Goal: Task Accomplishment & Management: Manage account settings

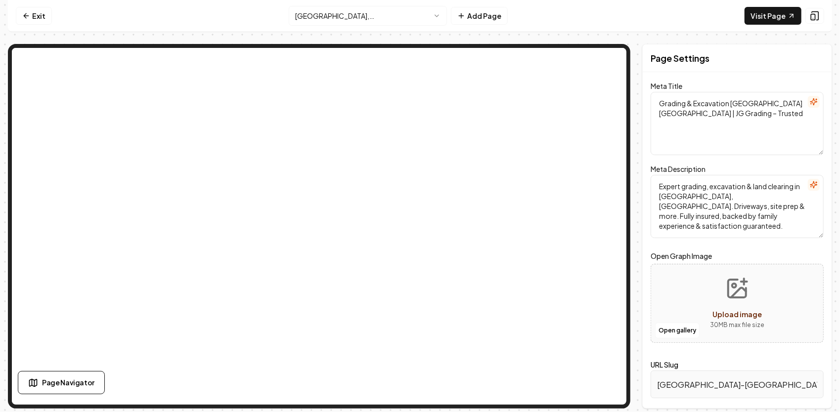
click at [749, 300] on button "Upload image 30 MB max file size" at bounding box center [737, 303] width 70 height 69
click at [720, 304] on button "Upload image 30 MB max file size" at bounding box center [737, 303] width 70 height 69
click at [722, 291] on button "Upload image 30 MB max file size" at bounding box center [737, 303] width 70 height 69
type input "**********"
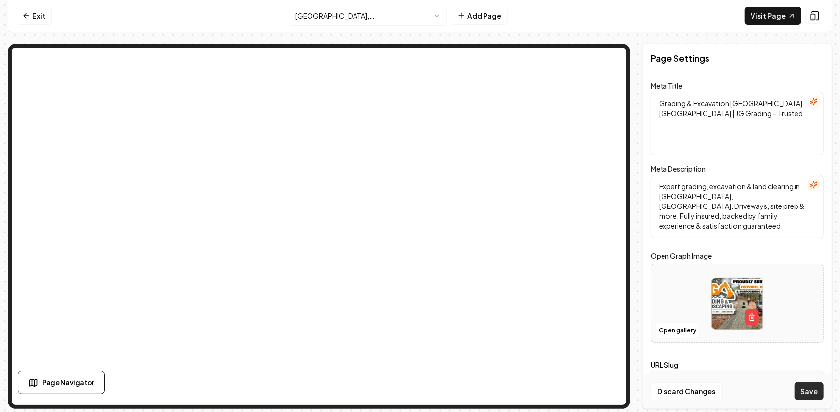
click at [819, 388] on button "Save" at bounding box center [808, 392] width 29 height 18
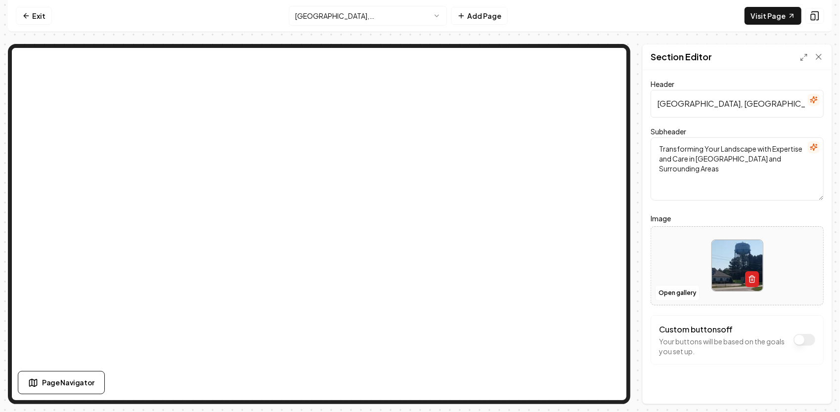
click at [748, 278] on icon "button" at bounding box center [752, 279] width 8 height 8
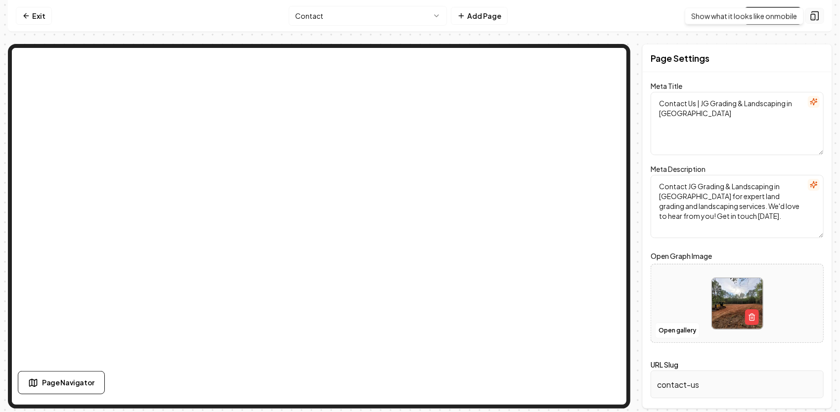
click at [820, 12] on icon at bounding box center [815, 16] width 10 height 10
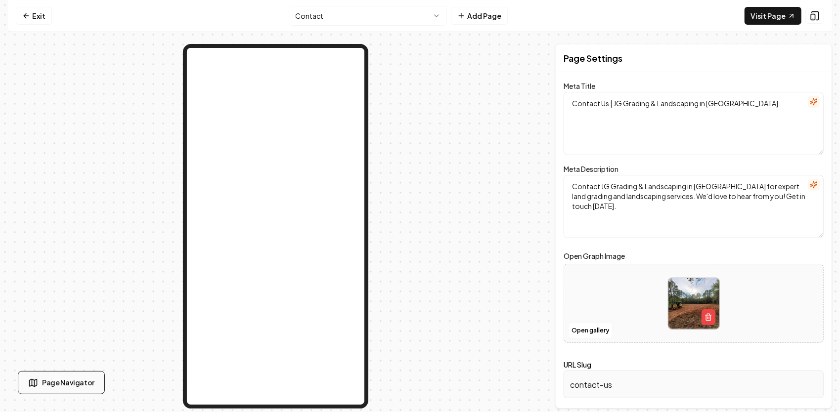
click at [88, 390] on button "Page Navigator" at bounding box center [61, 382] width 87 height 23
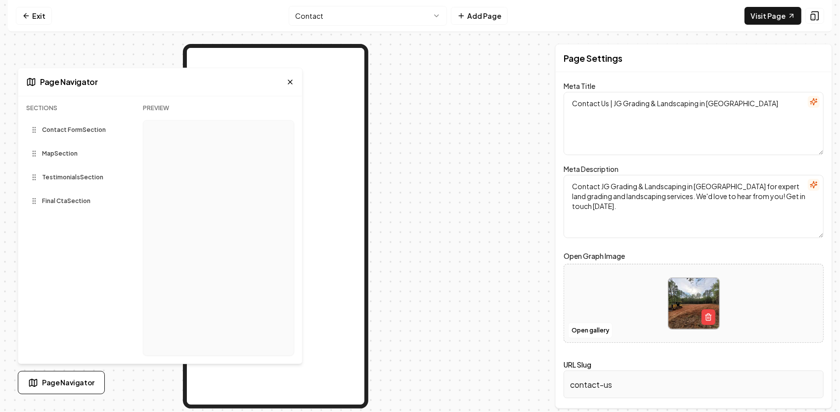
click at [64, 203] on span "Final Cta Section" at bounding box center [66, 201] width 48 height 8
click at [71, 176] on div "Sections Contact Form Section Map Section Testimonials Section Final Cta Sectio…" at bounding box center [76, 234] width 101 height 260
click at [291, 79] on icon at bounding box center [290, 82] width 8 height 8
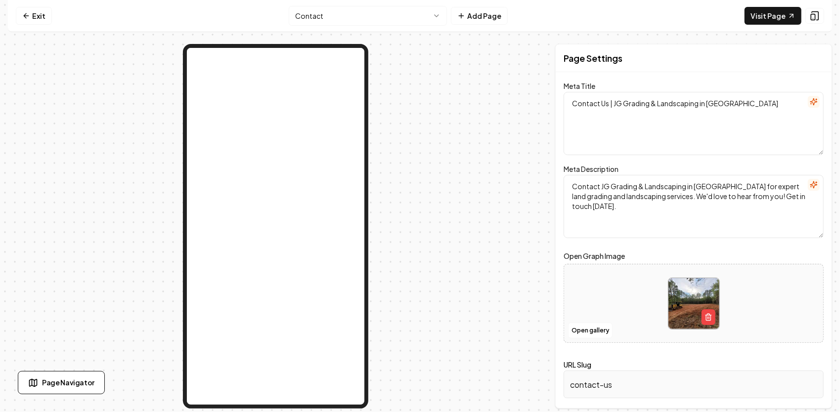
click at [431, 14] on html "Computer Required This feature is only available on a computer. Please switch t…" at bounding box center [420, 206] width 840 height 412
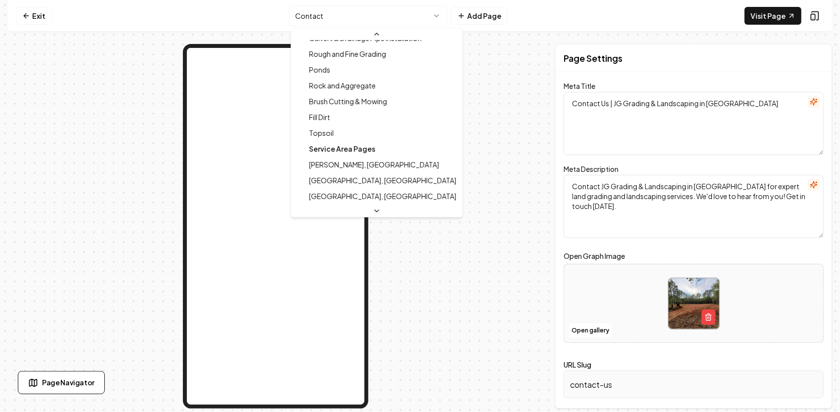
scroll to position [246, 0]
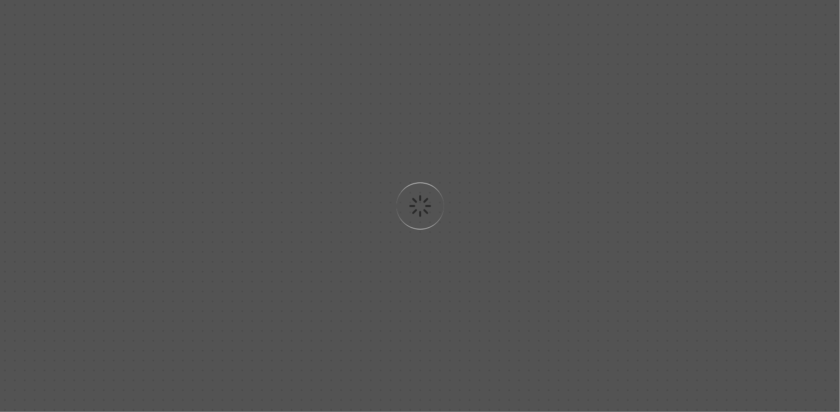
click at [5, 25] on div "Loading..." at bounding box center [420, 206] width 840 height 412
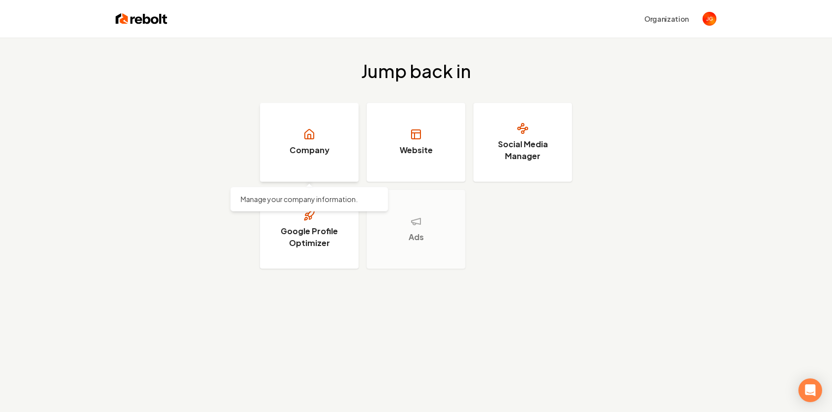
click at [319, 126] on link "Company" at bounding box center [309, 142] width 99 height 79
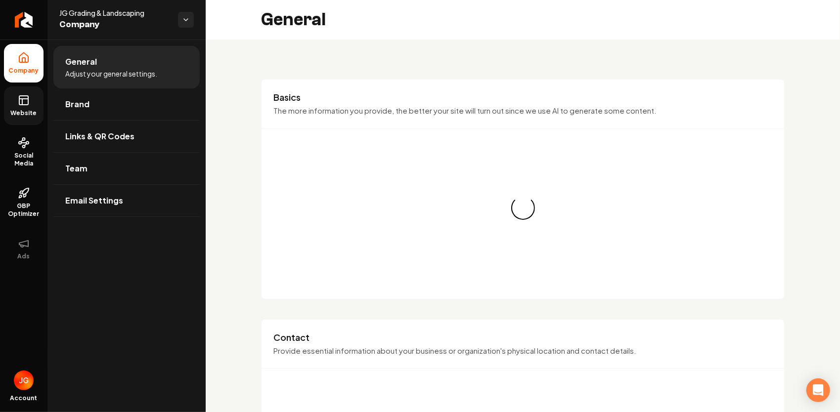
click at [27, 99] on icon at bounding box center [23, 99] width 9 height 0
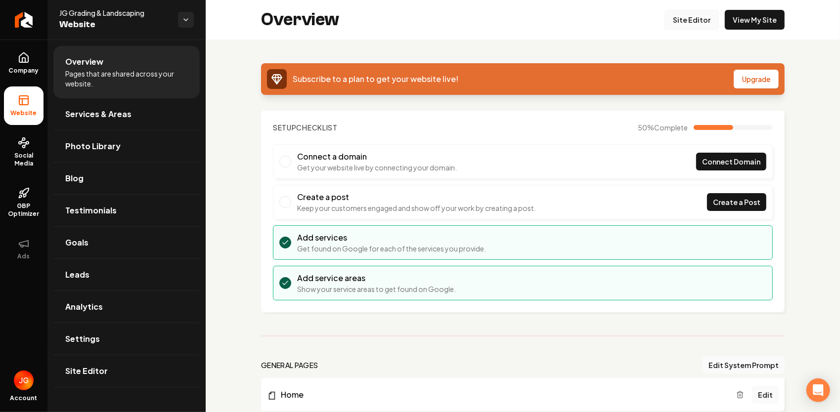
click at [702, 20] on link "Site Editor" at bounding box center [691, 20] width 54 height 20
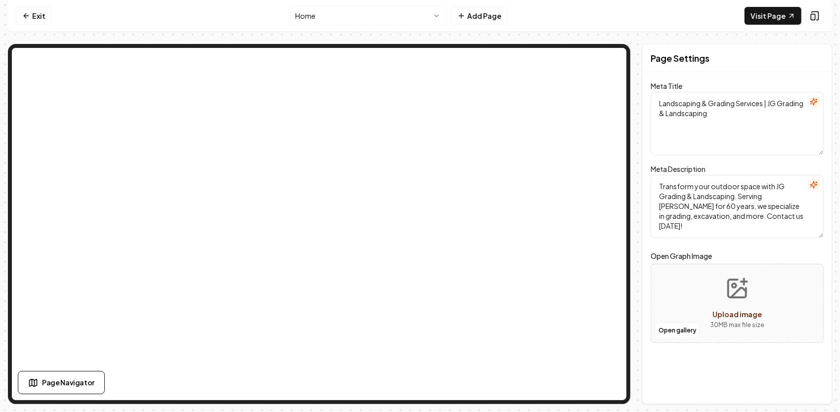
click at [441, 14] on html "Computer Required This feature is only available on a computer. Please switch t…" at bounding box center [420, 206] width 840 height 412
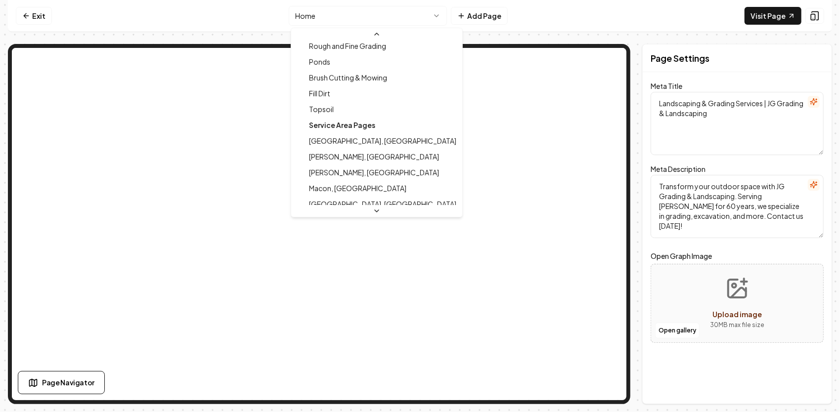
scroll to position [411, 0]
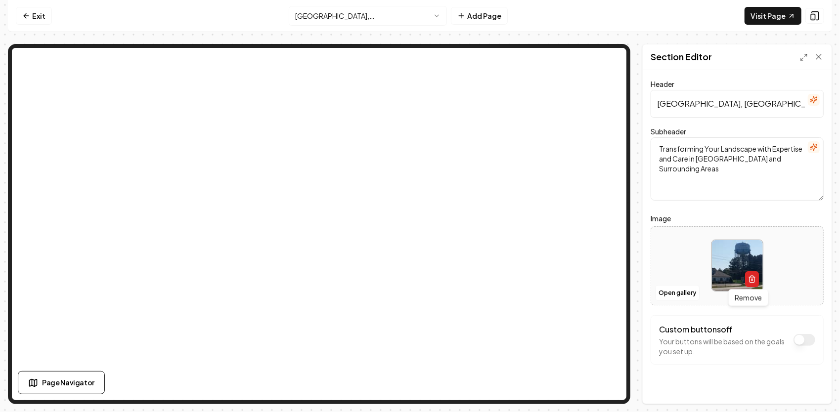
click at [750, 275] on button "button" at bounding box center [752, 279] width 14 height 16
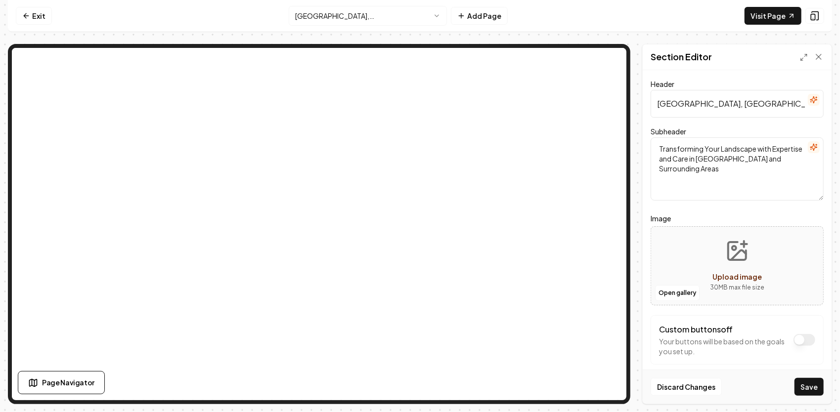
click at [736, 257] on icon "Upload image" at bounding box center [737, 251] width 24 height 24
click at [742, 266] on button "Upload image 30 MB max file size" at bounding box center [737, 265] width 70 height 69
type input "**********"
click at [811, 386] on button "Save" at bounding box center [808, 387] width 29 height 18
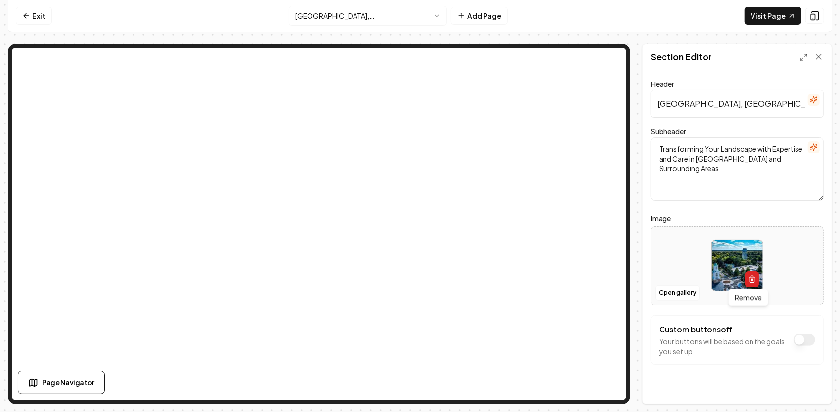
click at [751, 281] on line "button" at bounding box center [751, 280] width 0 height 2
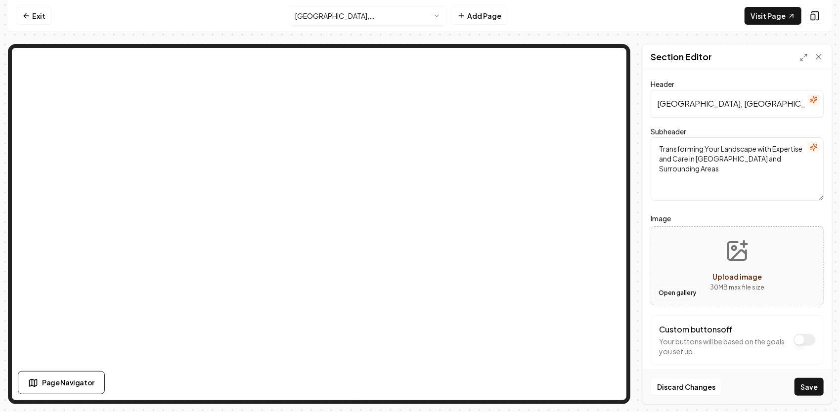
click at [673, 289] on button "Open gallery" at bounding box center [677, 293] width 44 height 16
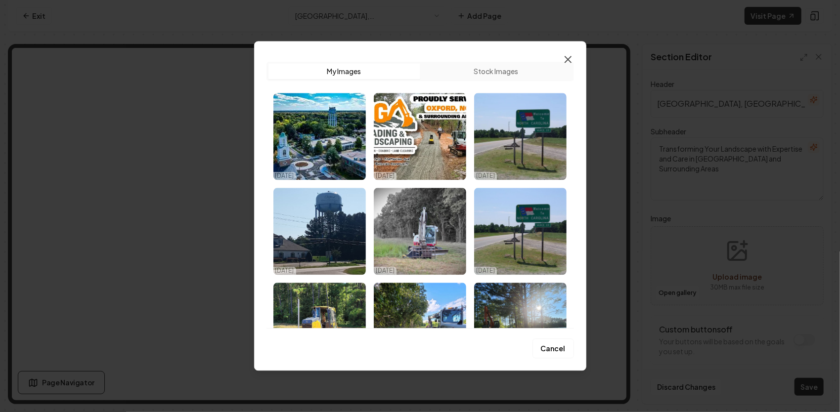
click at [571, 59] on icon "button" at bounding box center [568, 59] width 12 height 12
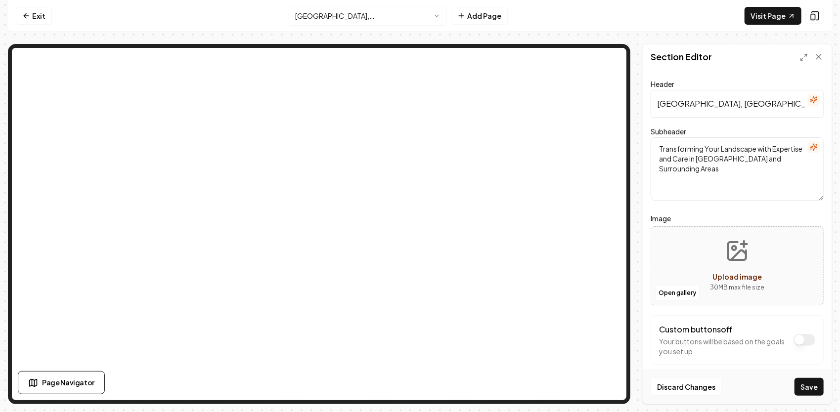
click at [743, 268] on button "Upload image 30 MB max file size" at bounding box center [737, 265] width 70 height 69
type input "**********"
click at [814, 382] on button "Save" at bounding box center [808, 387] width 29 height 18
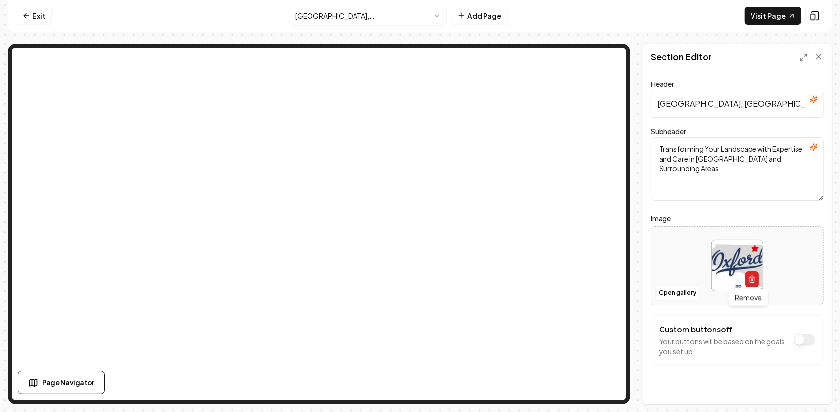
click at [751, 281] on icon "button" at bounding box center [752, 279] width 8 height 8
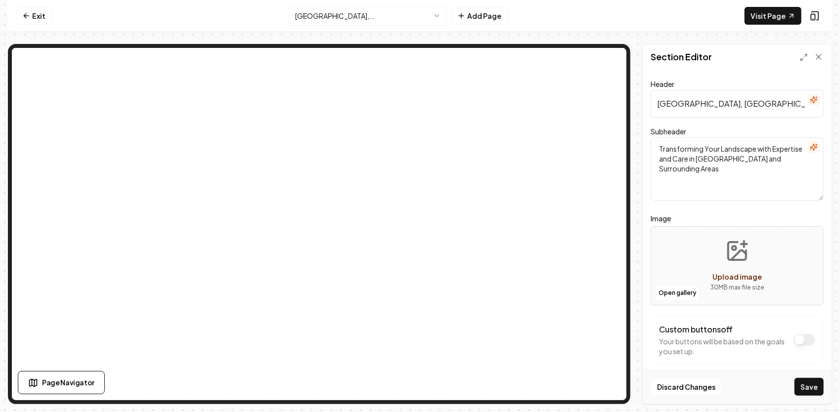
click at [741, 260] on icon "Upload image" at bounding box center [737, 251] width 18 height 18
click at [716, 264] on button "Upload image 30 MB max file size" at bounding box center [737, 265] width 70 height 69
type input "**********"
click at [806, 387] on button "Save" at bounding box center [808, 387] width 29 height 18
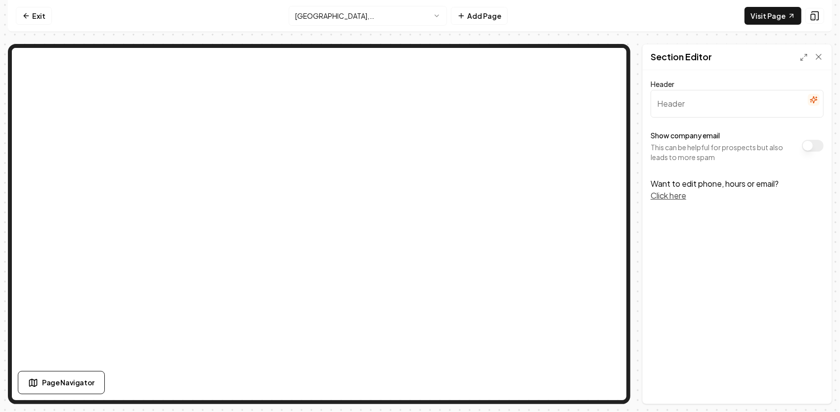
click at [698, 107] on input "Header" at bounding box center [737, 104] width 173 height 28
type input "Contact us"
click at [810, 388] on button "Save" at bounding box center [808, 387] width 29 height 18
click at [728, 111] on input "Contact us" at bounding box center [737, 104] width 173 height 28
click at [794, 378] on button "Save" at bounding box center [808, 387] width 29 height 18
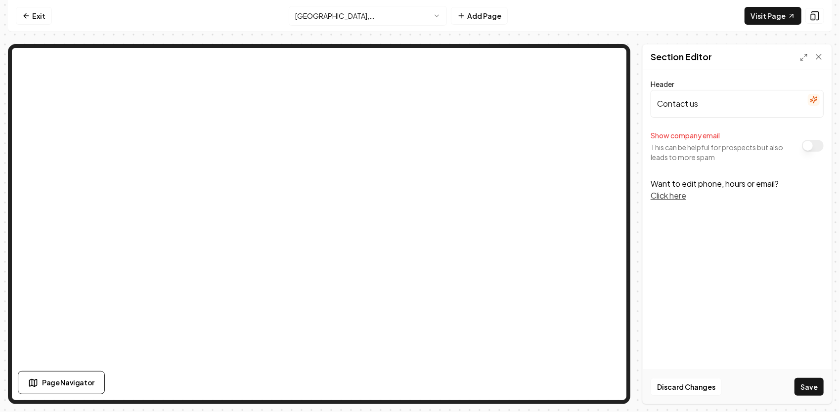
click at [752, 246] on div "Header Contact us Show company email This can be helpful for prospects but also…" at bounding box center [737, 237] width 189 height 334
click at [805, 145] on button "Show company email" at bounding box center [813, 146] width 22 height 12
click at [804, 383] on button "Save" at bounding box center [808, 387] width 29 height 18
click at [766, 110] on input "Contact us" at bounding box center [737, 104] width 173 height 28
drag, startPoint x: 802, startPoint y: 105, endPoint x: 658, endPoint y: 126, distance: 144.9
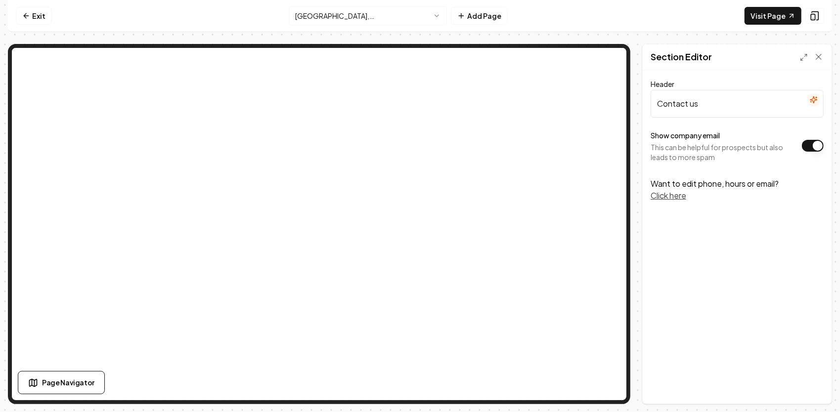
click at [659, 125] on form "Header Contact us Show company email This can be helpful for prospects but also…" at bounding box center [737, 140] width 173 height 124
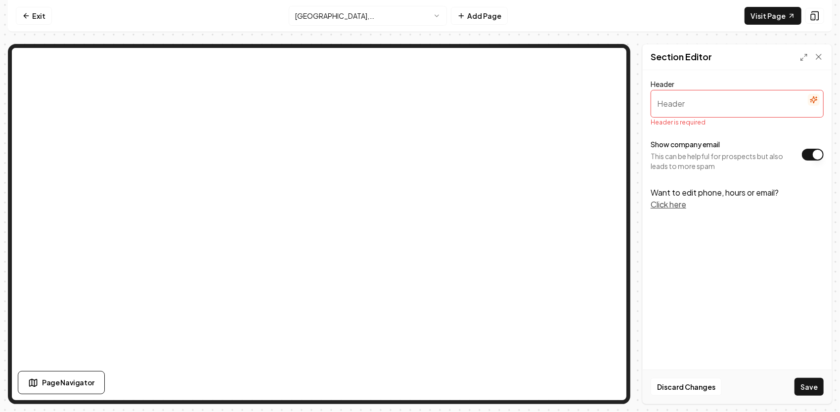
click at [683, 200] on button "Click here" at bounding box center [669, 205] width 36 height 12
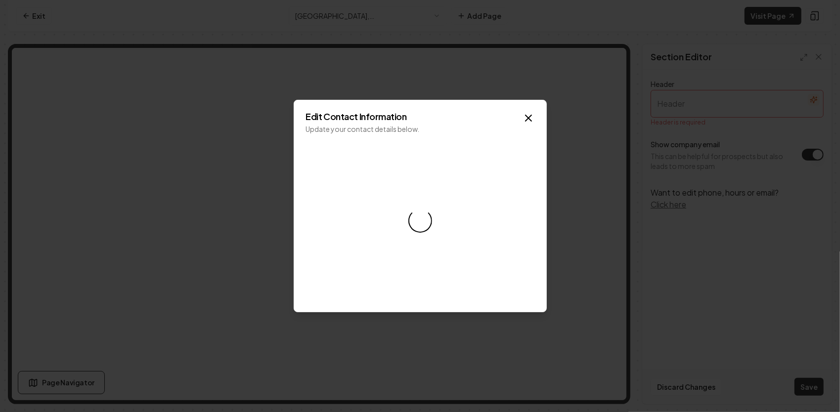
select select "**"
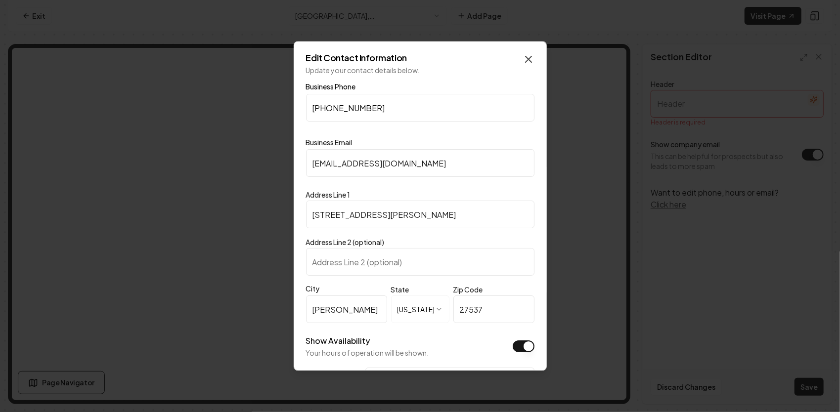
click at [523, 59] on icon "button" at bounding box center [529, 59] width 12 height 12
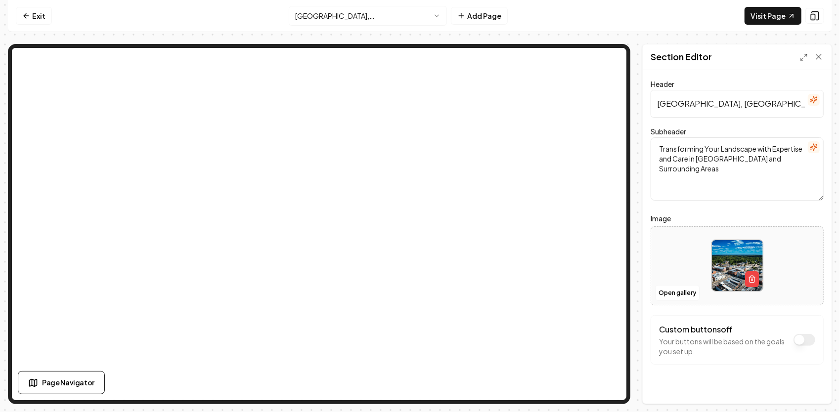
click at [334, 14] on html "Computer Required This feature is only available on a computer. Please switch t…" at bounding box center [420, 206] width 840 height 412
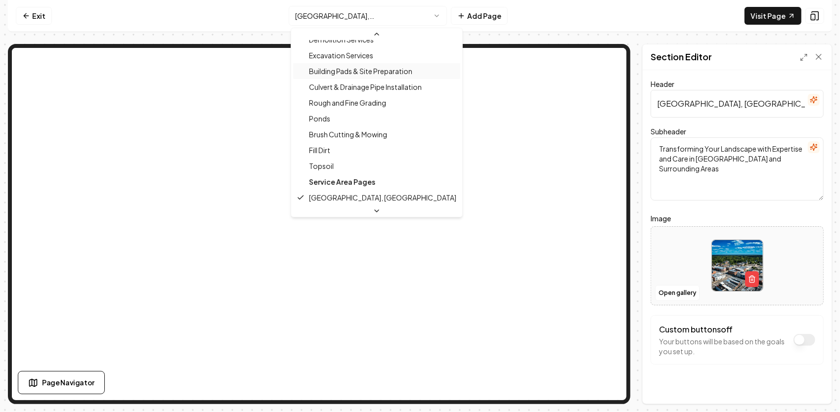
scroll to position [295, 0]
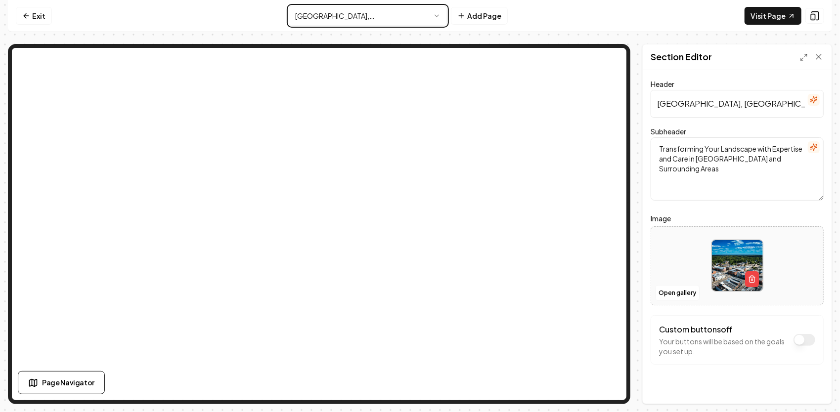
click at [804, 58] on html "Computer Required This feature is only available on a computer. Please switch t…" at bounding box center [420, 206] width 840 height 412
click at [804, 58] on icon at bounding box center [804, 57] width 8 height 8
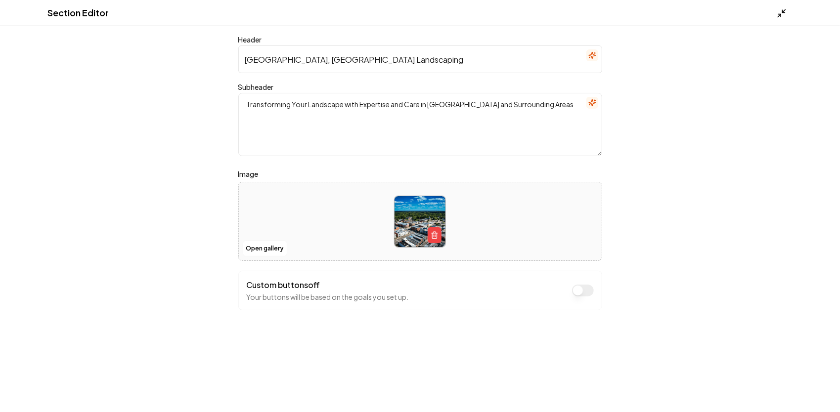
click at [783, 14] on icon at bounding box center [782, 13] width 10 height 10
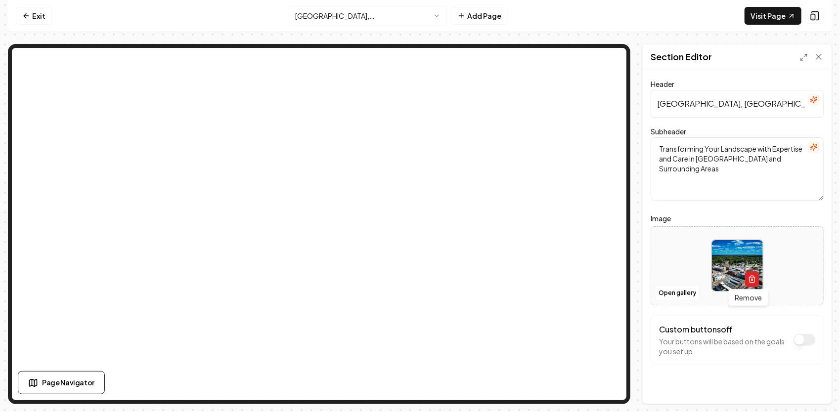
click at [751, 281] on icon "button" at bounding box center [752, 279] width 8 height 8
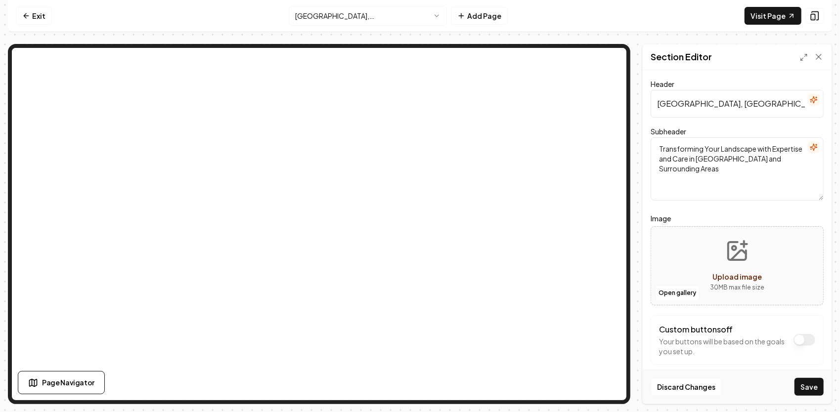
click at [733, 255] on icon "Upload image" at bounding box center [738, 254] width 15 height 9
type input "**********"
click at [807, 389] on button "Save" at bounding box center [808, 387] width 29 height 18
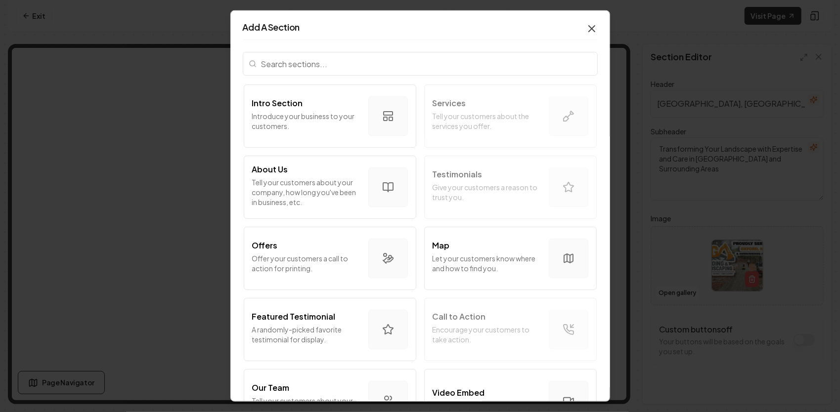
click at [589, 29] on icon "button" at bounding box center [592, 29] width 12 height 12
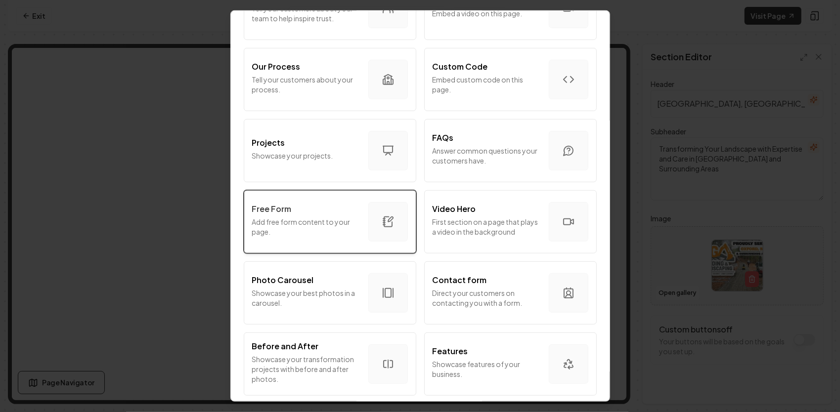
scroll to position [445, 0]
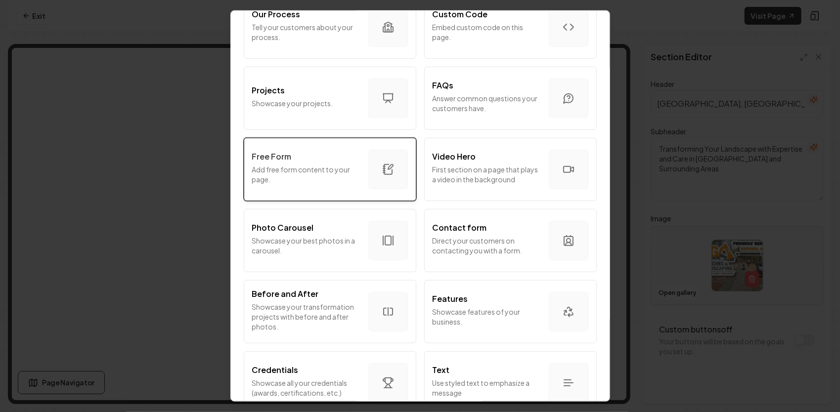
click at [325, 163] on div "Free Form Add free form content to your page." at bounding box center [306, 170] width 108 height 38
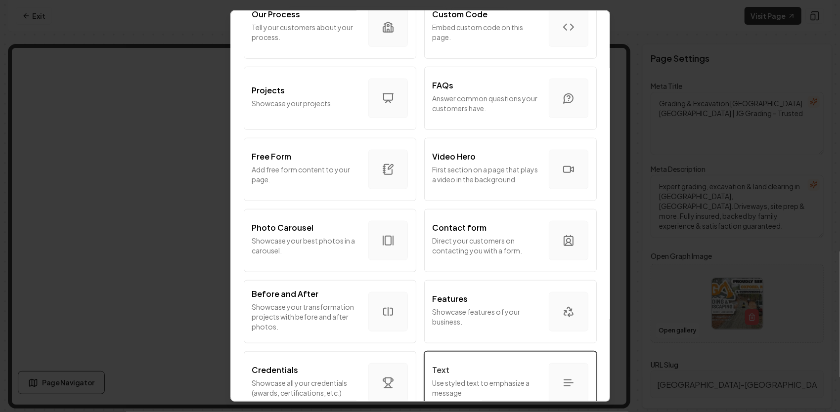
scroll to position [494, 0]
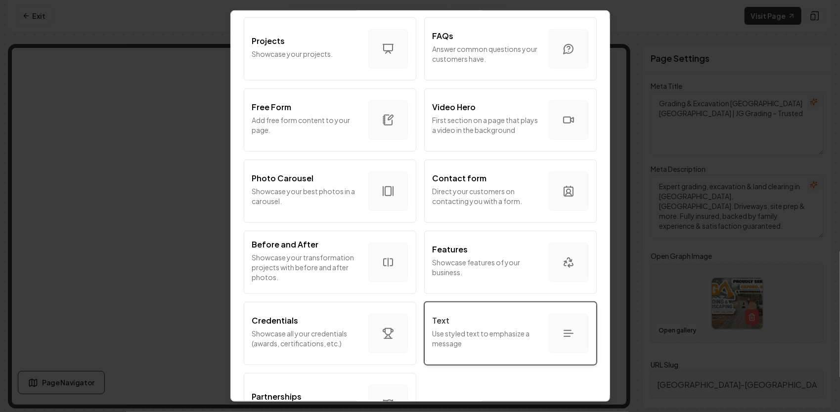
click at [471, 323] on div "Text" at bounding box center [487, 321] width 108 height 12
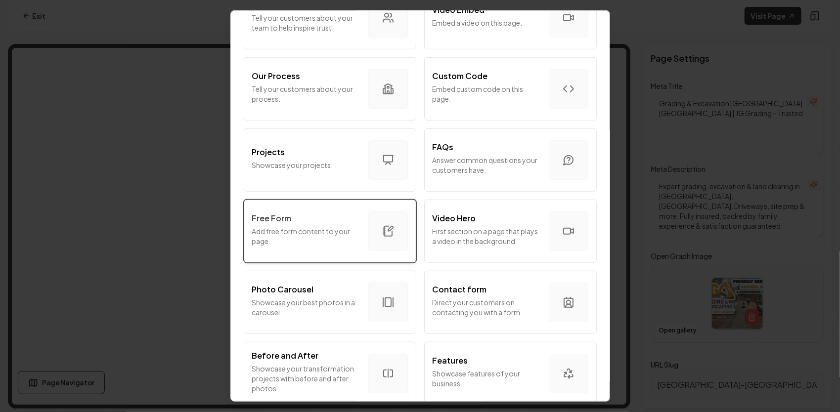
scroll to position [395, 0]
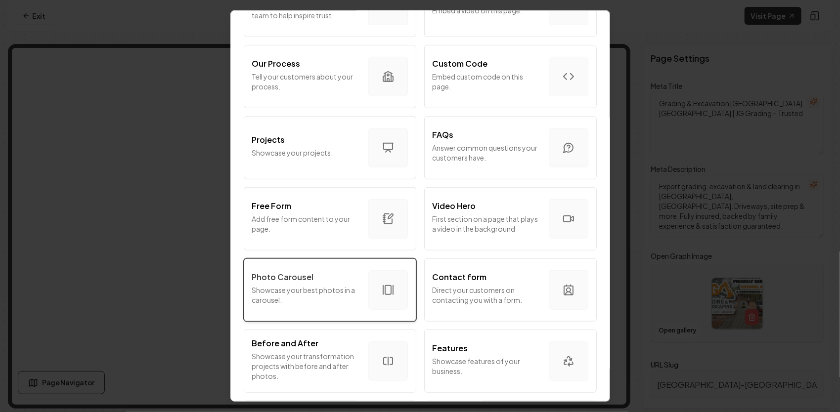
click at [383, 289] on icon "button" at bounding box center [388, 290] width 12 height 12
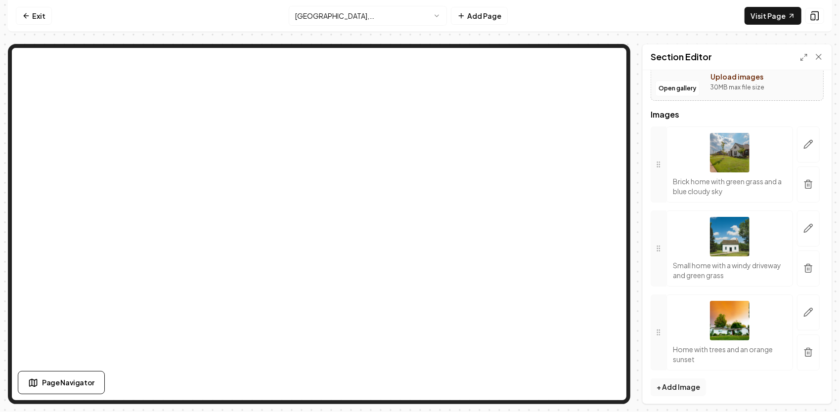
scroll to position [115, 0]
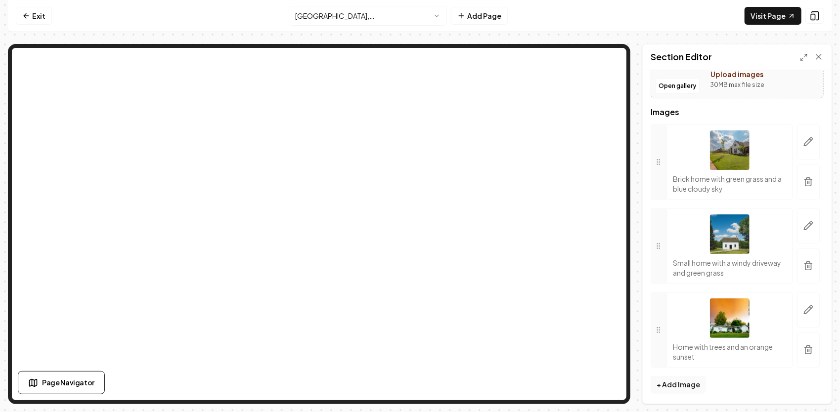
click at [732, 156] on img at bounding box center [730, 151] width 40 height 40
click at [797, 141] on button "button" at bounding box center [808, 142] width 23 height 36
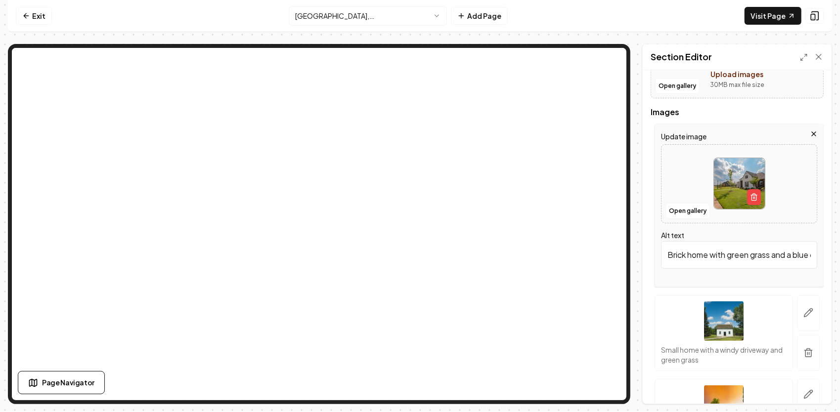
click at [730, 189] on img at bounding box center [739, 183] width 51 height 51
type input "**********"
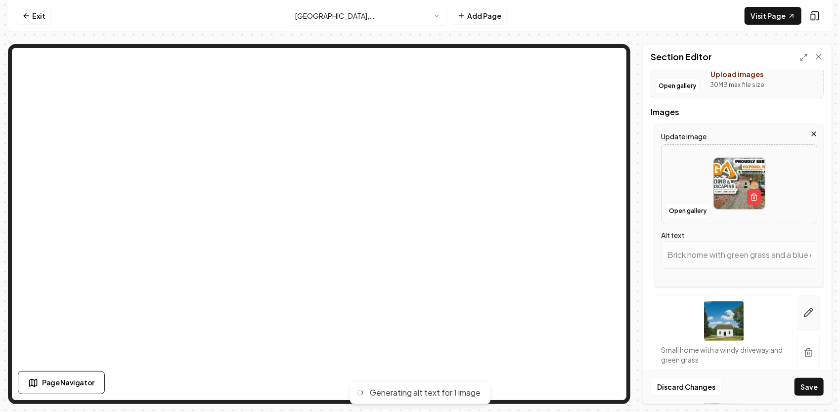
click at [803, 308] on icon "button" at bounding box center [808, 313] width 10 height 10
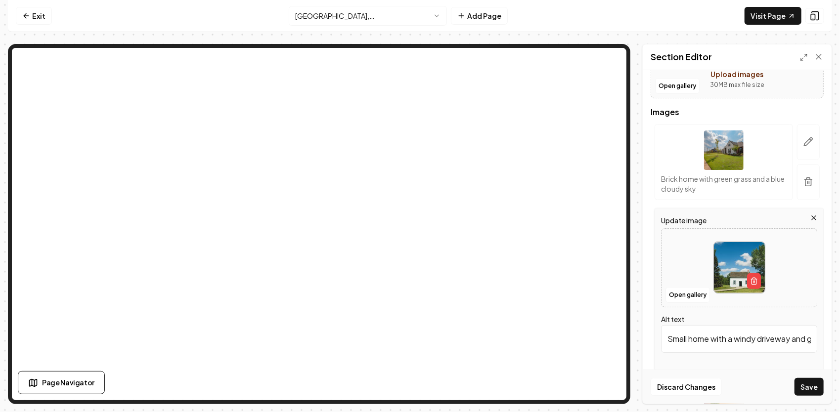
scroll to position [66, 0]
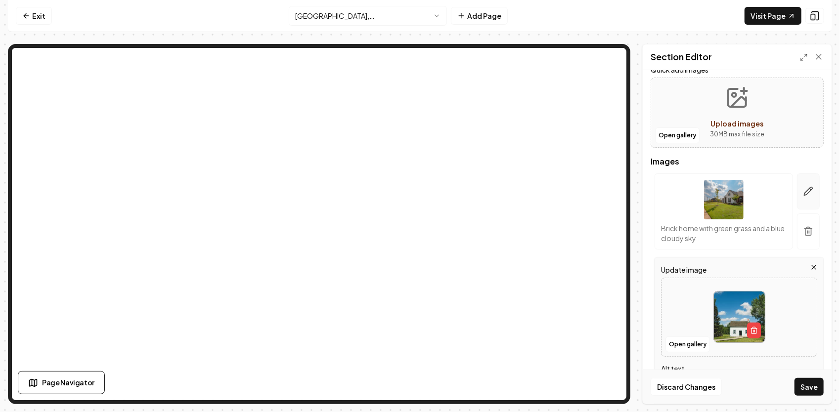
click at [803, 194] on icon "button" at bounding box center [808, 191] width 10 height 10
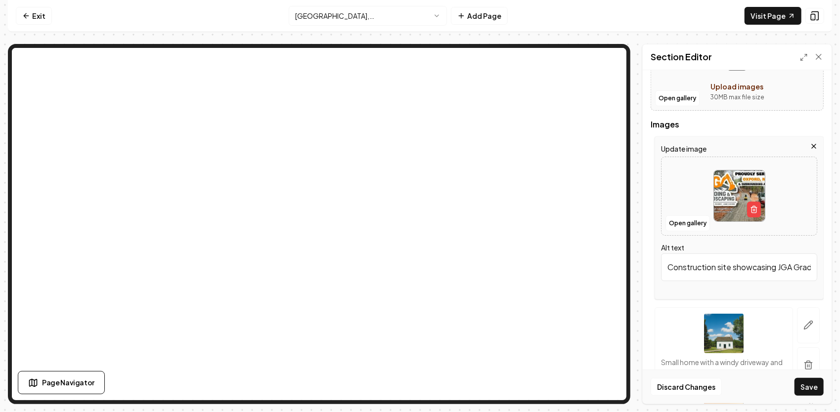
scroll to position [165, 0]
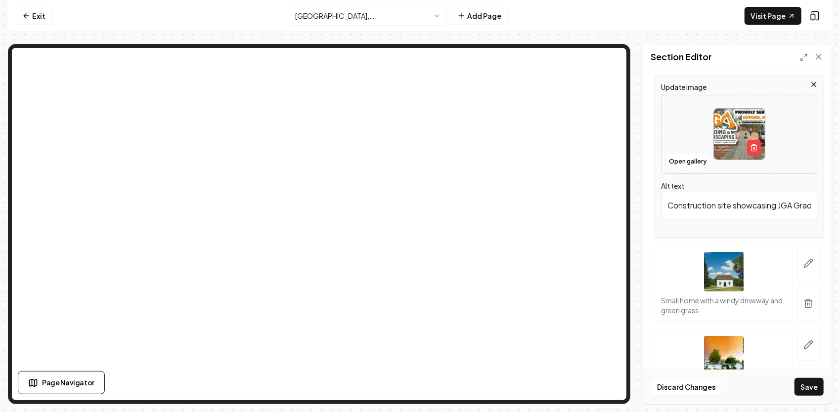
click at [803, 260] on icon "button" at bounding box center [808, 264] width 10 height 10
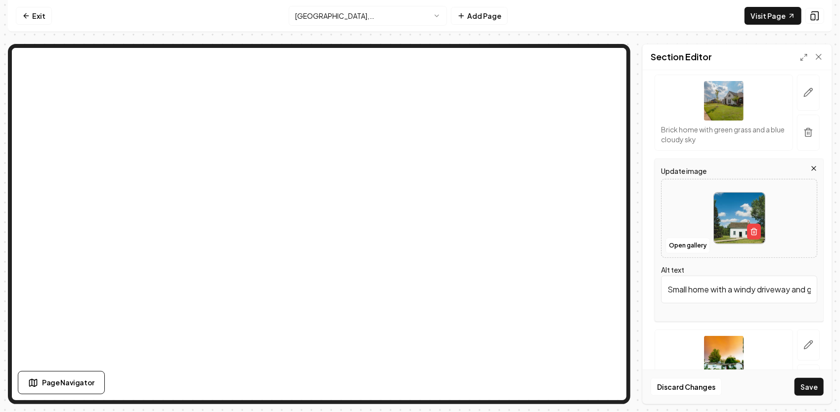
click at [736, 215] on img at bounding box center [739, 218] width 51 height 51
click at [668, 241] on button "Open gallery" at bounding box center [687, 246] width 44 height 16
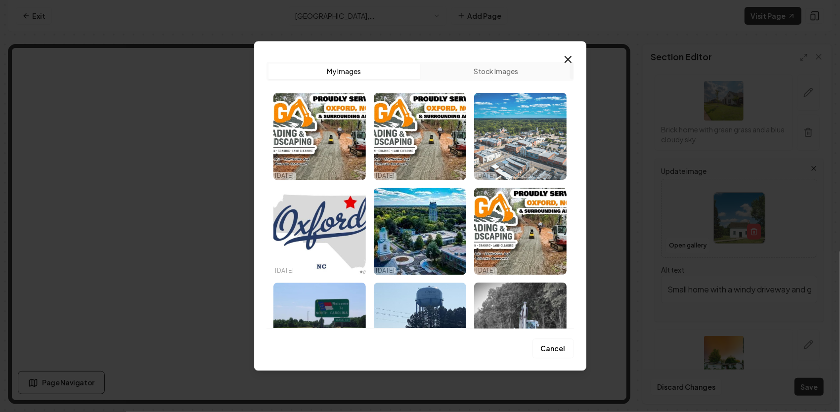
click at [526, 126] on img "Select image image_68ddf56f5c7cd75eb8c0242c.png" at bounding box center [520, 136] width 92 height 87
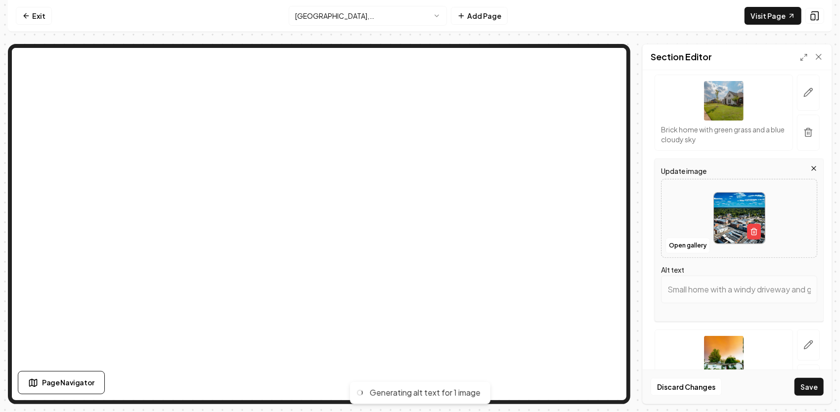
type input "Aerial view of a small town with historic buildings, streets, and green landsca…"
click at [803, 348] on icon "button" at bounding box center [808, 345] width 10 height 10
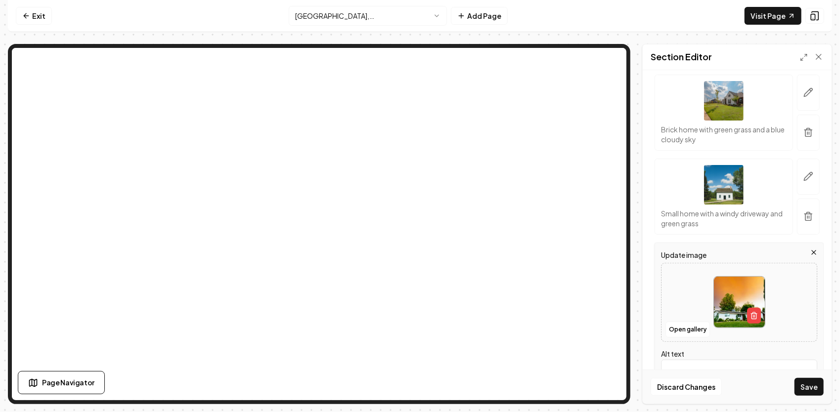
click at [742, 294] on img at bounding box center [739, 302] width 51 height 51
type input "**********"
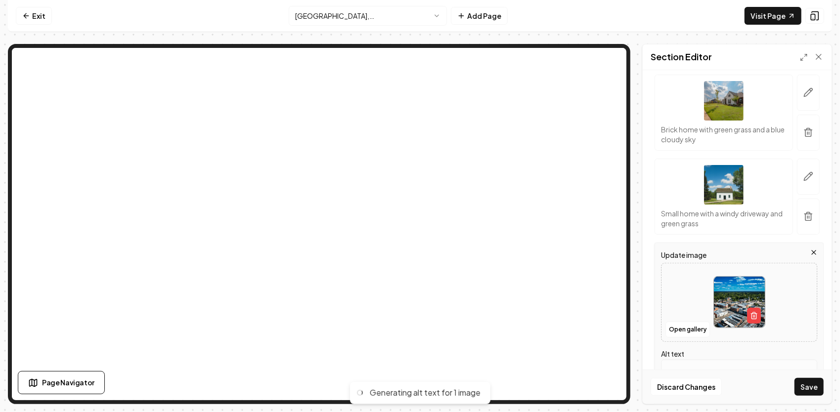
type input "Aerial view of a small town with shops, trees, and blue skies."
click at [810, 383] on button "Save" at bounding box center [808, 387] width 29 height 18
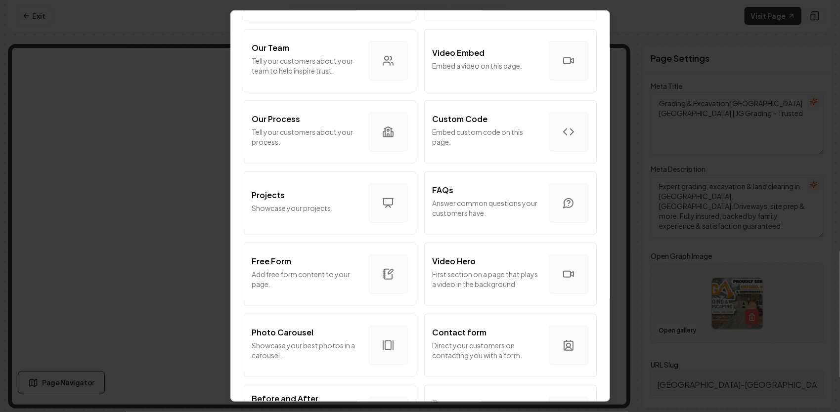
scroll to position [293, 0]
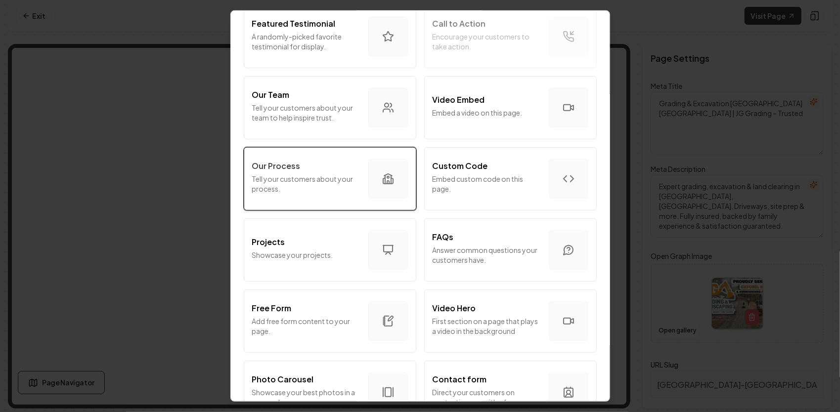
click at [347, 181] on p "Tell your customers about your process." at bounding box center [306, 184] width 108 height 20
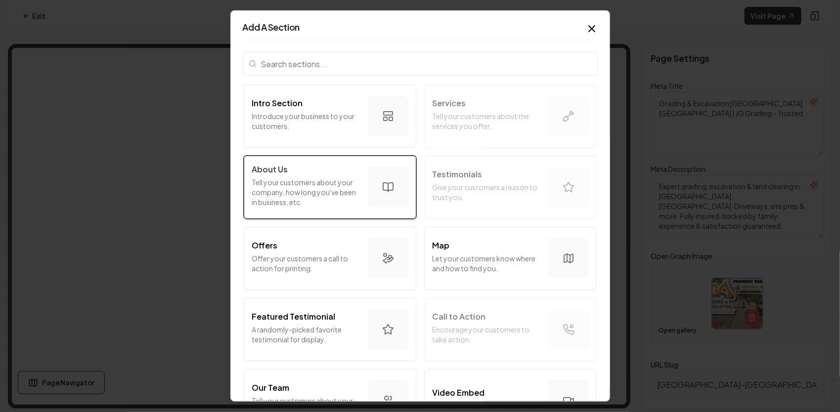
click at [322, 192] on p "Tell your customers about your company, how long you've been in business, etc." at bounding box center [306, 192] width 108 height 30
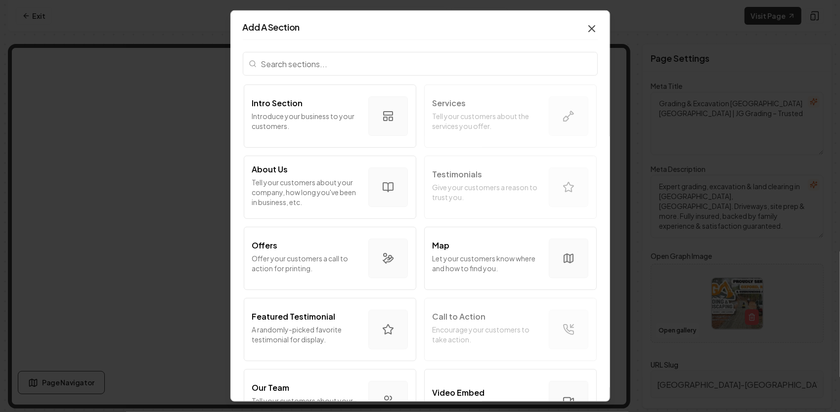
click at [589, 31] on icon "button" at bounding box center [592, 29] width 6 height 6
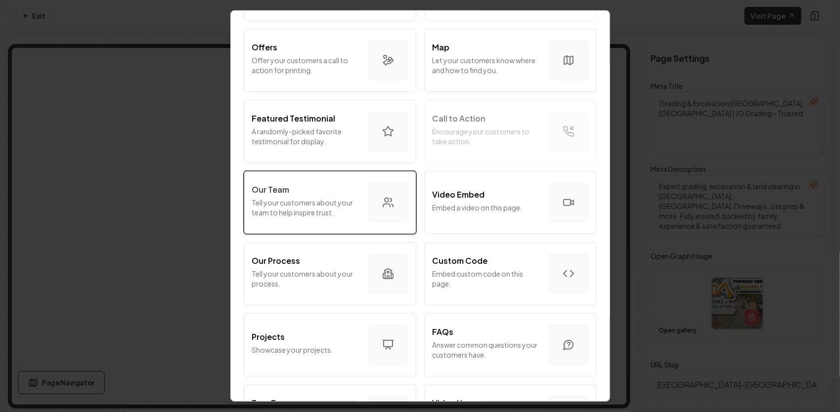
scroll to position [198, 0]
click at [349, 193] on div "Our Team" at bounding box center [306, 190] width 108 height 12
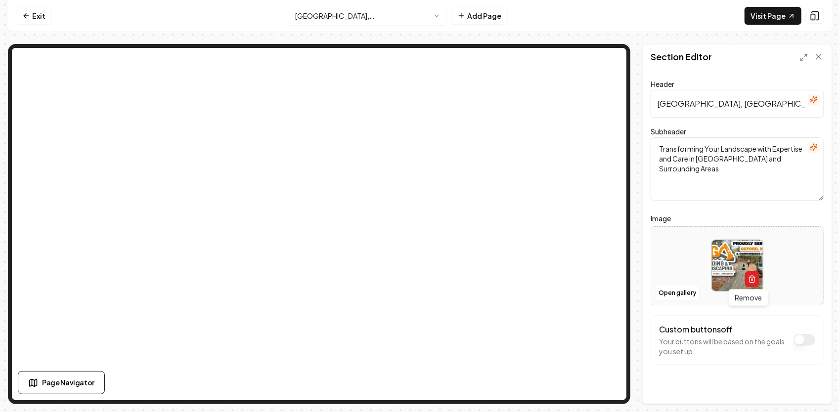
click at [748, 278] on icon "button" at bounding box center [752, 279] width 8 height 8
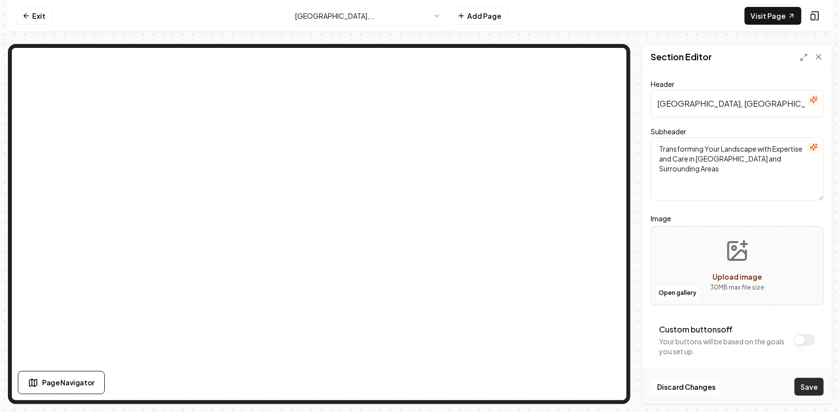
click at [808, 381] on button "Save" at bounding box center [808, 387] width 29 height 18
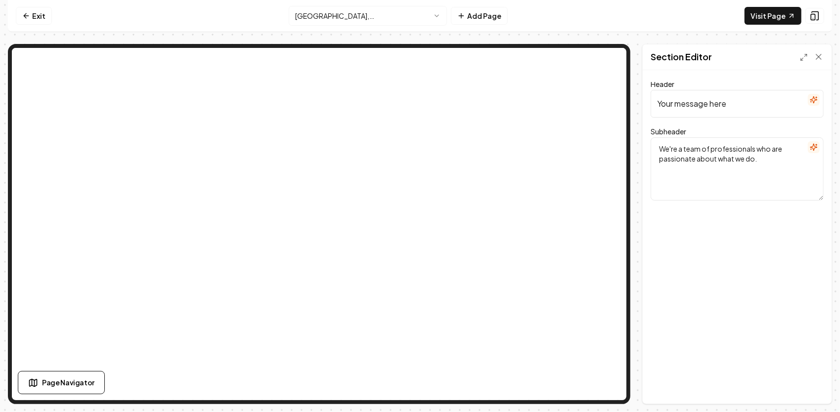
drag, startPoint x: 728, startPoint y: 106, endPoint x: 629, endPoint y: 107, distance: 99.4
click at [629, 102] on div "Page Settings Section Editor Header Your message here Subheader We're a team of…" at bounding box center [420, 224] width 824 height 360
paste input "Grading & Excavation in [GEOGRAPHIC_DATA], [GEOGRAPHIC_DATA]"
type input "Grading & Excavation in [GEOGRAPHIC_DATA], [GEOGRAPHIC_DATA]"
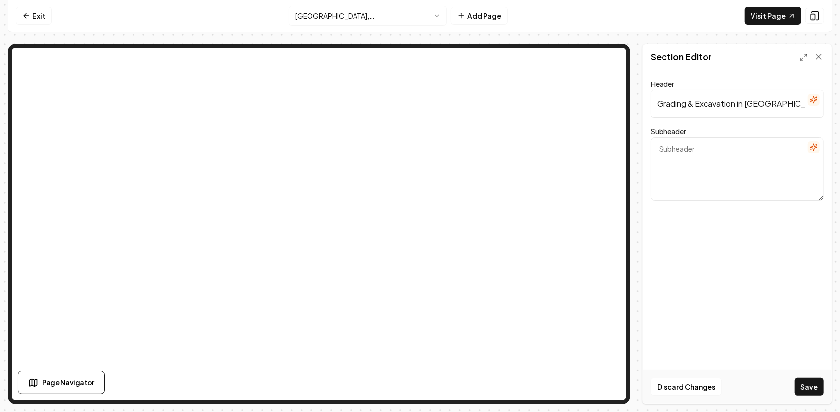
paste textarea "Professional land clearing, site prep, and driveway services backed by family e…"
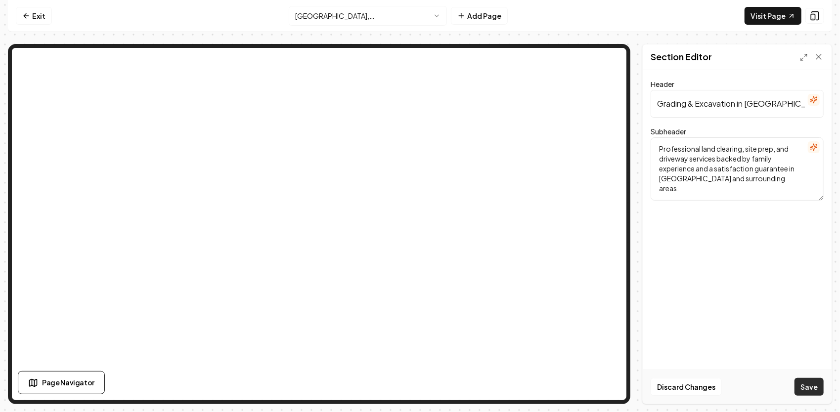
type textarea "Professional land clearing, site prep, and driveway services backed by family e…"
click at [805, 386] on button "Save" at bounding box center [808, 387] width 29 height 18
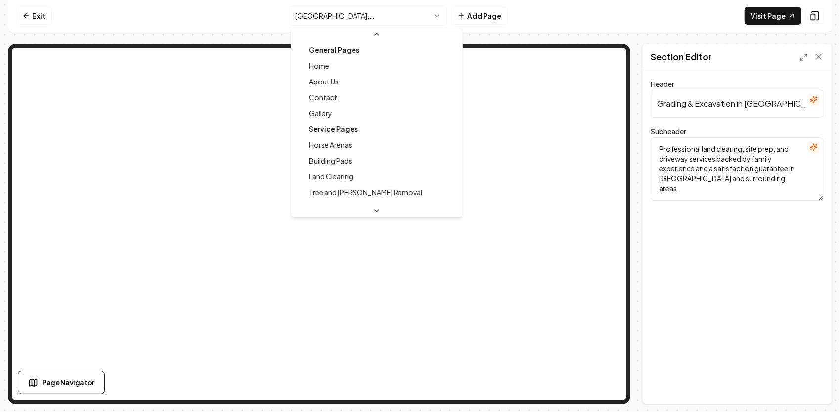
click at [414, 14] on html "Computer Required This feature is only available on a computer. Please switch t…" at bounding box center [420, 206] width 840 height 412
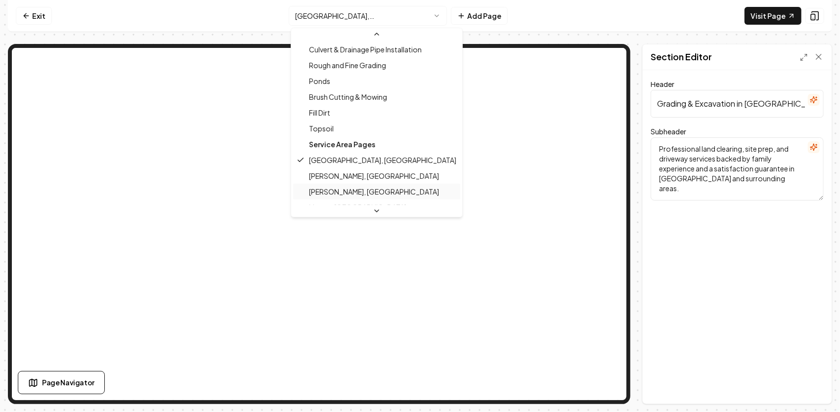
scroll to position [360, 0]
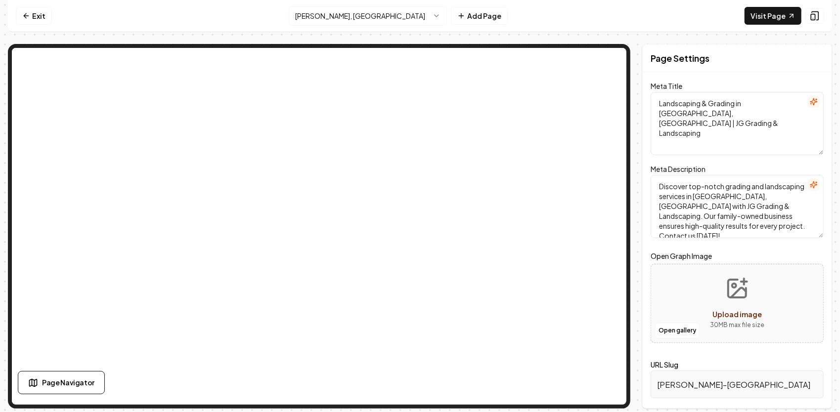
click at [737, 293] on icon "Upload image" at bounding box center [738, 292] width 15 height 9
click at [335, 11] on html "Computer Required This feature is only available on a computer. Please switch t…" at bounding box center [420, 206] width 840 height 412
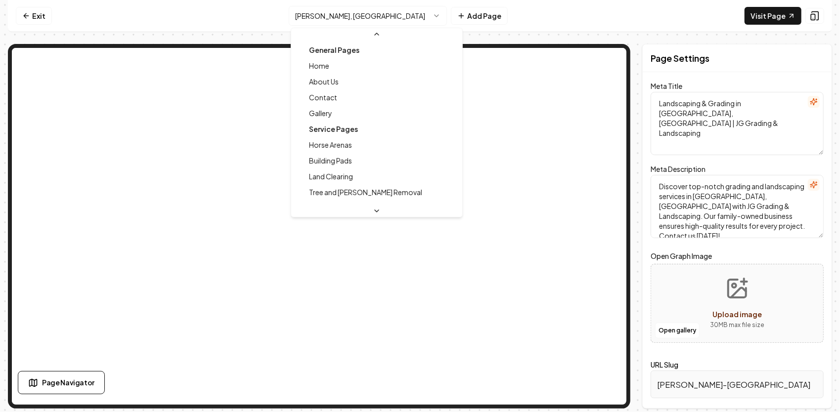
scroll to position [327, 0]
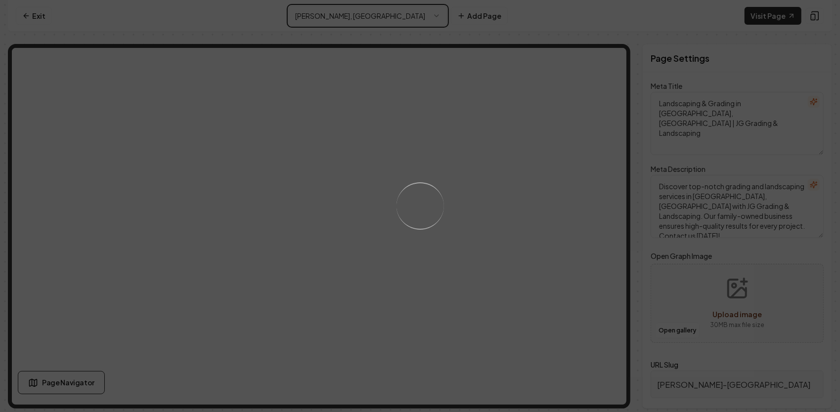
type textarea "Grading & Excavation [GEOGRAPHIC_DATA] [GEOGRAPHIC_DATA] | JG Grading – Trusted"
type textarea "Expert grading, excavation & land clearing in [GEOGRAPHIC_DATA], [GEOGRAPHIC_DA…"
type input "[GEOGRAPHIC_DATA]-[GEOGRAPHIC_DATA]"
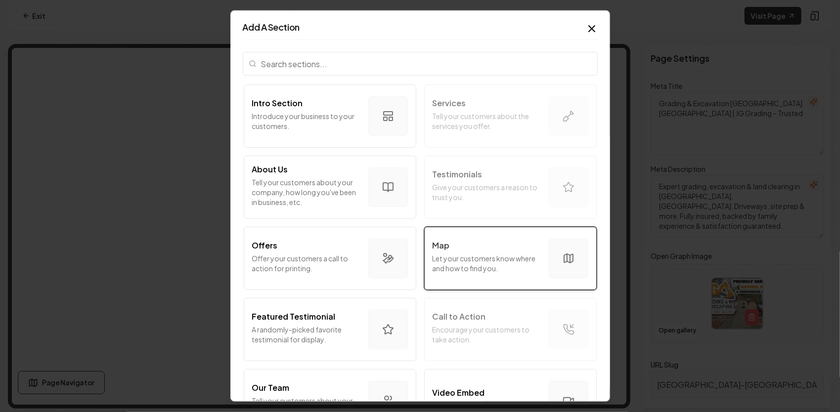
click at [484, 260] on p "Let your customers know where and how to find you." at bounding box center [487, 264] width 108 height 20
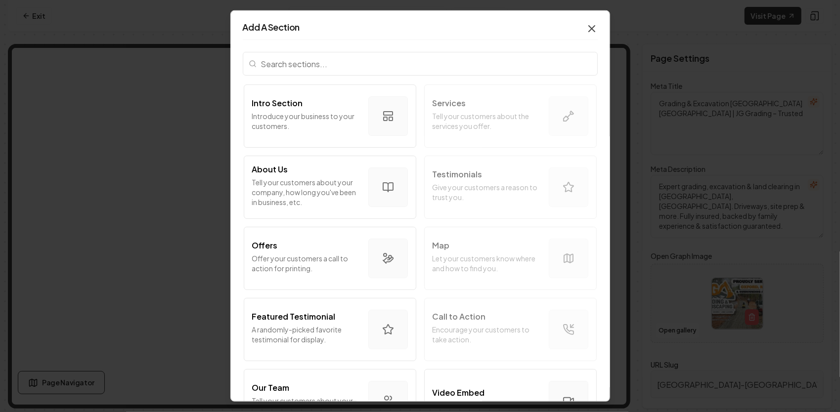
click at [586, 30] on icon "button" at bounding box center [592, 29] width 12 height 12
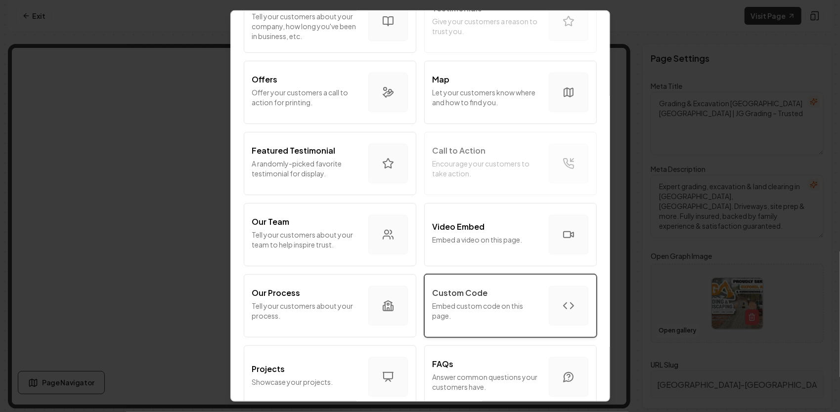
scroll to position [247, 0]
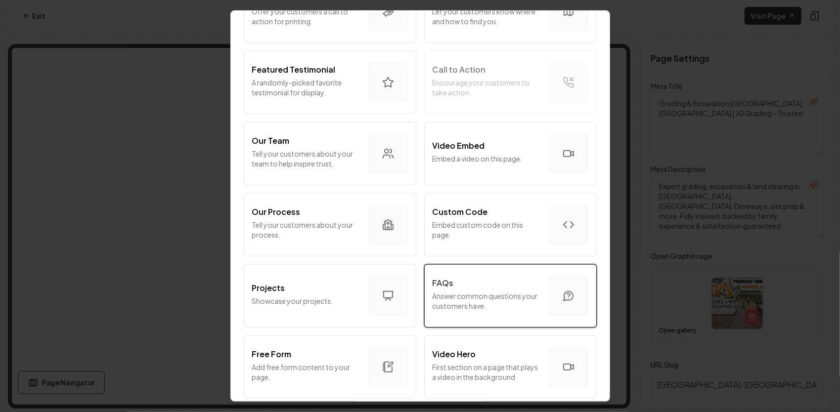
click at [481, 281] on div "FAQs" at bounding box center [487, 283] width 108 height 12
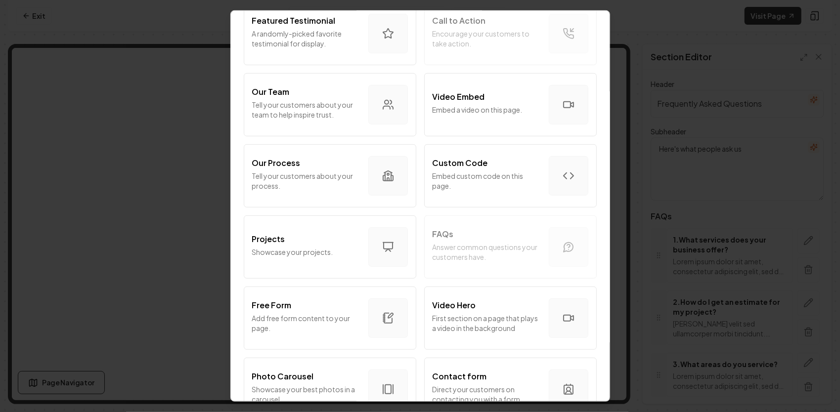
scroll to position [297, 0]
click at [353, 248] on p "Showcase your projects." at bounding box center [306, 252] width 108 height 10
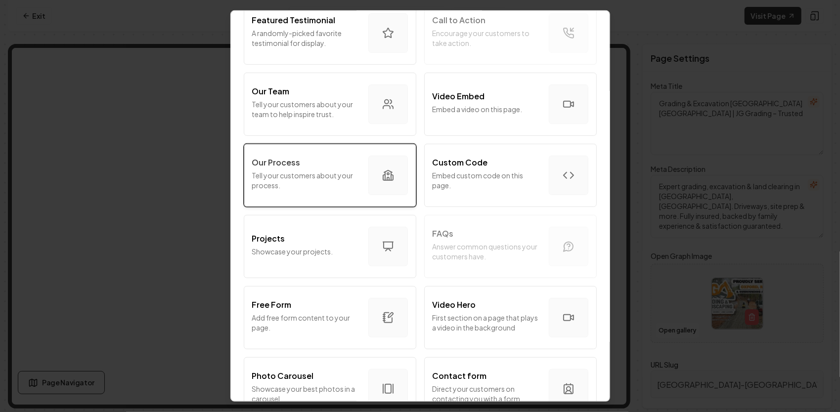
scroll to position [346, 0]
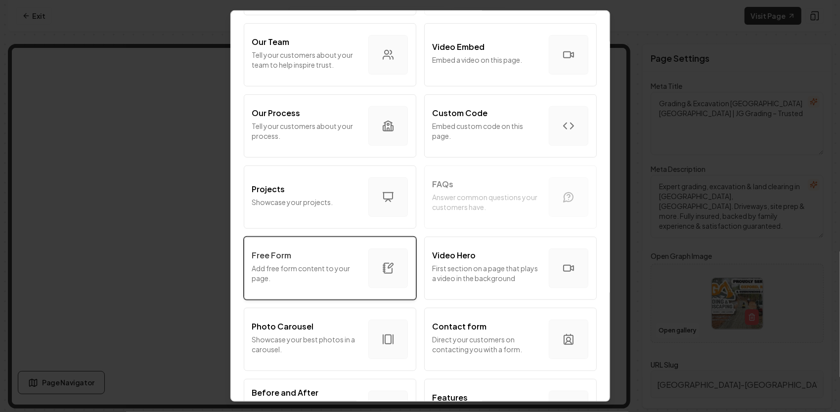
click at [307, 258] on div "Free Form" at bounding box center [306, 256] width 108 height 12
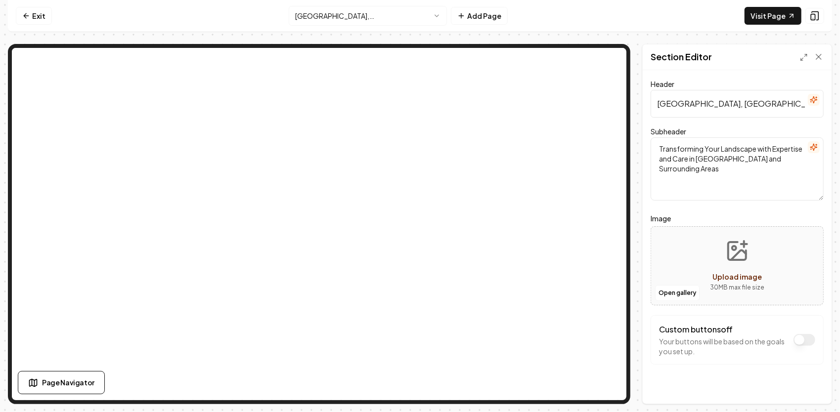
click at [757, 267] on button "Upload image 30 MB max file size" at bounding box center [737, 265] width 70 height 69
click at [681, 289] on button "Open gallery" at bounding box center [677, 293] width 44 height 16
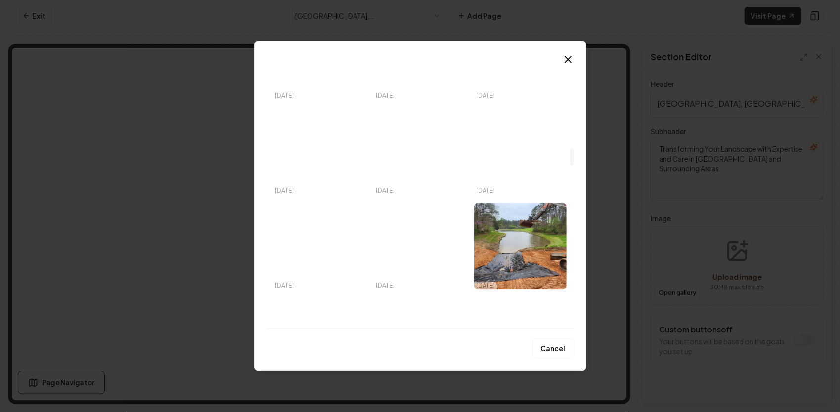
scroll to position [1335, 0]
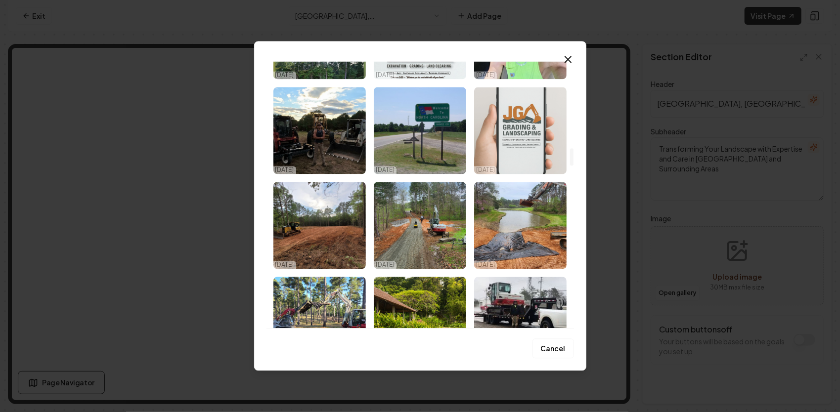
click at [510, 133] on img "Select image image_68da447b5c7cd75eb8527c96.png" at bounding box center [520, 130] width 92 height 87
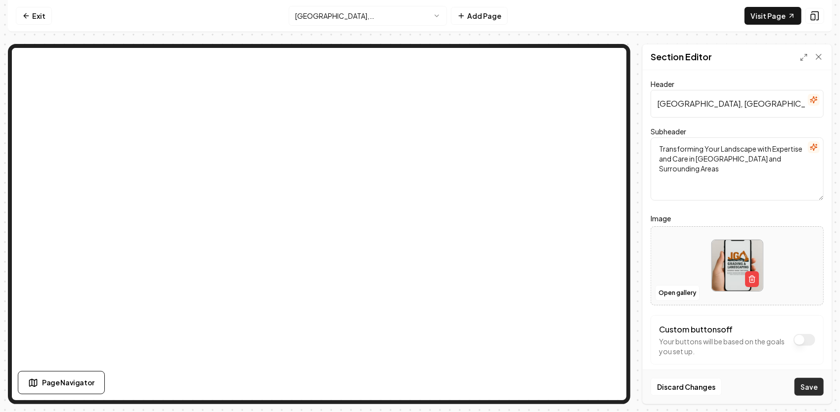
click at [810, 384] on button "Save" at bounding box center [808, 387] width 29 height 18
click at [188, 18] on nav "Exit [GEOGRAPHIC_DATA], [GEOGRAPHIC_DATA] Add Page Visit Page" at bounding box center [420, 16] width 824 height 32
drag, startPoint x: 718, startPoint y: 100, endPoint x: 655, endPoint y: 93, distance: 62.7
click at [655, 93] on input "[GEOGRAPHIC_DATA], [GEOGRAPHIC_DATA] Landscaping" at bounding box center [737, 104] width 173 height 28
paste input "Grading & Excavation in [GEOGRAPHIC_DATA], [GEOGRAPHIC_DATA]"
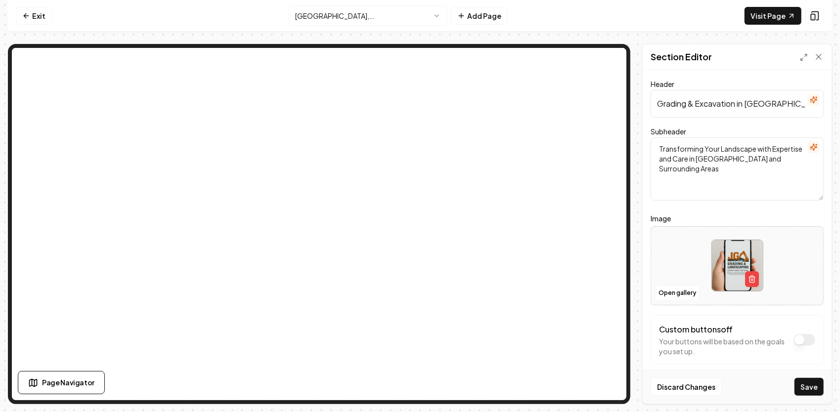
type input "Grading & Excavation in [GEOGRAPHIC_DATA], [GEOGRAPHIC_DATA]"
drag, startPoint x: 726, startPoint y: 168, endPoint x: 657, endPoint y: 138, distance: 75.3
click at [657, 138] on textarea "Transforming Your Landscape with Expertise and Care in [GEOGRAPHIC_DATA] and Su…" at bounding box center [737, 168] width 173 height 63
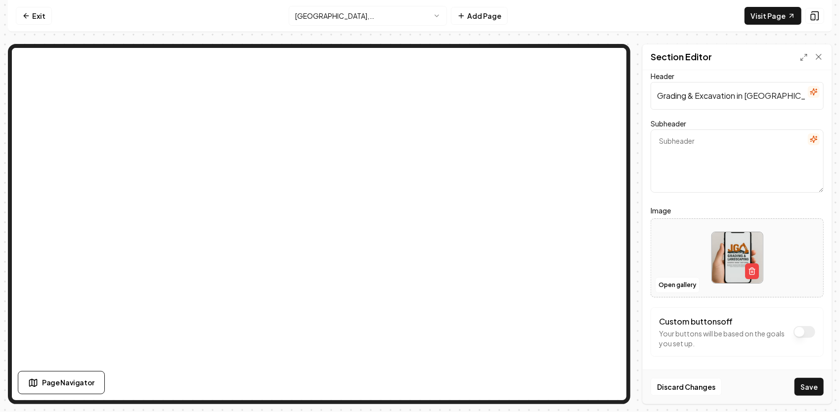
scroll to position [11, 0]
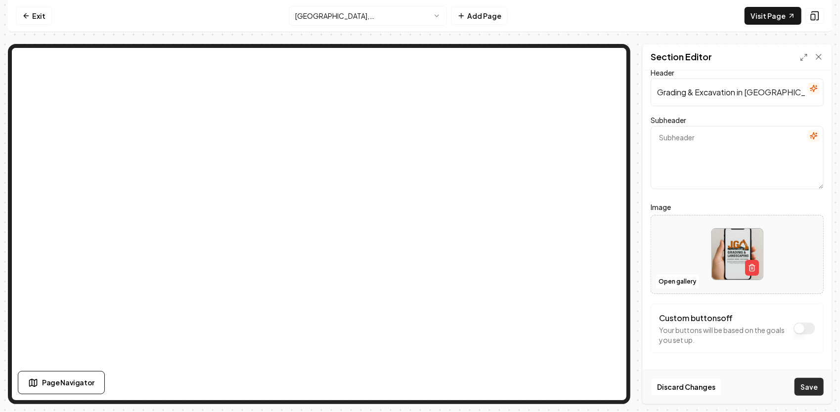
click at [808, 386] on button "Save" at bounding box center [808, 387] width 29 height 18
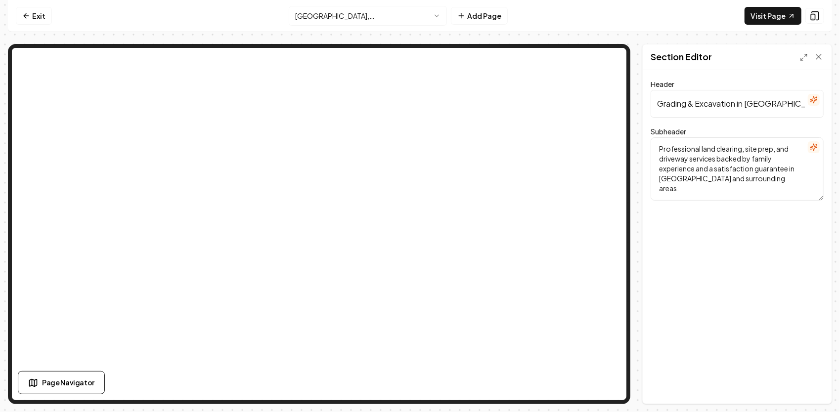
drag, startPoint x: 775, startPoint y: 185, endPoint x: 628, endPoint y: 138, distance: 154.6
click at [628, 138] on div "Page Settings Section Editor Header Grading & Excavation in [GEOGRAPHIC_DATA], …" at bounding box center [420, 224] width 824 height 360
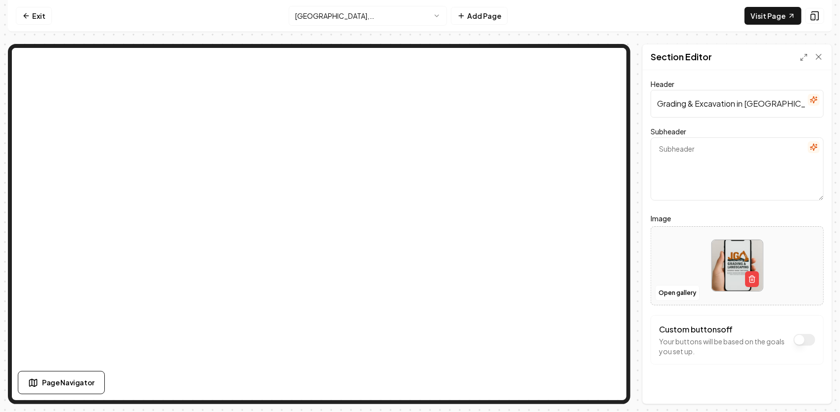
click at [711, 157] on textarea "Subheader" at bounding box center [737, 168] width 173 height 63
paste textarea "Professional land clearing, site prep, and driveway services backed by family e…"
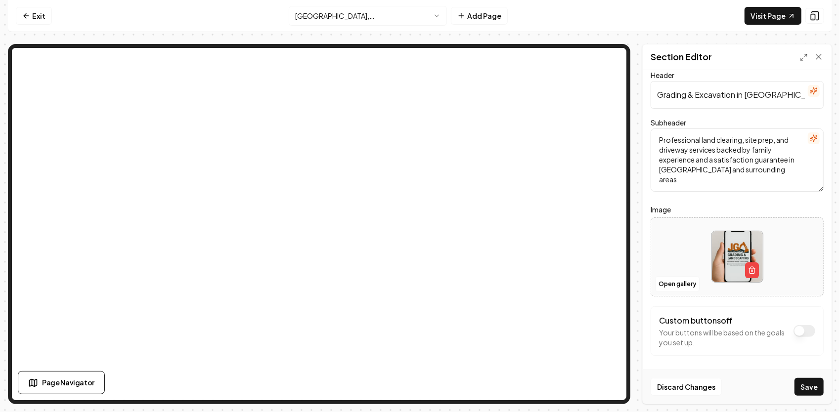
scroll to position [11, 0]
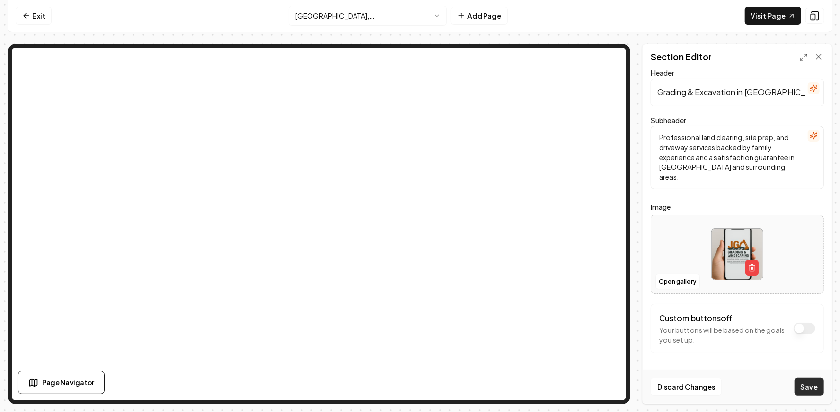
type textarea "Professional land clearing, site prep, and driveway services backed by family e…"
click at [811, 392] on button "Save" at bounding box center [808, 387] width 29 height 18
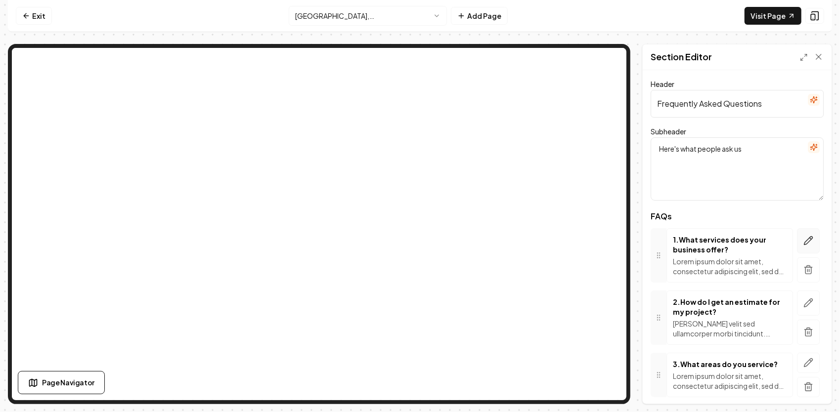
click at [810, 239] on icon "button" at bounding box center [810, 238] width 1 height 1
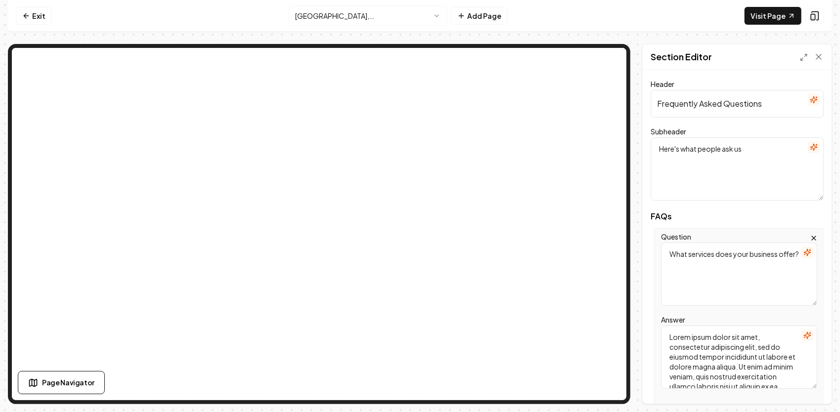
drag, startPoint x: 712, startPoint y: 271, endPoint x: 656, endPoint y: 247, distance: 60.9
click at [656, 247] on div "Question What services does your business offer? Answer Lorem ipsum dolor sit a…" at bounding box center [738, 317] width 169 height 179
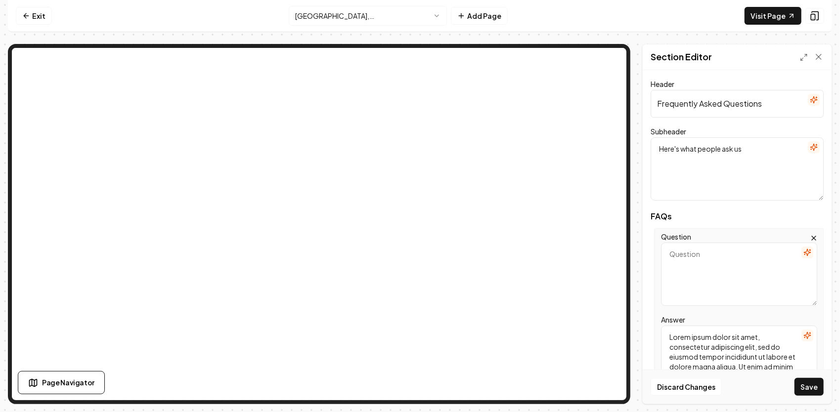
paste textarea "Professional land clearing, site prep, and driveway services backed by family e…"
type textarea "Professional land clearing, site prep, and driveway services backed by family e…"
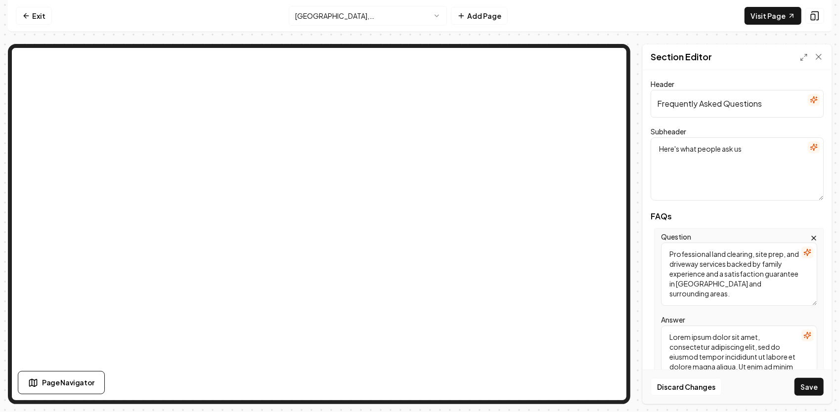
drag, startPoint x: 705, startPoint y: 298, endPoint x: 658, endPoint y: 223, distance: 87.5
click at [658, 223] on div "FAQs Question Professional land clearing, site prep, and driveway services back…" at bounding box center [737, 371] width 173 height 317
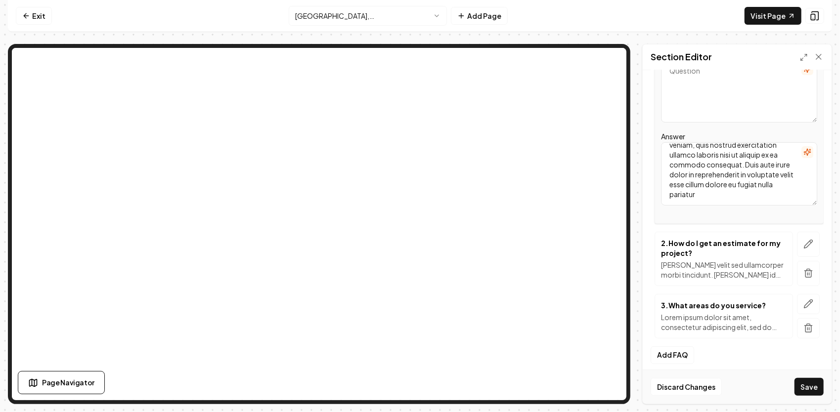
scroll to position [188, 0]
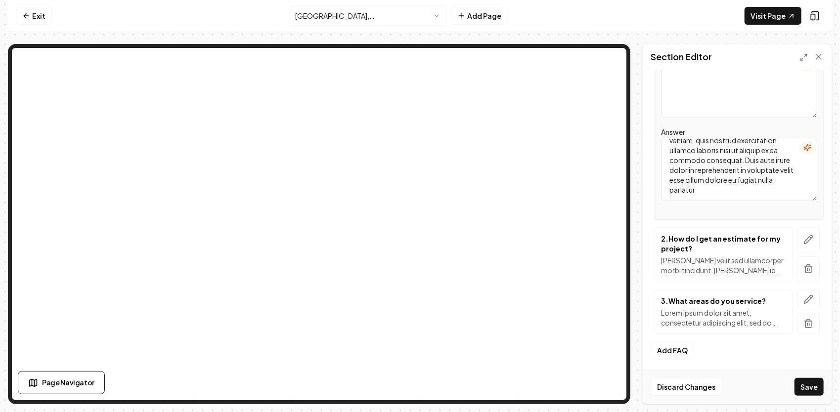
drag, startPoint x: 698, startPoint y: 191, endPoint x: 626, endPoint y: 146, distance: 84.8
click at [605, 84] on div "Page Settings Section Editor Header Frequently Asked Questions Subheader Here's…" at bounding box center [420, 224] width 824 height 360
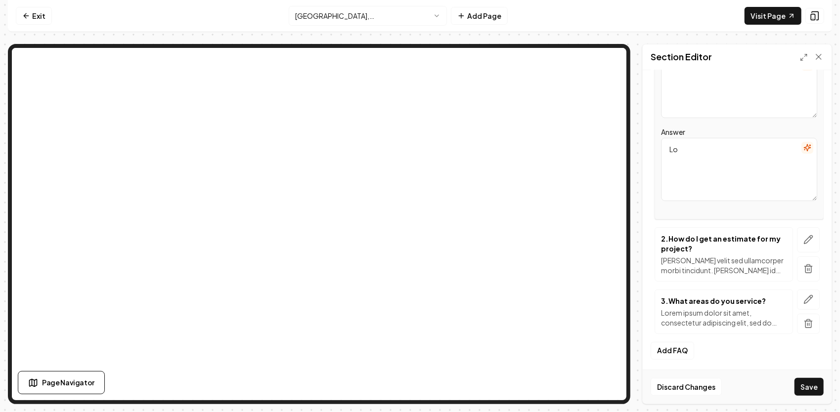
type textarea "L"
paste textarea "Professional land clearing, site prep, and driveway services backed by family e…"
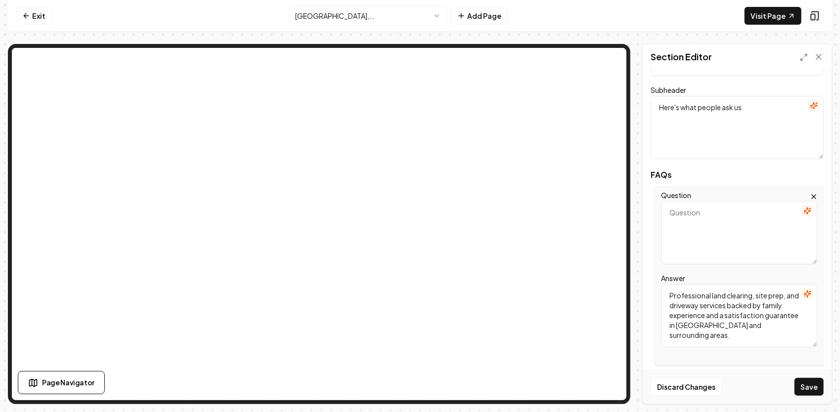
scroll to position [40, 0]
type textarea "Professional land clearing, site prep, and driveway services backed by family e…"
click at [717, 129] on textarea "Here's what people ask us" at bounding box center [737, 129] width 173 height 63
click at [690, 222] on textarea "Question" at bounding box center [739, 234] width 156 height 63
paste textarea "What is Oxford best known for [DATE]?"
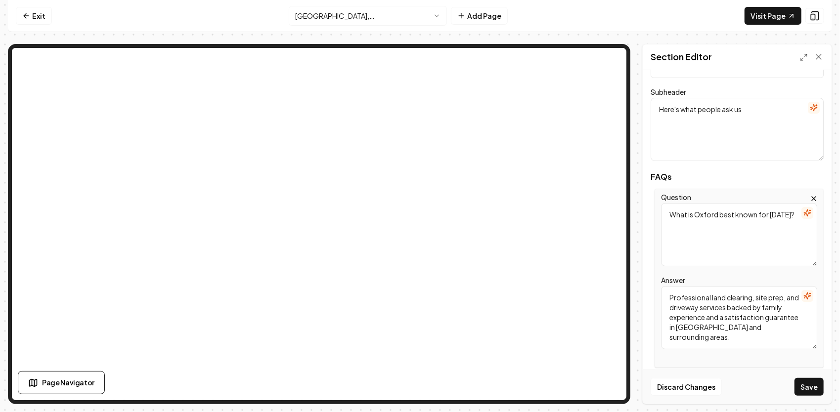
type textarea "What is Oxford best known for [DATE]?"
drag, startPoint x: 735, startPoint y: 341, endPoint x: 653, endPoint y: 288, distance: 97.5
click at [653, 288] on div "Question What is [GEOGRAPHIC_DATA] best known for [DATE]? Answer Professional l…" at bounding box center [737, 278] width 173 height 179
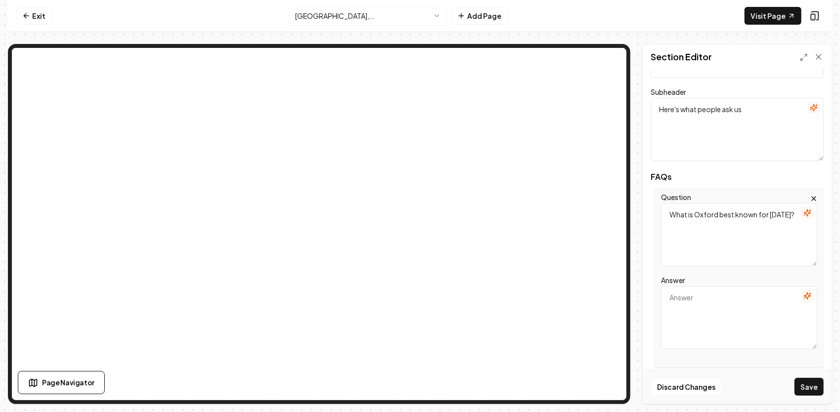
paste textarea "[GEOGRAPHIC_DATA] is famous for hosting the [US_STATE] Hot Sauce Contest & Fest…"
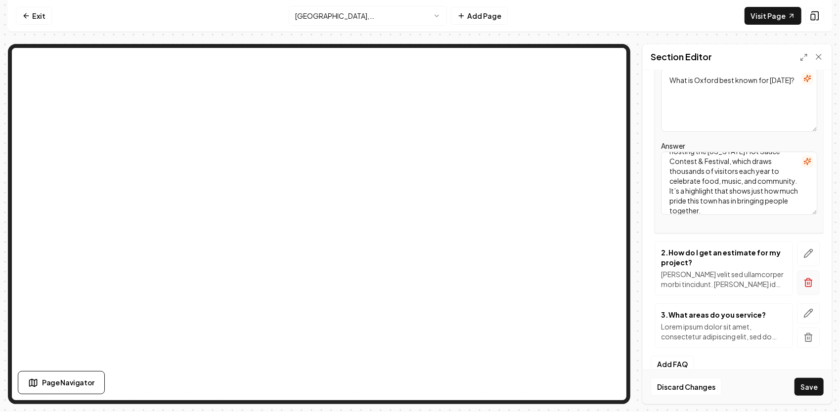
scroll to position [188, 0]
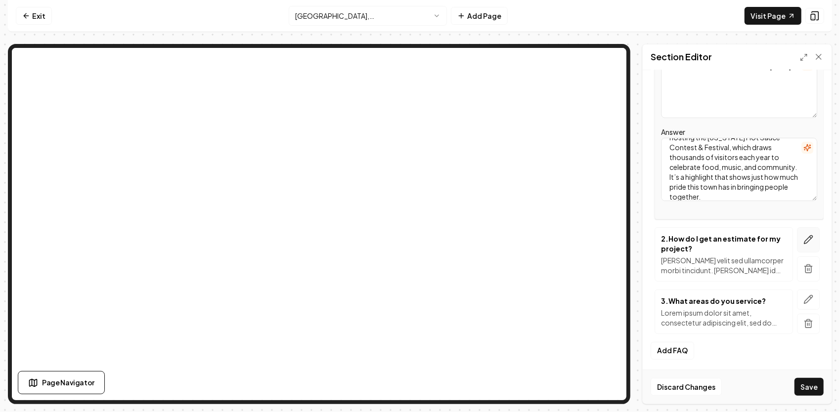
type textarea "[GEOGRAPHIC_DATA] is famous for hosting the [US_STATE] Hot Sauce Contest & Fest…"
click at [803, 242] on icon "button" at bounding box center [808, 240] width 10 height 10
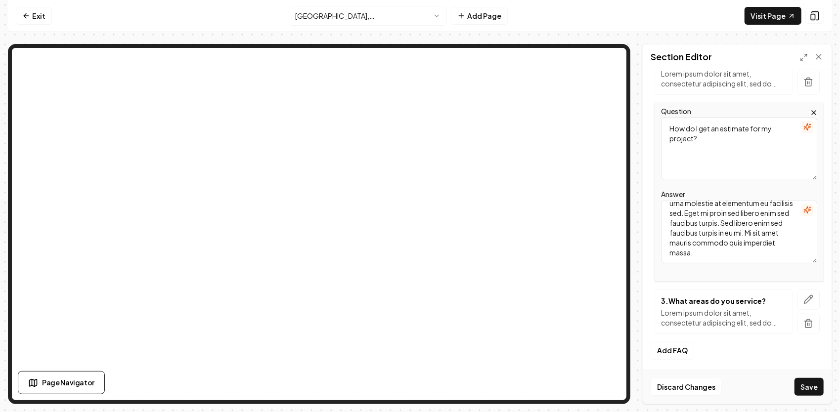
scroll to position [0, 0]
drag, startPoint x: 731, startPoint y: 254, endPoint x: 670, endPoint y: 153, distance: 117.8
click at [669, 150] on div "Question How do I get an estimate for my project? Answer [PERSON_NAME] ullamcor…" at bounding box center [738, 192] width 169 height 179
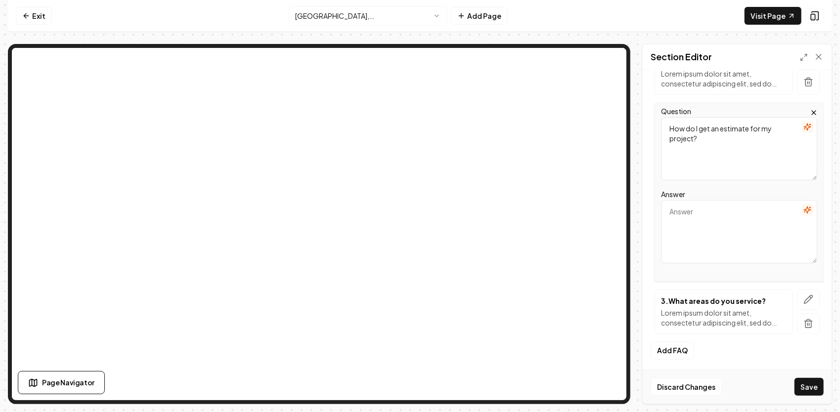
click at [680, 216] on textarea "Answer" at bounding box center [739, 231] width 156 height 63
paste textarea "[GEOGRAPHIC_DATA] was home to the first [US_STATE][GEOGRAPHIC_DATA], later beco…"
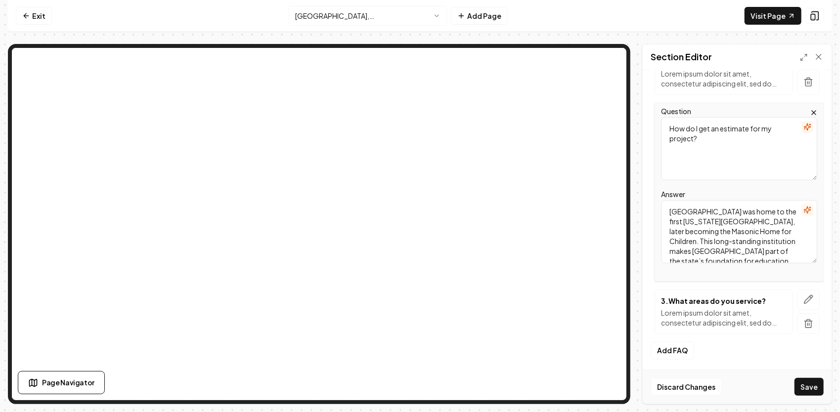
scroll to position [12, 0]
type textarea "[GEOGRAPHIC_DATA] was home to the first [US_STATE][GEOGRAPHIC_DATA], later beco…"
drag, startPoint x: 704, startPoint y: 143, endPoint x: 665, endPoint y: 119, distance: 45.5
click at [665, 119] on textarea "How do I get an estimate for my project?" at bounding box center [739, 148] width 156 height 63
paste textarea "Did you know Oxford has deep roots in state history?"
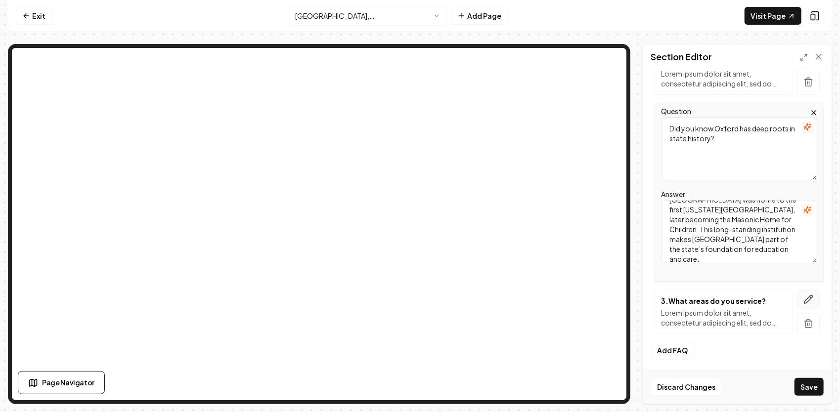
type textarea "Did you know Oxford has deep roots in state history?"
click at [803, 295] on icon "button" at bounding box center [808, 300] width 10 height 10
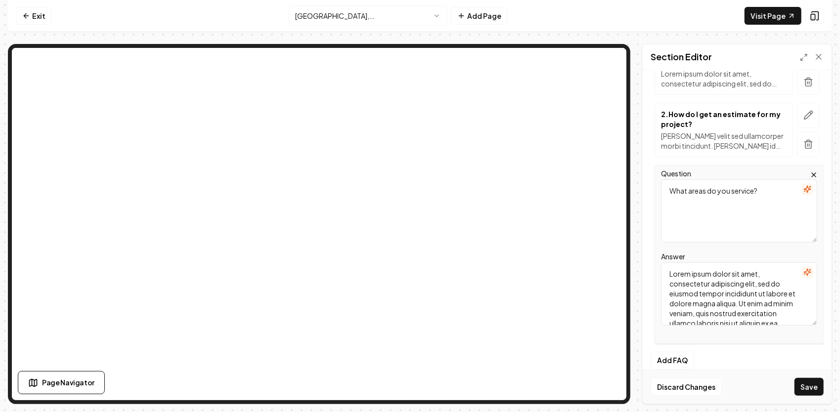
drag, startPoint x: 756, startPoint y: 190, endPoint x: 650, endPoint y: 193, distance: 106.8
click at [650, 193] on div "Header Frequently Asked Questions Subheader Here's what people ask us FAQs 1 . …" at bounding box center [737, 237] width 189 height 334
paste textarea "What type of grading and site prep do Oxford landowners usually need?"
type textarea "What type of grading and site prep do Oxford landowners usually need?"
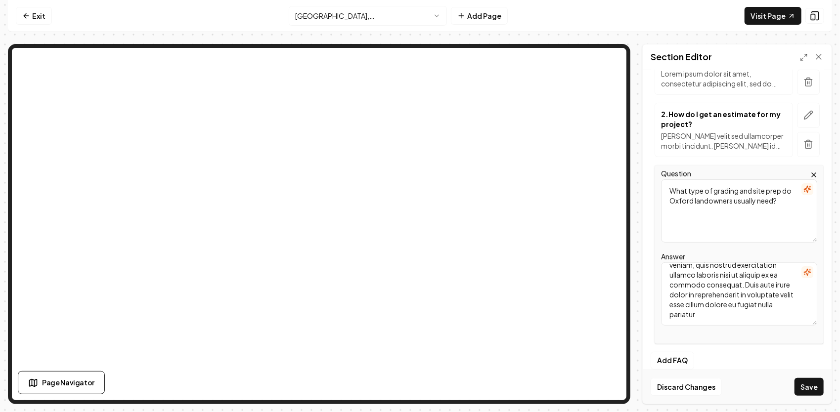
drag, startPoint x: 667, startPoint y: 270, endPoint x: 771, endPoint y: 354, distance: 133.9
click at [771, 354] on form "Header Frequently Asked Questions Subheader Here's what people ask us FAQs 1 . …" at bounding box center [737, 147] width 173 height 514
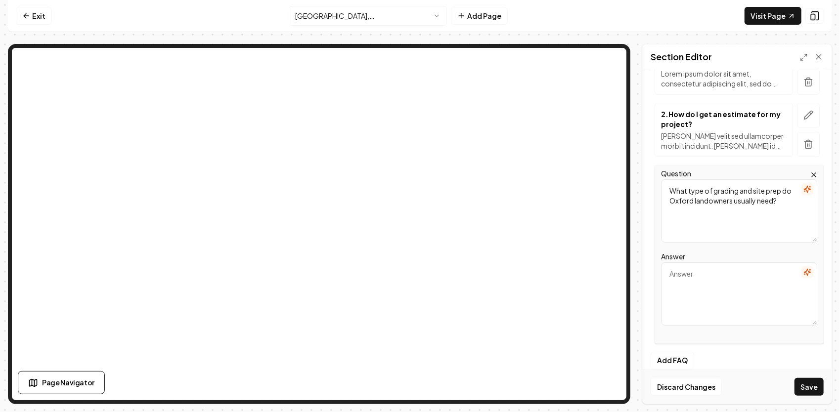
scroll to position [0, 0]
paste textarea "Many Oxford properties sit on larger tracts of land. Homeowners and builders of…"
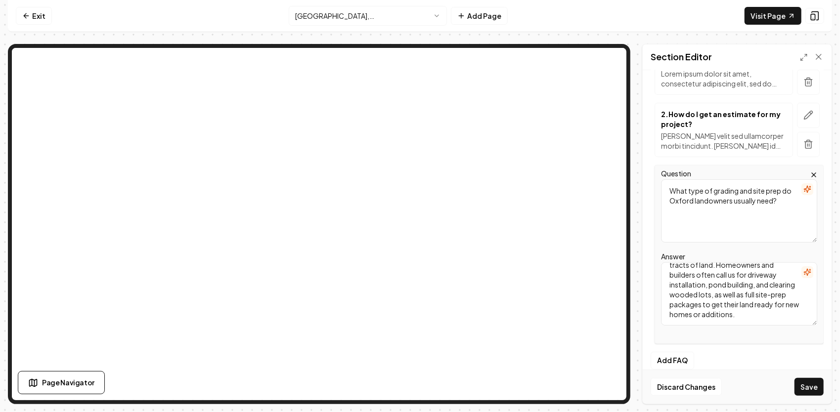
scroll to position [28, 0]
type textarea "Many Oxford properties sit on larger tracts of land. Homeowners and builders of…"
click at [677, 354] on button "Add FAQ" at bounding box center [673, 361] width 44 height 18
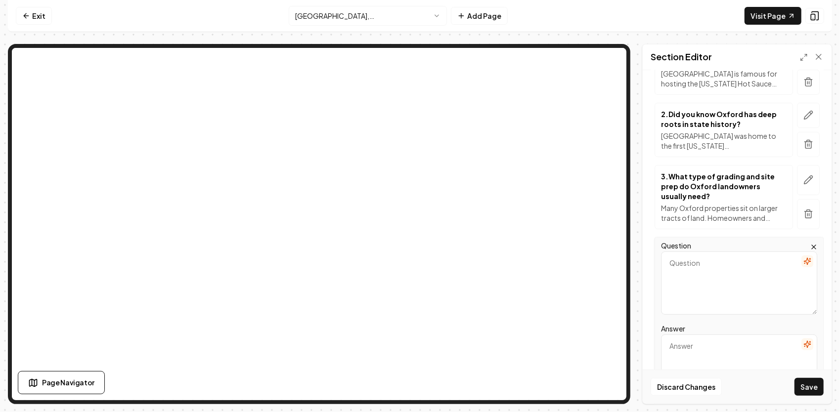
paste textarea "Why does JG Grading & Landscaping take pride in serving [GEOGRAPHIC_DATA]?"
type textarea "Why does JG Grading & Landscaping take pride in serving [GEOGRAPHIC_DATA]?"
click at [709, 350] on textarea "Answer" at bounding box center [739, 366] width 156 height 63
paste textarea "[GEOGRAPHIC_DATA] isn’t just on our service map — it’s where our story started.…"
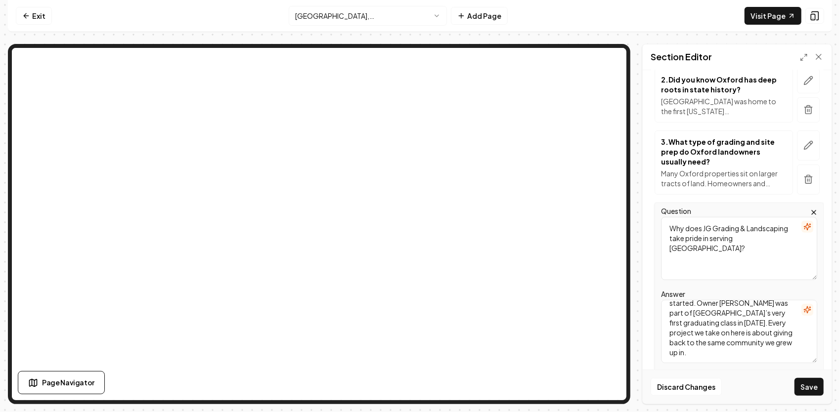
scroll to position [237, 0]
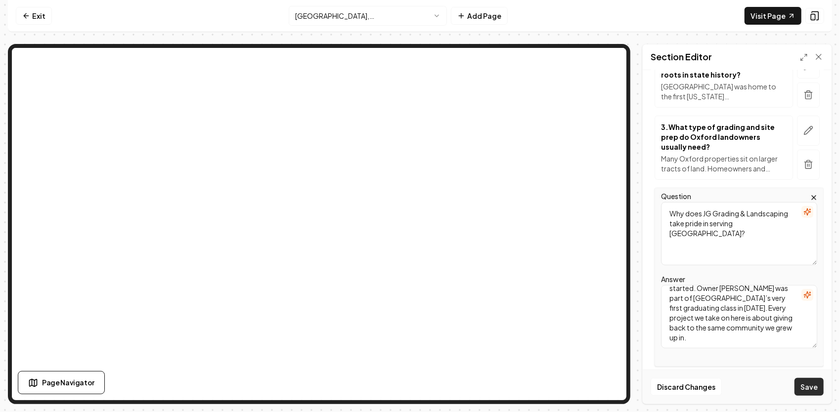
type textarea "[GEOGRAPHIC_DATA] isn’t just on our service map — it’s where our story started.…"
click at [814, 390] on button "Save" at bounding box center [808, 387] width 29 height 18
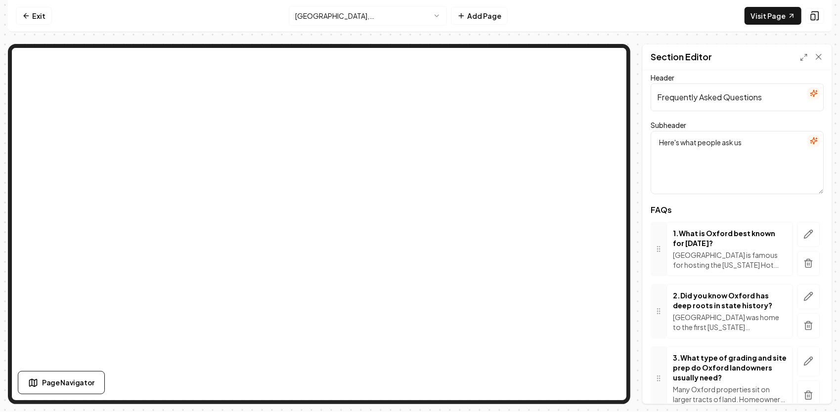
scroll to position [0, 0]
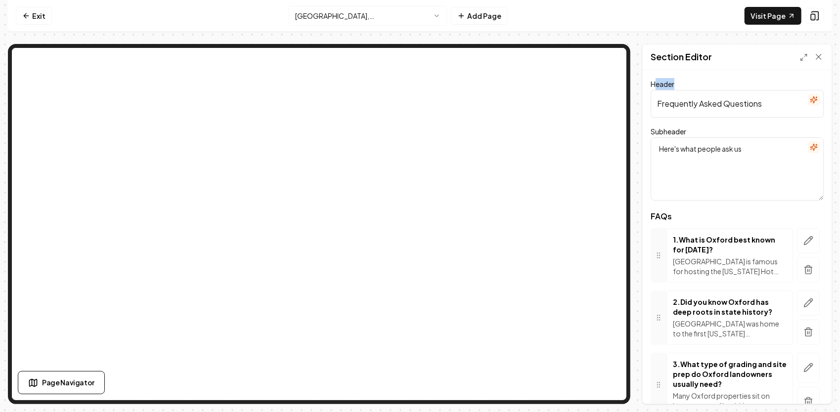
drag, startPoint x: 654, startPoint y: 80, endPoint x: 698, endPoint y: 97, distance: 47.3
click at [701, 99] on div "Header Frequently Asked Questions" at bounding box center [737, 98] width 173 height 40
drag, startPoint x: 776, startPoint y: 101, endPoint x: 648, endPoint y: 110, distance: 128.4
click at [648, 110] on div "Header Frequently Asked Questions Subheader Here's what people ask us FAQs 1 . …" at bounding box center [737, 237] width 189 height 334
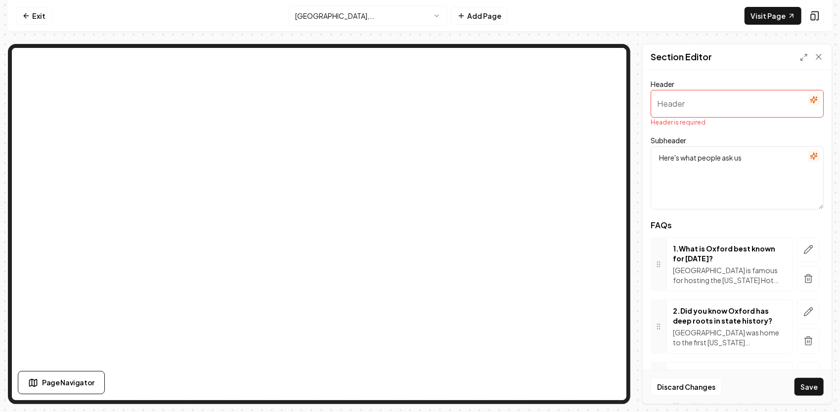
paste input "🔥 Oxford Fun & Facts – Local FAQ"
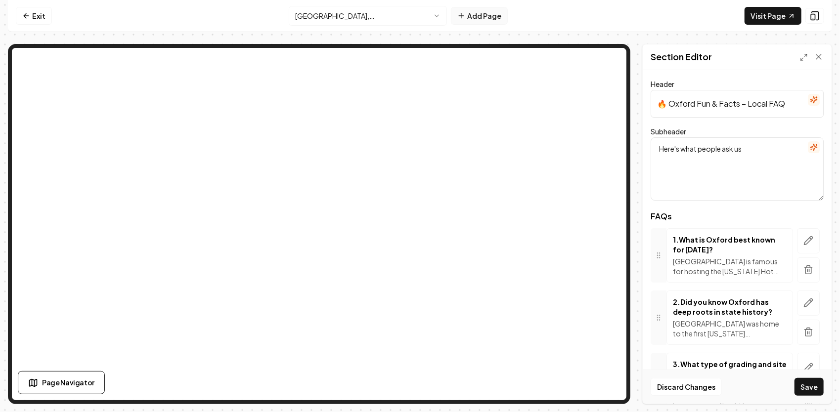
type input "🔥 Oxford Fun & Facts – Local FAQ"
click at [747, 155] on textarea "Here's what people ask us" at bounding box center [737, 168] width 173 height 63
drag, startPoint x: 755, startPoint y: 151, endPoint x: 625, endPoint y: 145, distance: 130.1
click at [582, 100] on div "Page Settings Section Editor Header 🔥 Oxford Fun & Facts – Local FAQ Subheader …" at bounding box center [420, 224] width 824 height 360
paste textarea "From hot sauce festivals to historic landmarks (and yes, a little grading too) …"
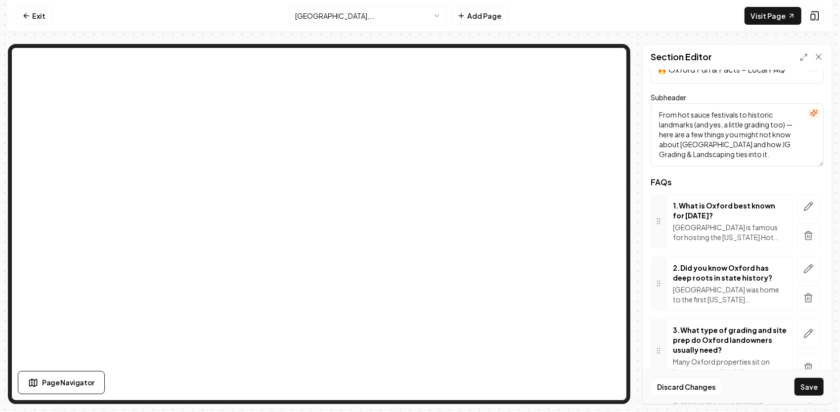
scroll to position [49, 0]
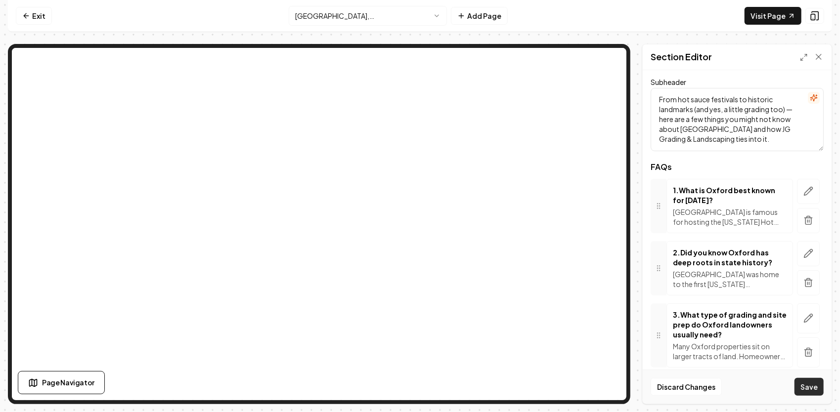
type textarea "From hot sauce festivals to historic landmarks (and yes, a little grading too) …"
click at [816, 388] on button "Save" at bounding box center [808, 387] width 29 height 18
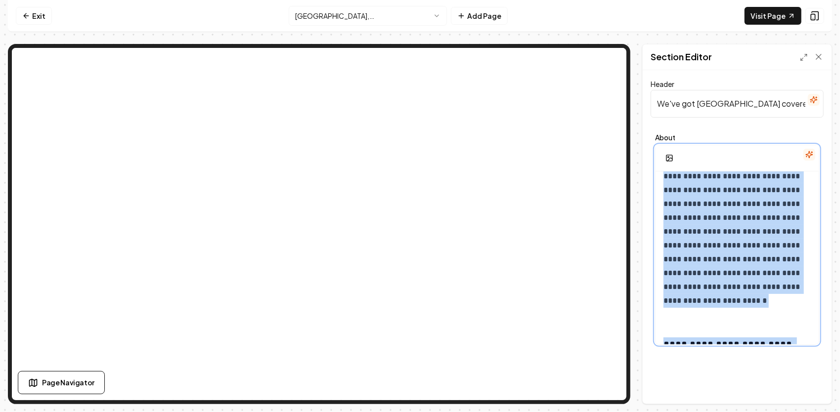
scroll to position [742, 0]
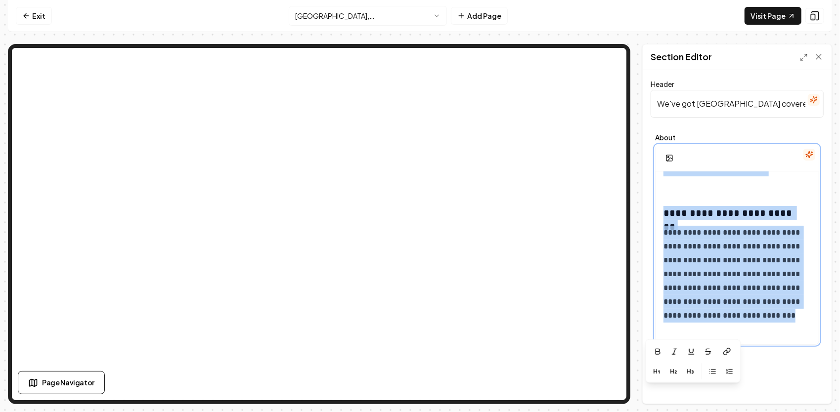
drag, startPoint x: 662, startPoint y: 182, endPoint x: 817, endPoint y: 348, distance: 227.0
click at [817, 351] on div "**********" at bounding box center [737, 237] width 189 height 334
copy div "**********"
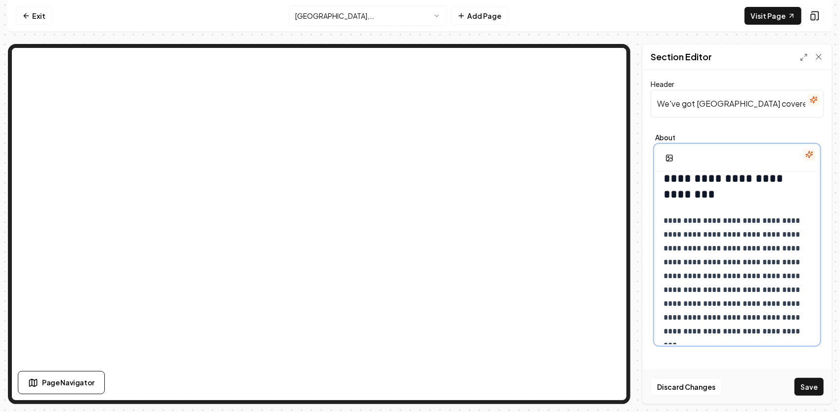
scroll to position [1000, 0]
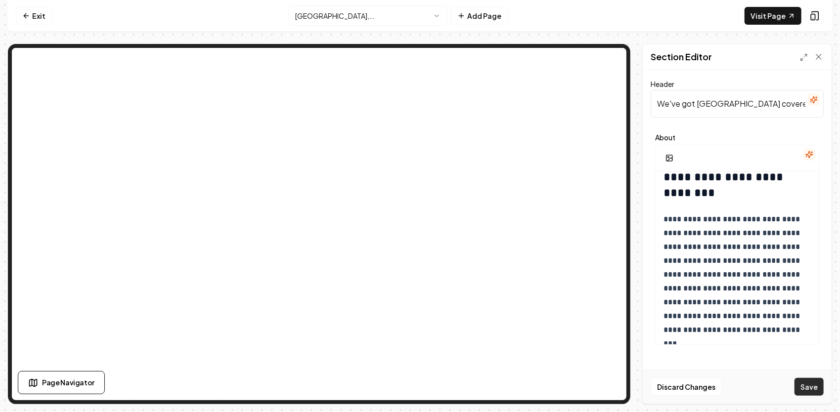
click at [813, 383] on button "Save" at bounding box center [808, 387] width 29 height 18
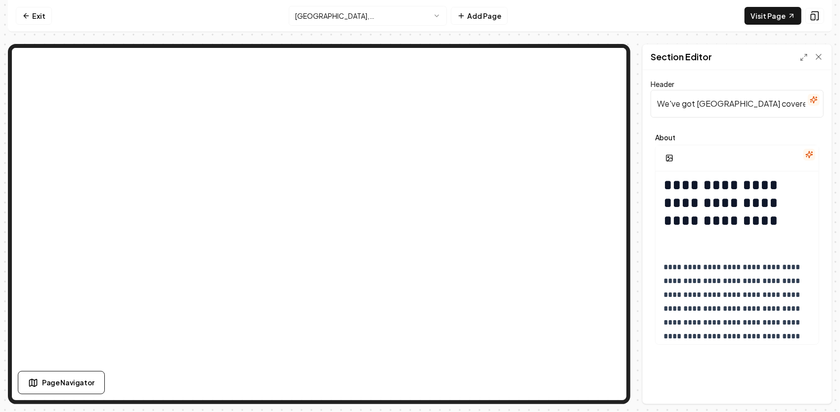
scroll to position [0, 0]
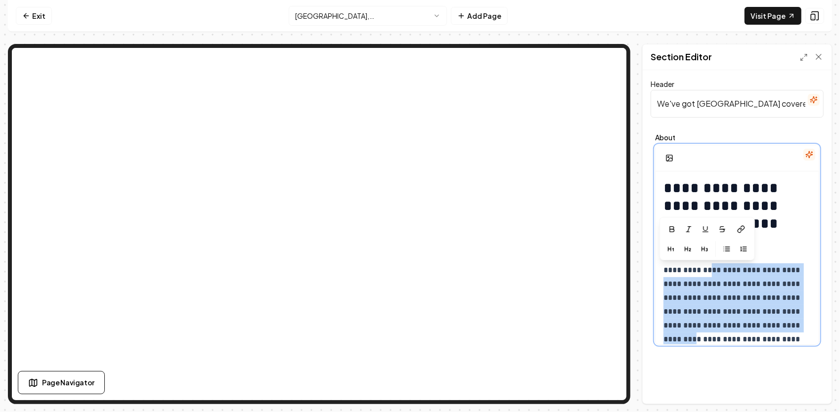
drag, startPoint x: 708, startPoint y: 253, endPoint x: 703, endPoint y: 250, distance: 5.8
click at [703, 250] on div "**********" at bounding box center [737, 245] width 164 height 200
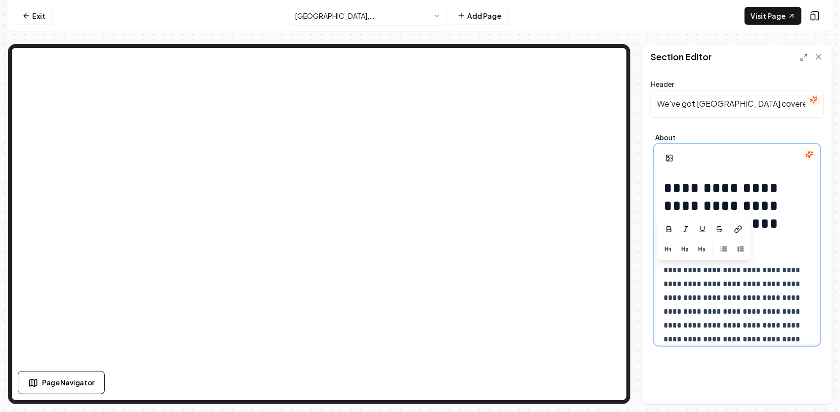
click at [773, 241] on h1 "**********" at bounding box center [733, 214] width 141 height 71
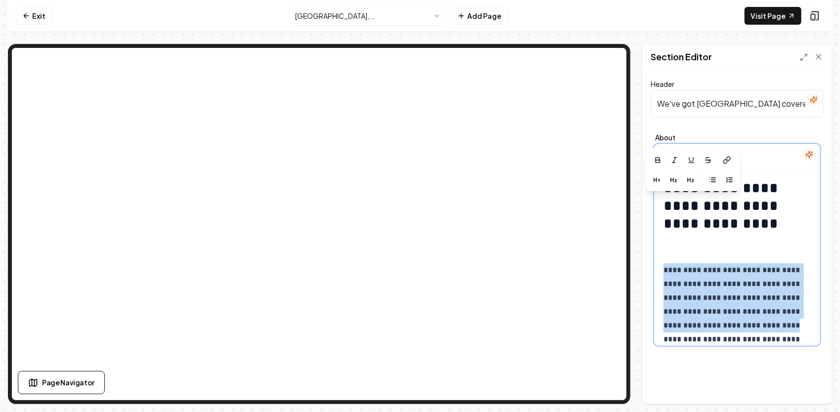
drag, startPoint x: 749, startPoint y: 241, endPoint x: 657, endPoint y: 189, distance: 105.2
click at [657, 189] on div "**********" at bounding box center [737, 245] width 164 height 200
click at [736, 240] on h1 "**********" at bounding box center [733, 214] width 141 height 71
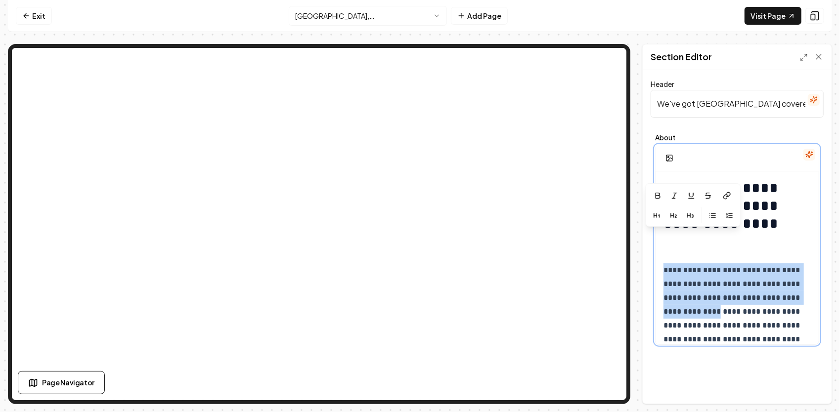
drag, startPoint x: 709, startPoint y: 243, endPoint x: 738, endPoint y: 194, distance: 57.0
click at [720, 188] on div "**********" at bounding box center [737, 245] width 164 height 200
click at [747, 239] on h1 "**********" at bounding box center [733, 214] width 141 height 71
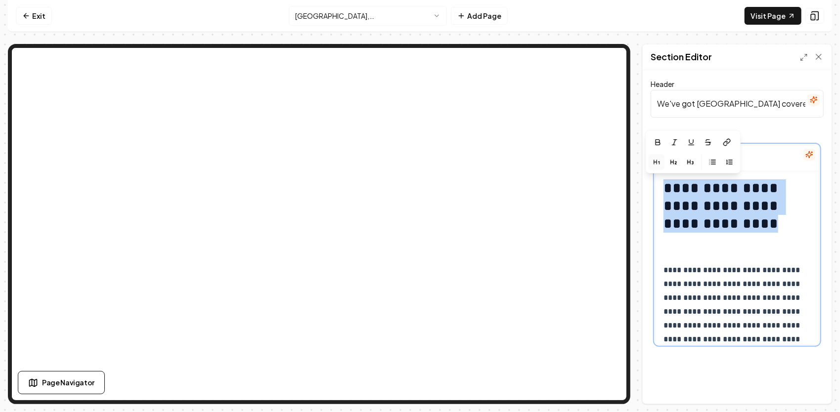
drag, startPoint x: 668, startPoint y: 188, endPoint x: 718, endPoint y: 235, distance: 68.9
click at [718, 235] on h1 "**********" at bounding box center [733, 214] width 141 height 71
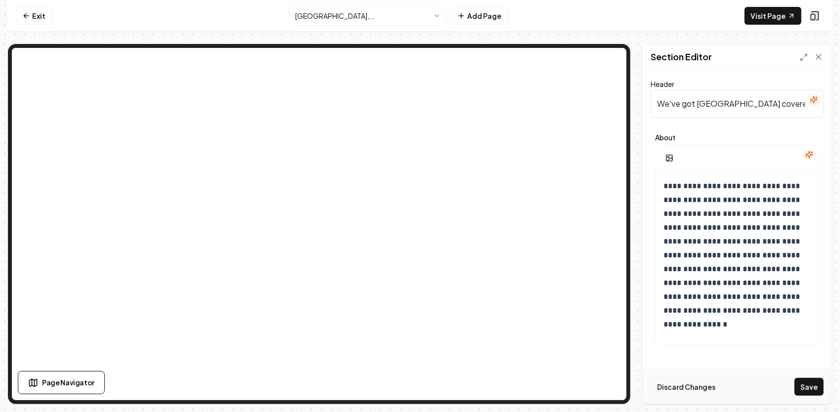
click at [684, 384] on button "Discard Changes" at bounding box center [686, 387] width 71 height 18
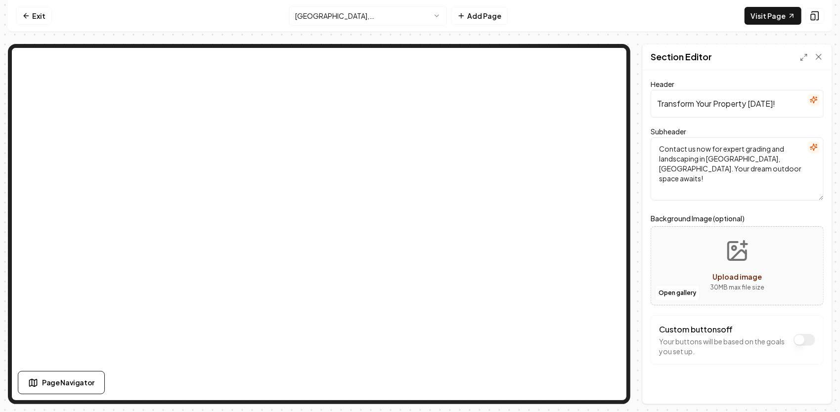
drag, startPoint x: 776, startPoint y: 100, endPoint x: 645, endPoint y: 114, distance: 132.2
click at [644, 116] on div "Header Transform Your Property [DATE]! Subheader Contact us now for expert grad…" at bounding box center [737, 237] width 189 height 334
click at [75, 378] on span "Page Navigator" at bounding box center [68, 383] width 52 height 10
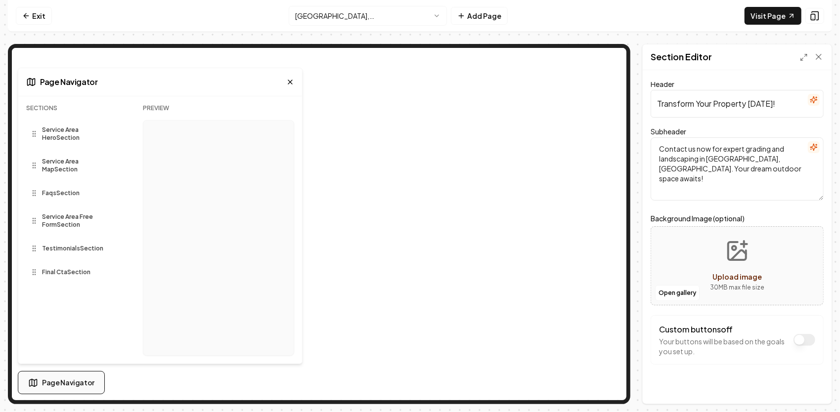
click at [55, 377] on button "Page Navigator" at bounding box center [61, 382] width 87 height 23
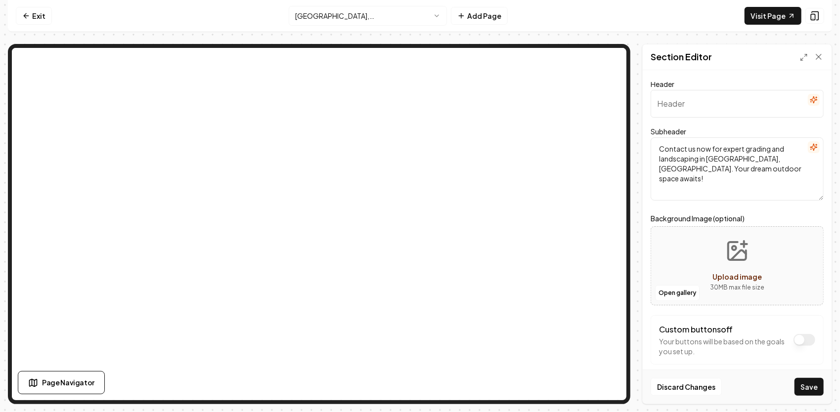
paste input "Grading, Excavation & Site Prep You Can Trust"
type input "Grading, Excavation & Site Prep You Can Trust"
drag, startPoint x: 761, startPoint y: 171, endPoint x: 648, endPoint y: 134, distance: 119.1
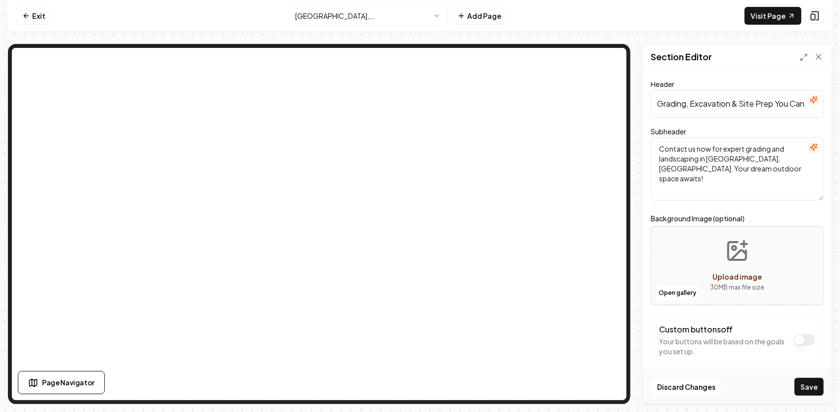
click at [648, 134] on div "Header Grading, Excavation & Site Prep You Can Trust Subheader Contact us now f…" at bounding box center [737, 237] width 189 height 334
click at [680, 149] on textarea "Subheader" at bounding box center [737, 168] width 173 height 63
paste textarea "At JG Grading & Landscaping, we’re a family-owned company built on honesty, fai…"
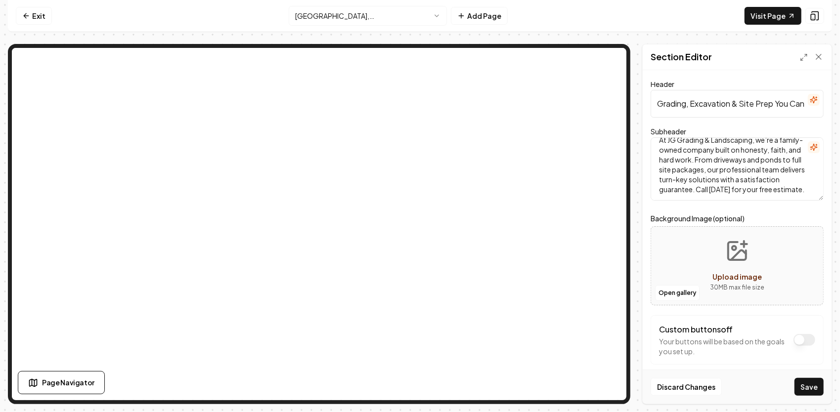
type textarea "At JG Grading & Landscaping, we’re a family-owned company built on honesty, fai…"
click at [793, 339] on button "Custom buttons off" at bounding box center [804, 340] width 22 height 12
click at [795, 340] on button "Custom buttons on" at bounding box center [804, 340] width 22 height 12
click at [795, 340] on button "Custom buttons off" at bounding box center [804, 340] width 22 height 12
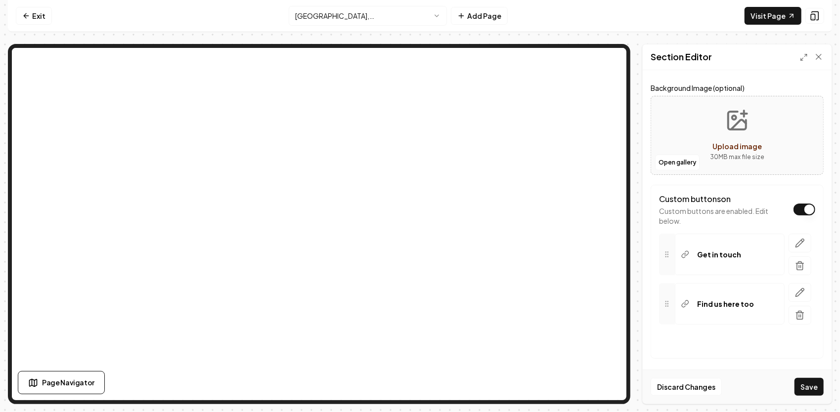
scroll to position [134, 0]
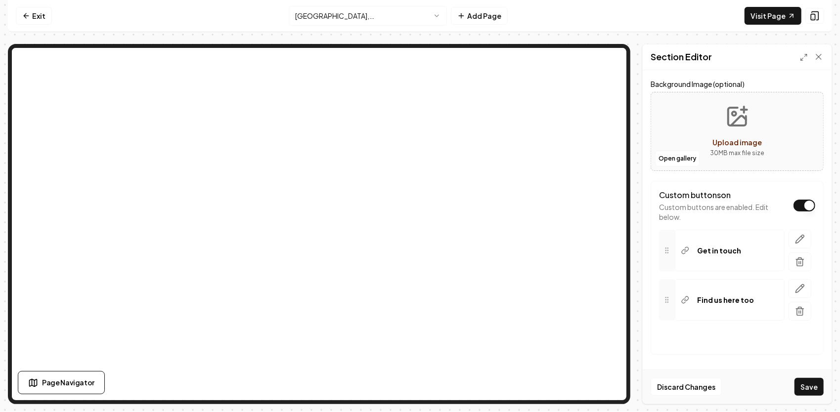
click at [732, 133] on button "Upload image 30 MB max file size" at bounding box center [737, 131] width 70 height 69
click at [795, 203] on button "Custom buttons on" at bounding box center [804, 206] width 22 height 12
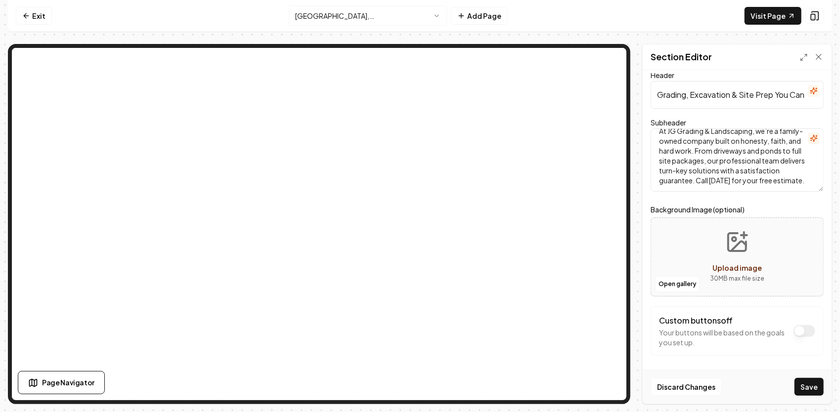
scroll to position [11, 0]
click at [727, 232] on icon "Upload image" at bounding box center [737, 240] width 24 height 24
click at [681, 276] on button "Open gallery" at bounding box center [677, 282] width 44 height 16
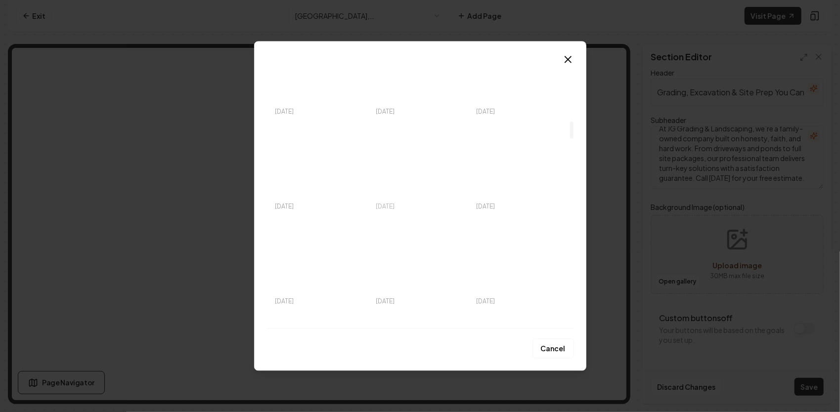
scroll to position [939, 0]
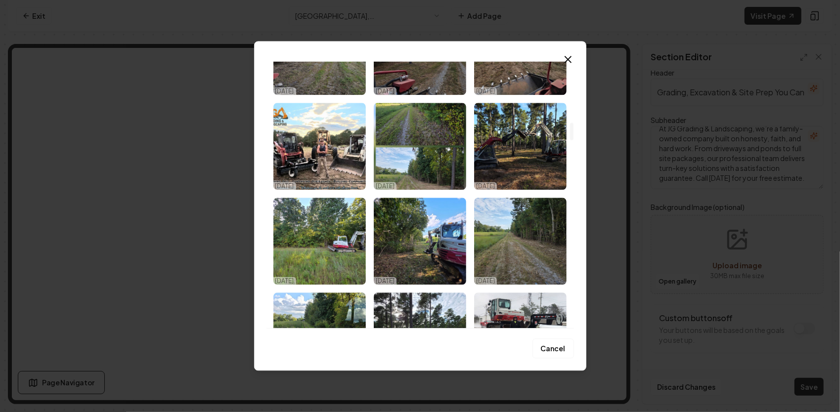
click at [331, 127] on img "Select image image_68da5b655c7cd75eb8019483.jpeg" at bounding box center [319, 146] width 92 height 87
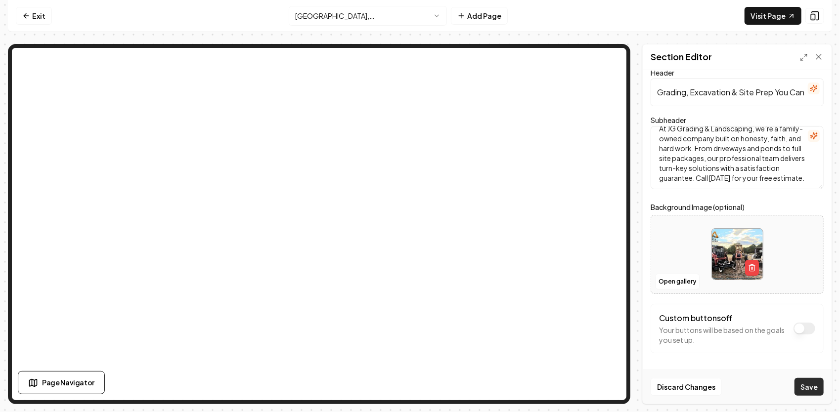
click at [813, 384] on button "Save" at bounding box center [808, 387] width 29 height 18
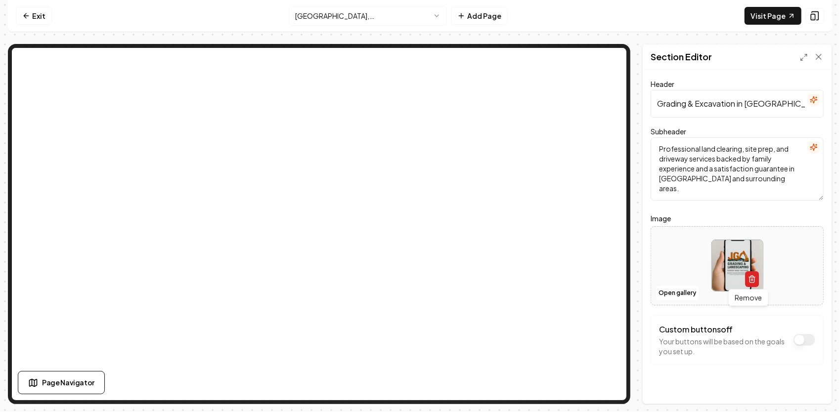
click at [748, 279] on icon "button" at bounding box center [752, 279] width 8 height 8
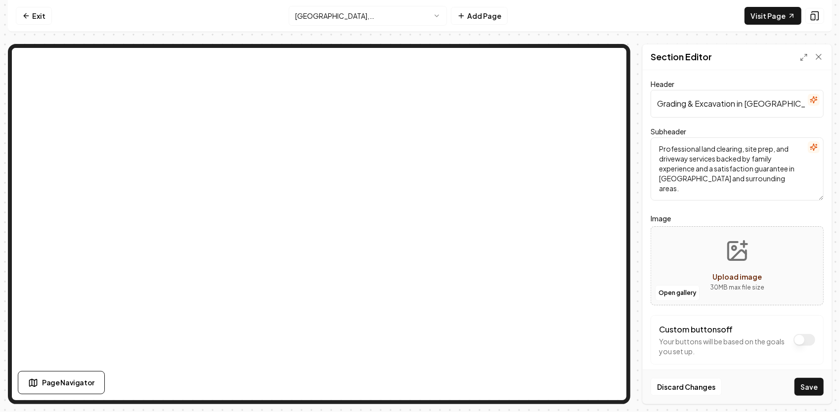
click at [738, 262] on icon "Upload image" at bounding box center [737, 251] width 24 height 24
type input "**********"
click at [810, 385] on button "Save" at bounding box center [808, 387] width 29 height 18
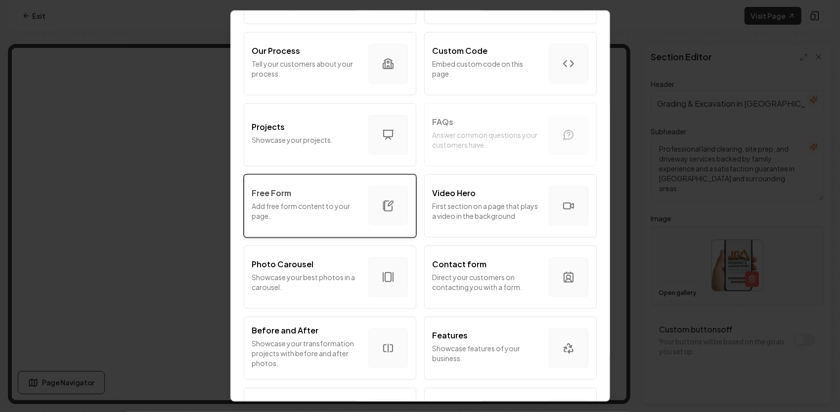
scroll to position [445, 0]
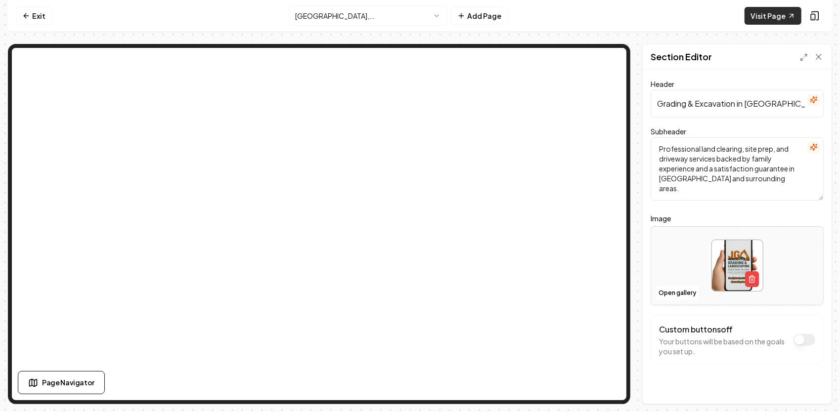
click at [775, 20] on link "Visit Page" at bounding box center [772, 16] width 57 height 18
click at [811, 14] on rect at bounding box center [813, 17] width 4 height 6
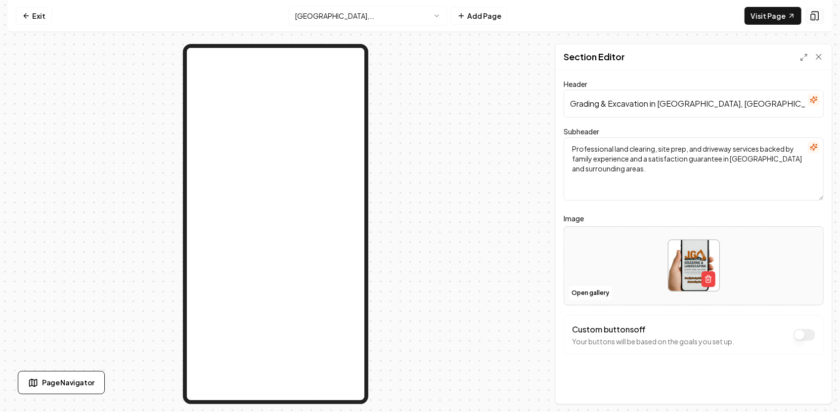
click at [811, 14] on rect at bounding box center [813, 17] width 4 height 6
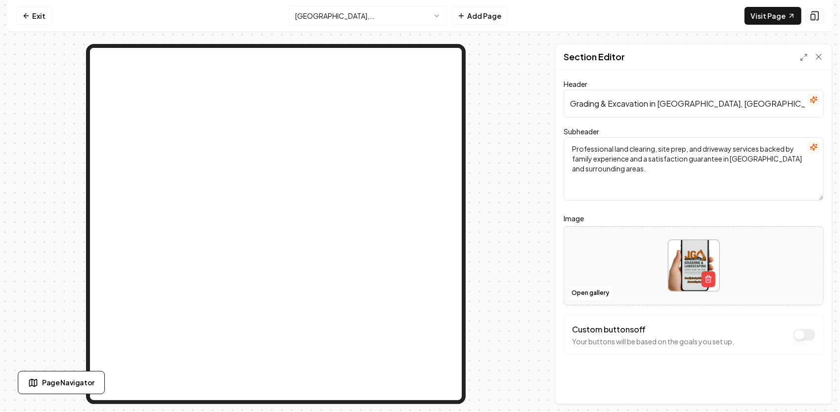
click at [811, 14] on rect at bounding box center [813, 17] width 4 height 6
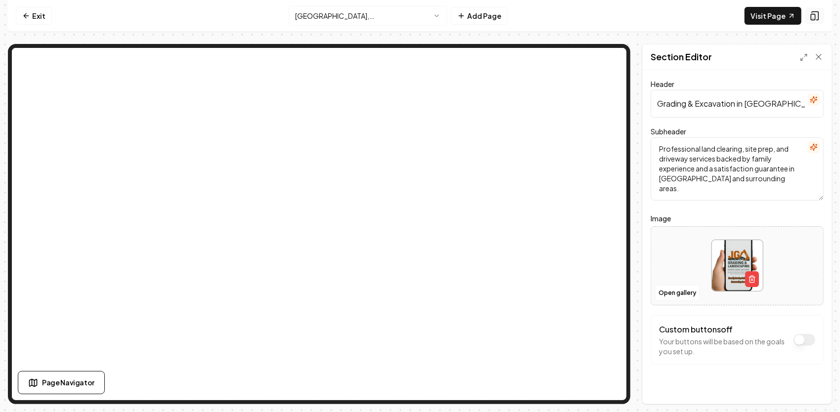
click at [811, 14] on rect at bounding box center [813, 17] width 4 height 6
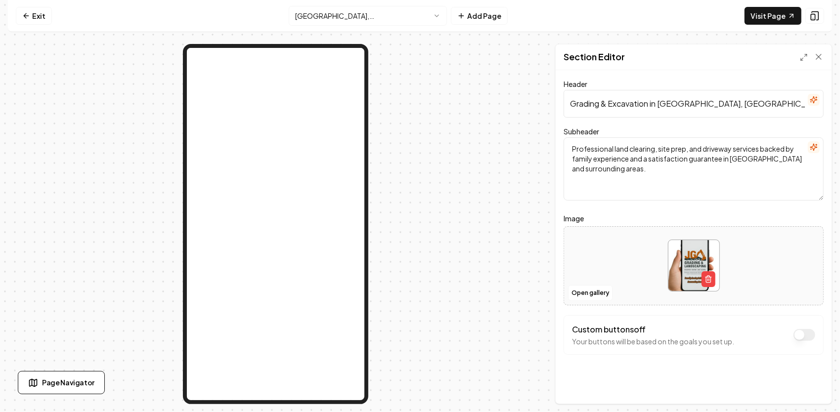
click at [377, 12] on html "Computer Required This feature is only available on a computer. Please switch t…" at bounding box center [420, 206] width 840 height 412
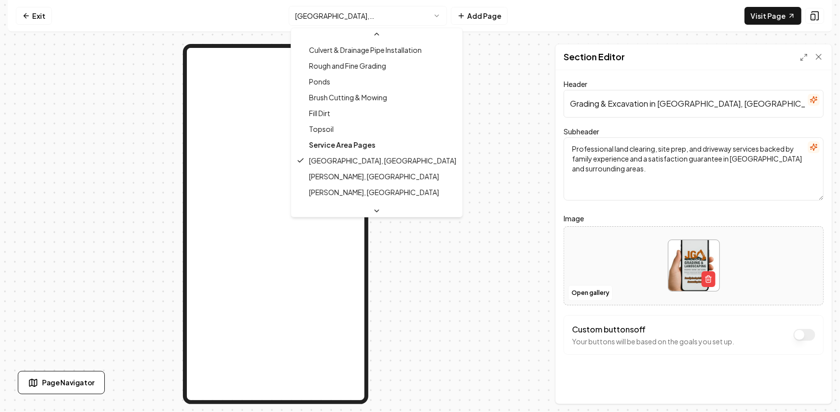
scroll to position [360, 0]
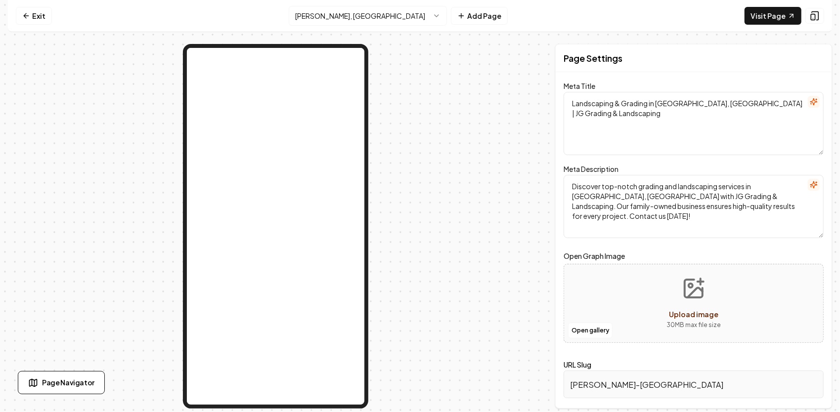
click at [364, 17] on html "Computer Required This feature is only available on a computer. Please switch t…" at bounding box center [420, 206] width 840 height 412
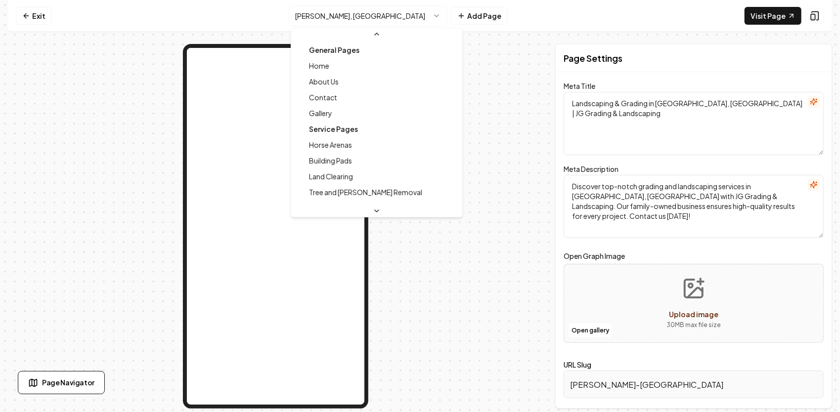
scroll to position [327, 0]
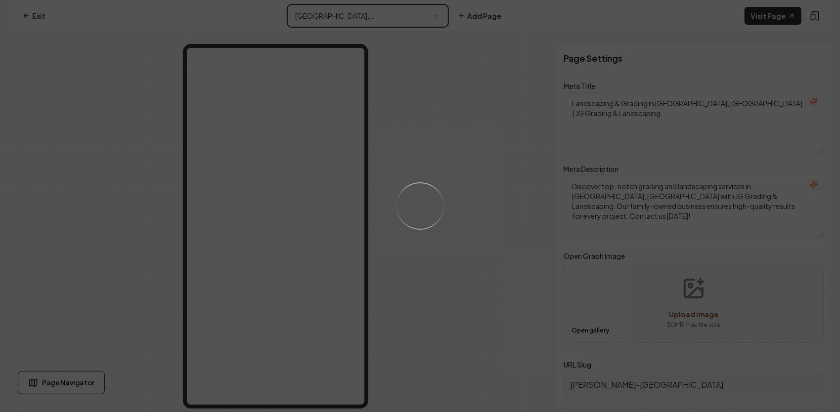
type textarea "Grading & Excavation [GEOGRAPHIC_DATA] [GEOGRAPHIC_DATA] | JG Grading – Trusted"
type textarea "Expert grading, excavation & land clearing in [GEOGRAPHIC_DATA], [GEOGRAPHIC_DA…"
type input "[GEOGRAPHIC_DATA]-[GEOGRAPHIC_DATA]"
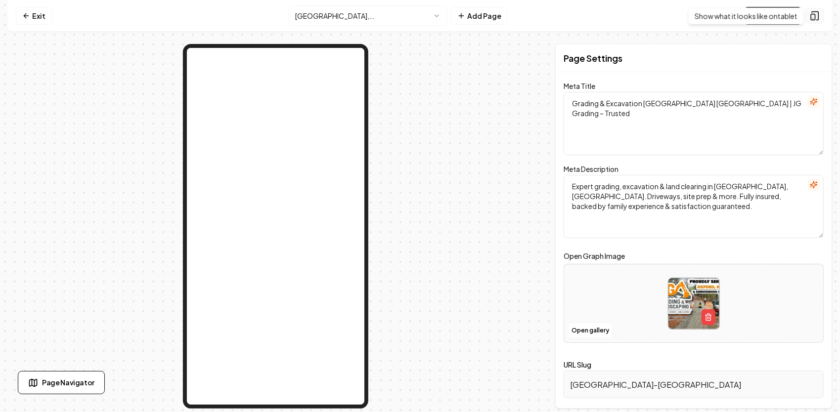
click at [815, 11] on icon at bounding box center [815, 16] width 10 height 10
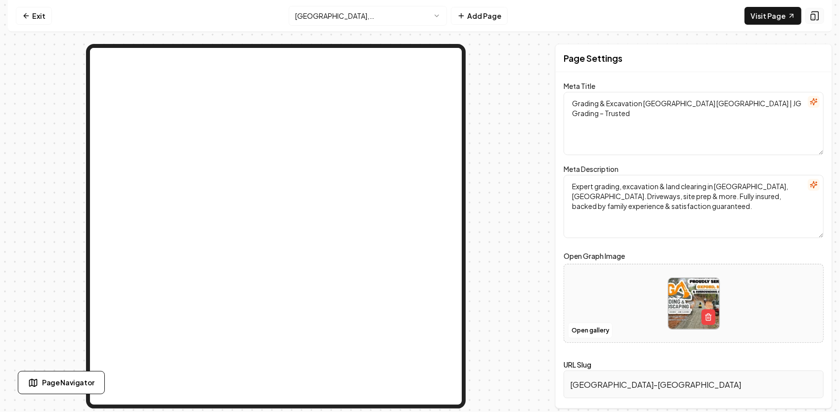
click at [816, 13] on icon at bounding box center [815, 16] width 10 height 10
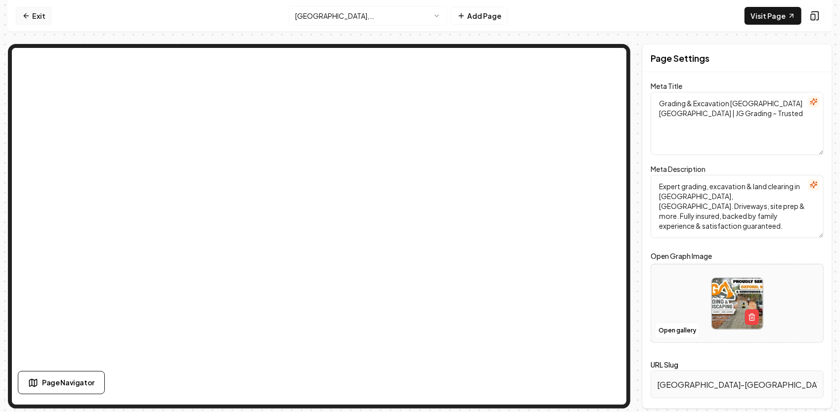
click at [42, 19] on link "Exit" at bounding box center [34, 16] width 36 height 18
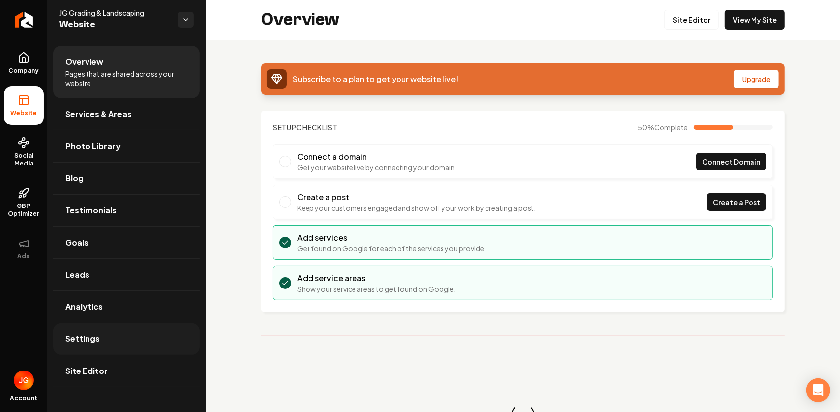
click at [92, 343] on span "Settings" at bounding box center [82, 339] width 35 height 12
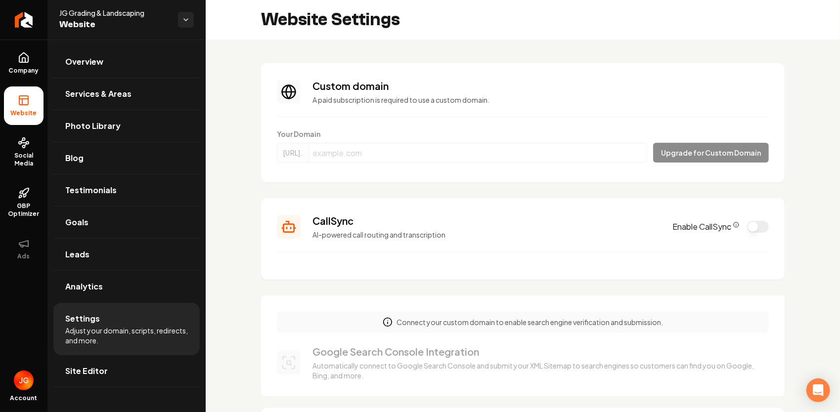
click at [563, 149] on form "Your Domain [URL]. Upgrade for Custom Domain" at bounding box center [523, 148] width 492 height 38
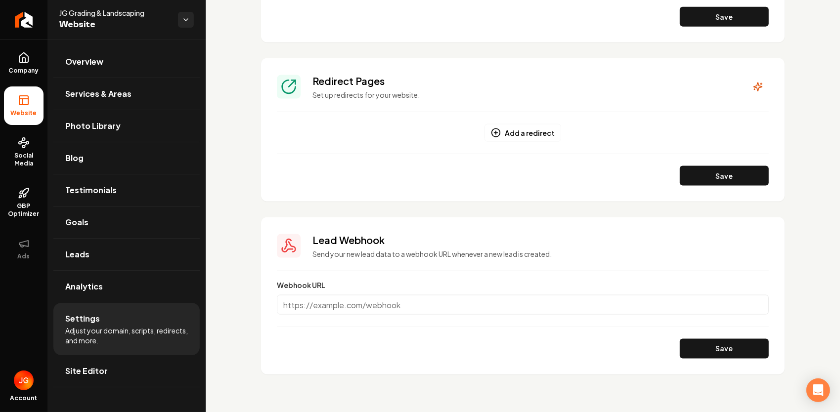
scroll to position [916, 0]
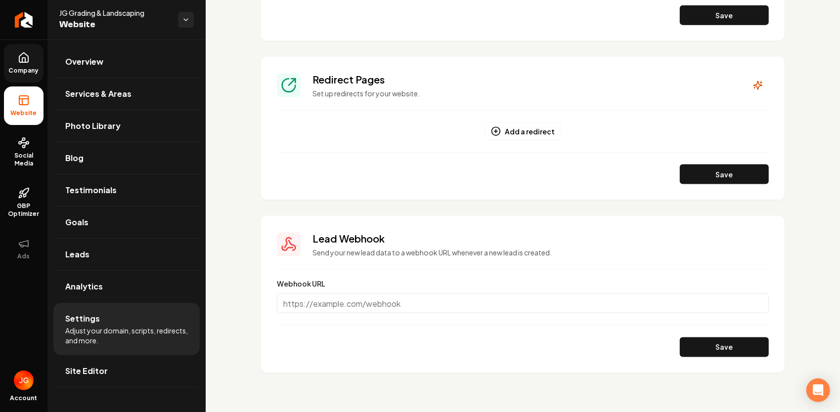
click at [33, 71] on span "Company" at bounding box center [24, 71] width 38 height 8
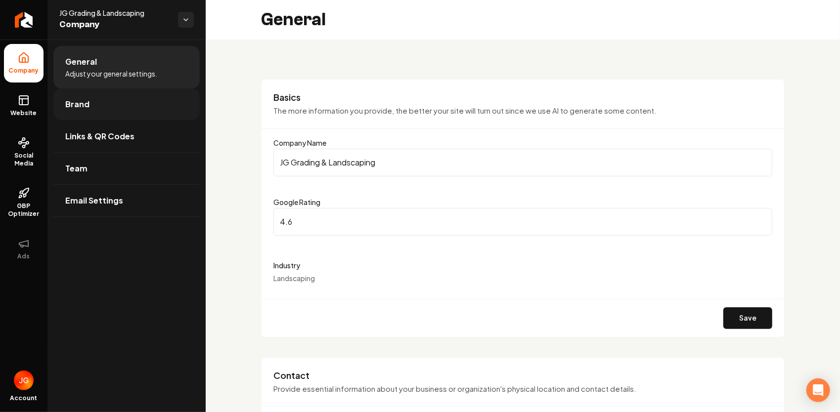
click at [118, 110] on link "Brand" at bounding box center [126, 104] width 146 height 32
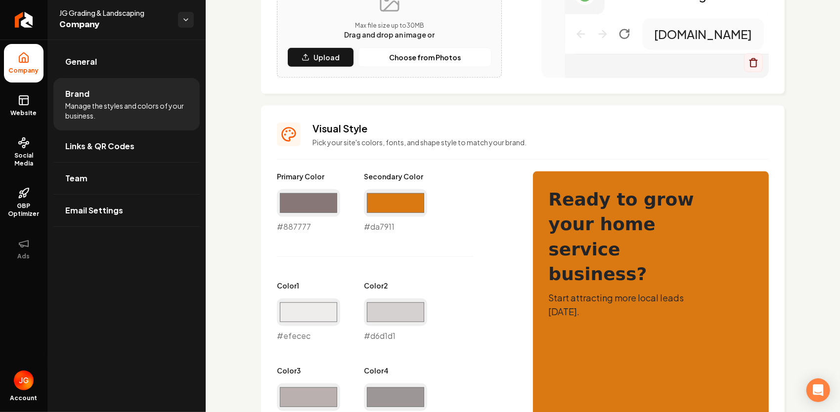
scroll to position [319, 0]
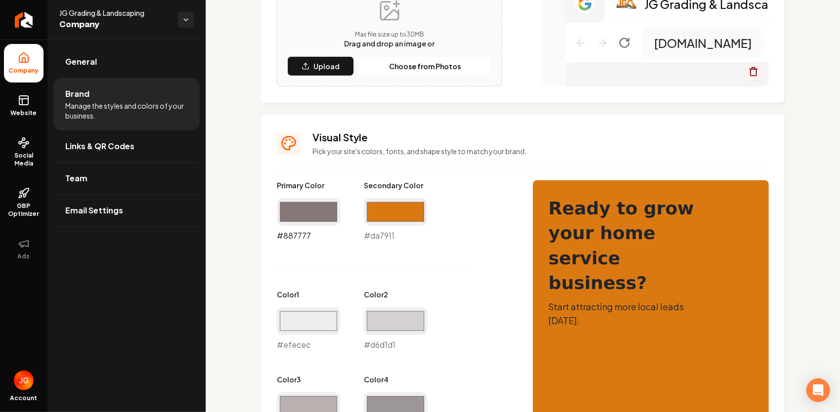
click at [318, 217] on input "#887777" at bounding box center [308, 212] width 63 height 28
click at [468, 260] on div "Primary Color #887777 #887777 Secondary Color #da7911 #da7911 Color 1 #efecec #…" at bounding box center [395, 393] width 236 height 426
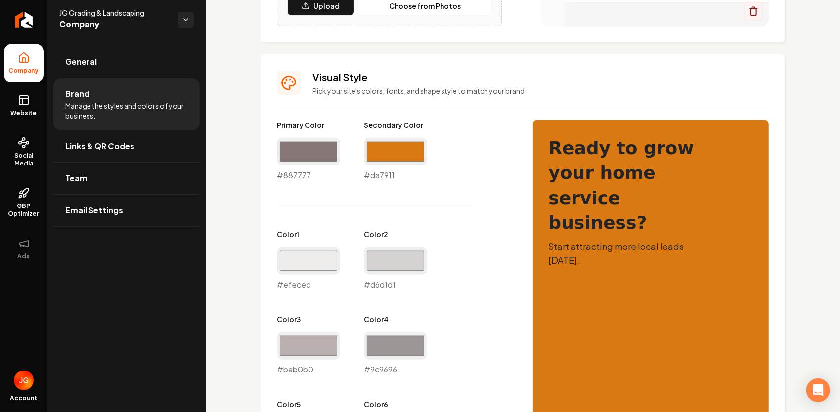
scroll to position [369, 0]
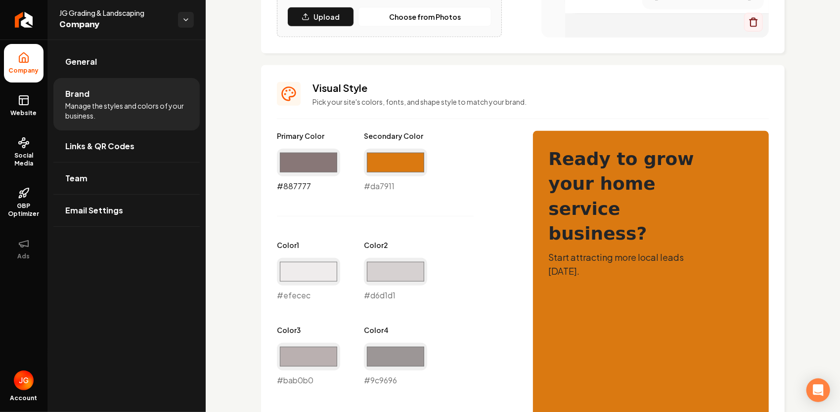
click at [325, 164] on input "#887777" at bounding box center [308, 163] width 63 height 28
click at [426, 209] on div "Primary Color #342d2d #342d2d Secondary Color #da7911 #da7911 Color 1 #efecec #…" at bounding box center [395, 344] width 236 height 426
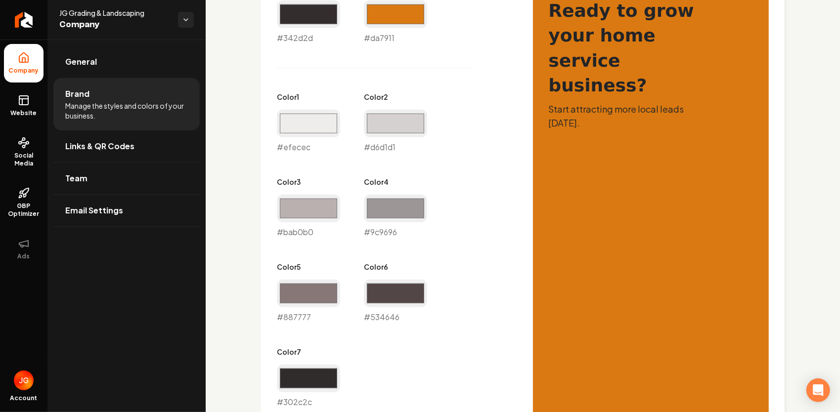
scroll to position [418, 0]
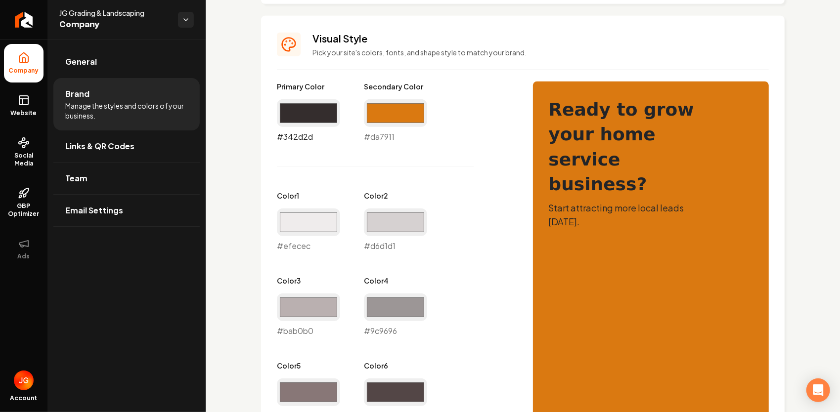
click at [314, 120] on input "#342d2d" at bounding box center [308, 113] width 63 height 28
type input "#6f6767"
click at [430, 153] on div "Primary Color #6f6767 #6f6767 Secondary Color #da7911 #da7911 Color 1 #efecec #…" at bounding box center [395, 295] width 236 height 426
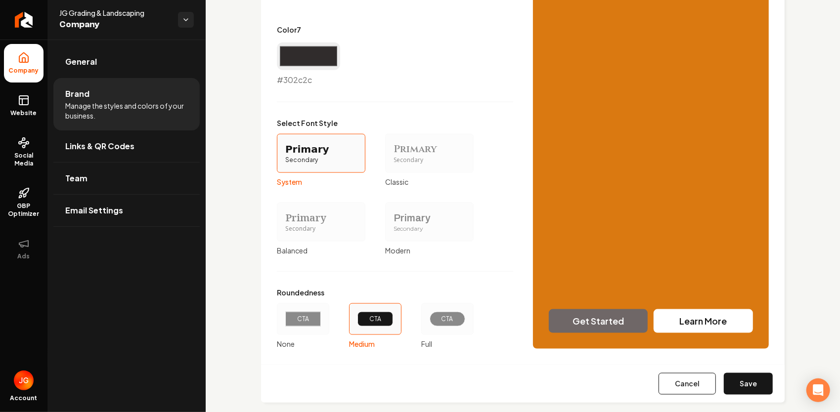
scroll to position [852, 0]
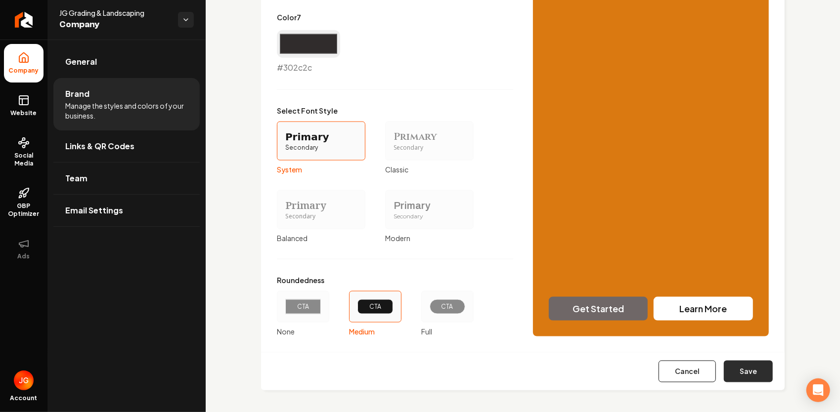
click at [752, 361] on button "Save" at bounding box center [748, 372] width 49 height 22
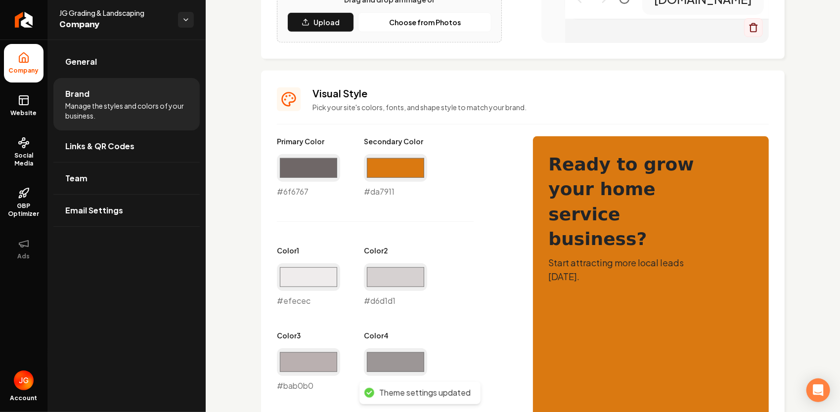
scroll to position [220, 0]
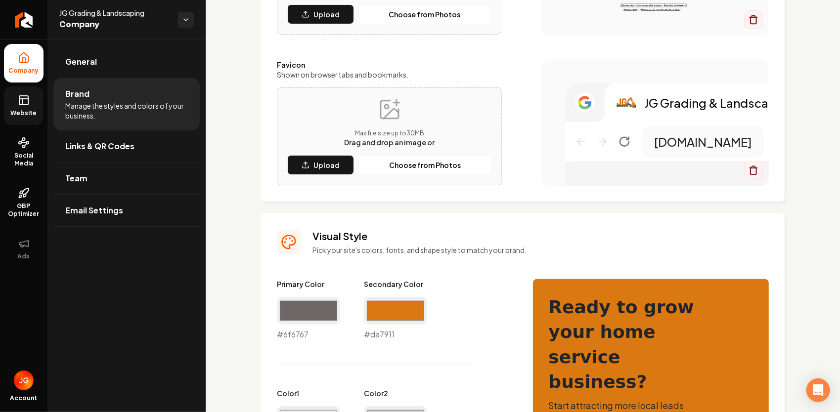
click at [35, 105] on link "Website" at bounding box center [24, 106] width 40 height 39
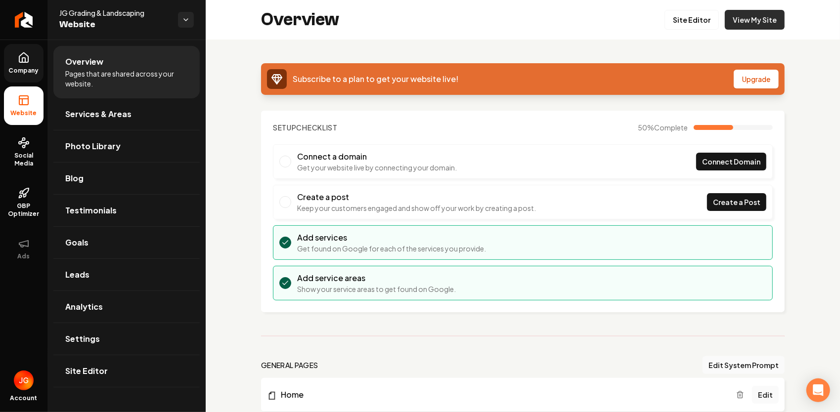
click at [738, 21] on link "View My Site" at bounding box center [755, 20] width 60 height 20
click at [110, 118] on span "Services & Areas" at bounding box center [98, 114] width 66 height 12
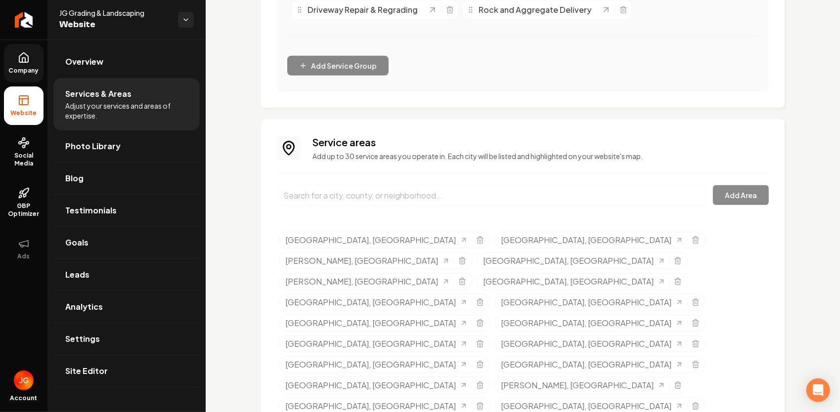
scroll to position [624, 0]
click at [676, 240] on icon "Selected tags" at bounding box center [680, 238] width 8 height 8
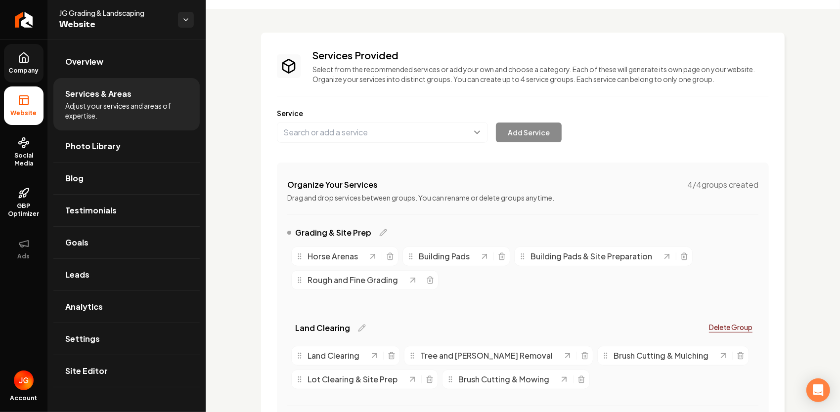
scroll to position [0, 0]
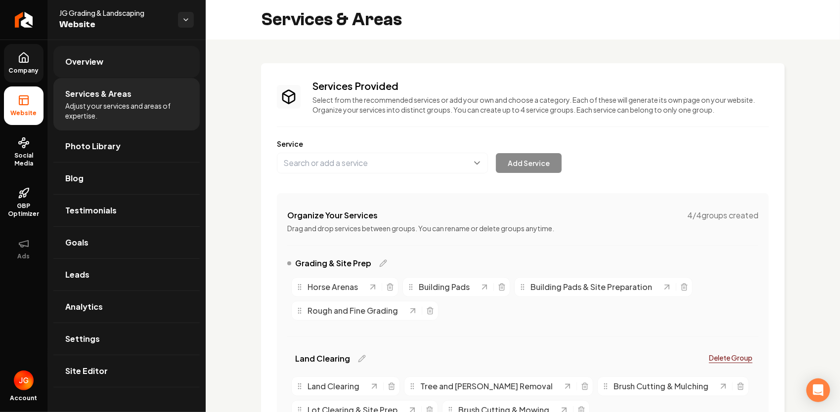
click at [136, 70] on link "Overview" at bounding box center [126, 62] width 146 height 32
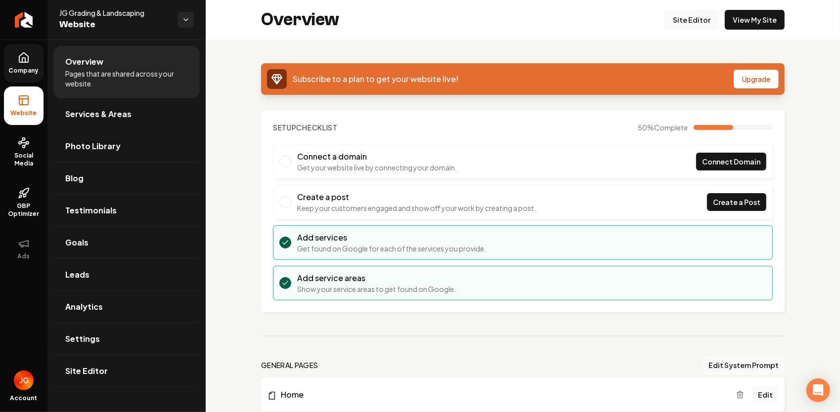
click at [686, 23] on link "Site Editor" at bounding box center [691, 20] width 54 height 20
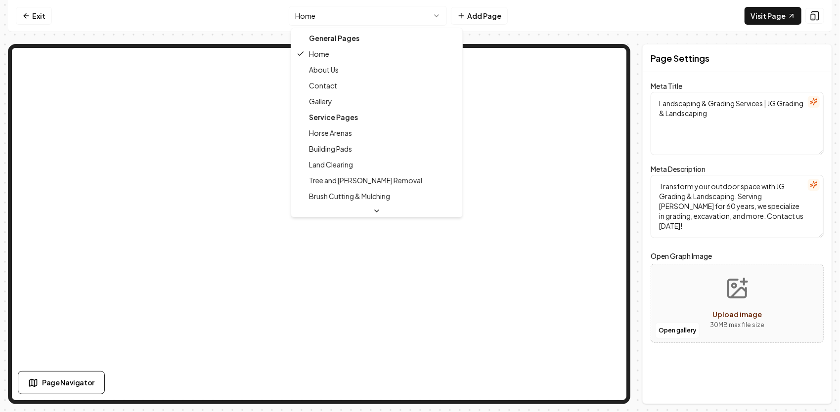
click at [422, 20] on html "Computer Required This feature is only available on a computer. Please switch t…" at bounding box center [420, 206] width 840 height 412
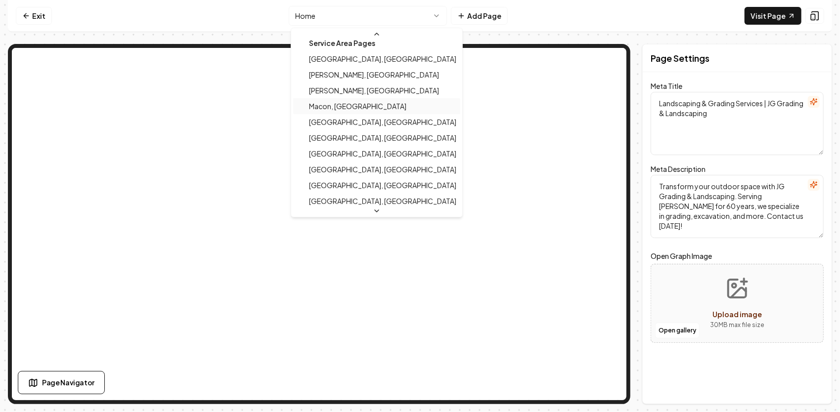
scroll to position [445, 0]
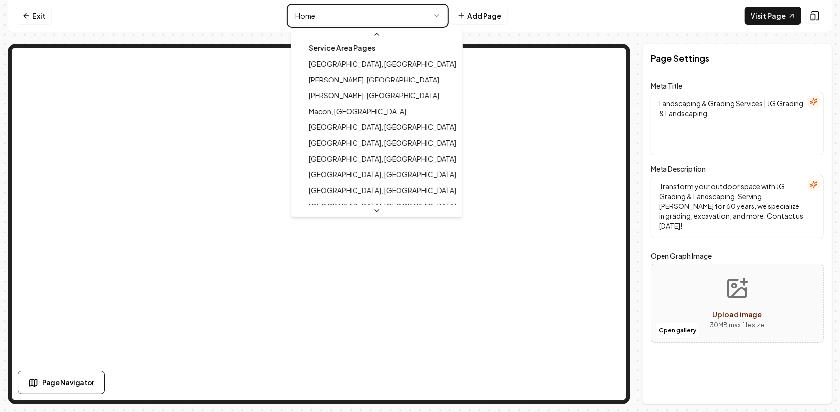
type textarea "Grading & Excavation [GEOGRAPHIC_DATA] [GEOGRAPHIC_DATA] | JG Grading – Trusted"
type textarea "Expert grading, excavation & land clearing in [GEOGRAPHIC_DATA], [GEOGRAPHIC_DA…"
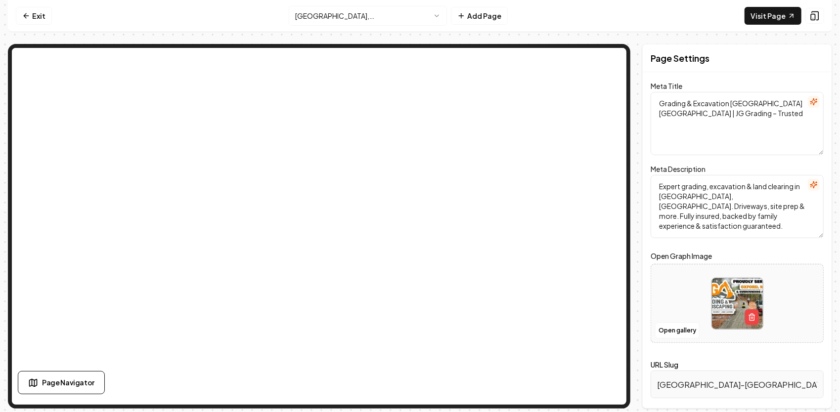
click at [359, 20] on html "Computer Required This feature is only available on a computer. Please switch t…" at bounding box center [420, 206] width 840 height 412
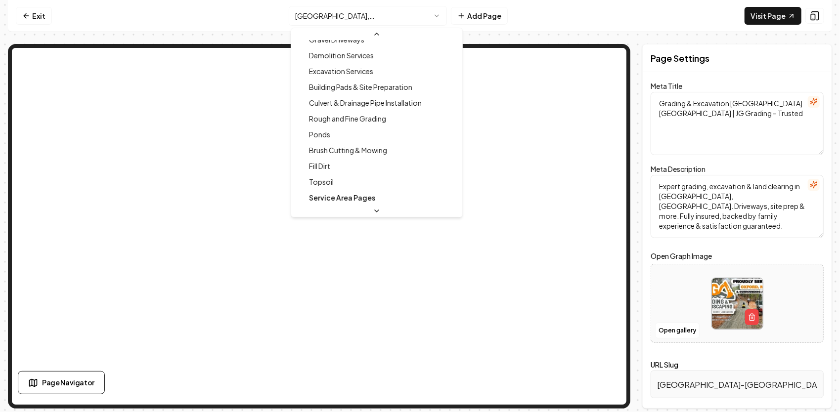
scroll to position [345, 0]
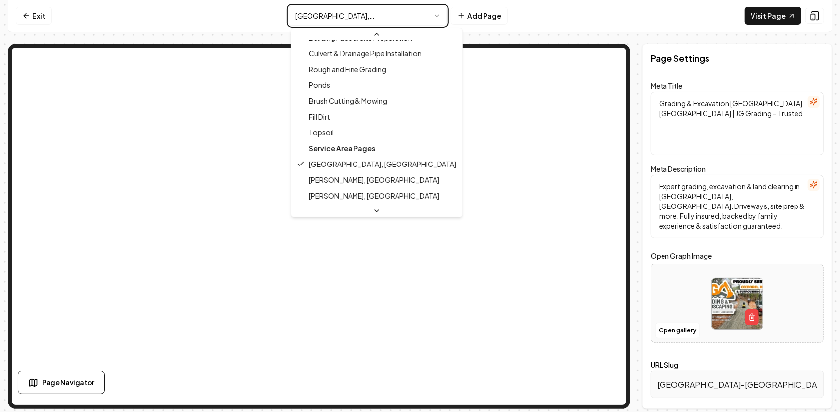
type textarea "Landscaping & Grading in [GEOGRAPHIC_DATA], [GEOGRAPHIC_DATA] | JG Grading & La…"
type textarea "Discover top-notch grading and landscaping services in [GEOGRAPHIC_DATA], [GEOG…"
type input "[PERSON_NAME]-[GEOGRAPHIC_DATA]"
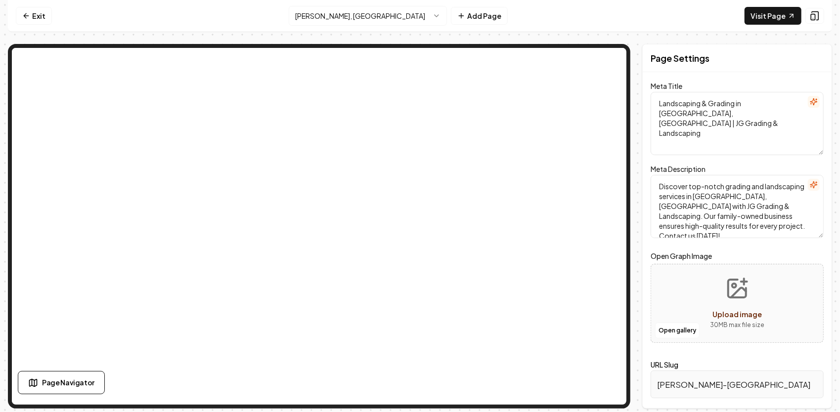
drag, startPoint x: 752, startPoint y: 112, endPoint x: 653, endPoint y: 94, distance: 101.0
click at [653, 94] on textarea "Landscaping & Grading in [GEOGRAPHIC_DATA], [GEOGRAPHIC_DATA] | JG Grading & La…" at bounding box center [737, 123] width 173 height 63
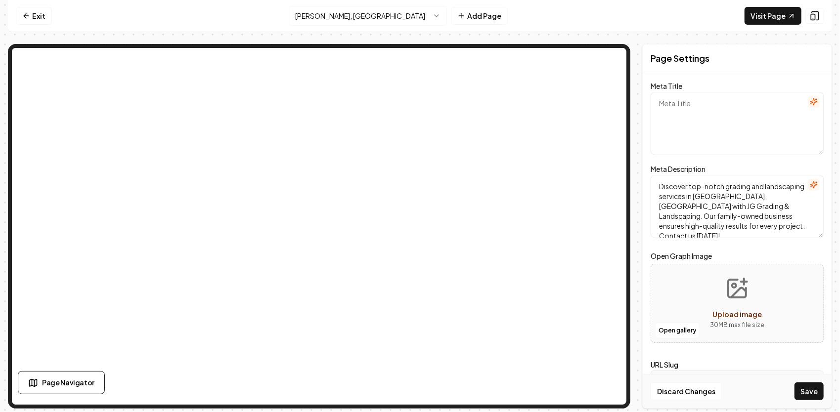
paste textarea "[PERSON_NAME], [GEOGRAPHIC_DATA] Grading & Excavation | JG Landscaping"
click at [322, 16] on html "Computer Required This feature is only available on a computer. Please switch t…" at bounding box center [420, 206] width 840 height 412
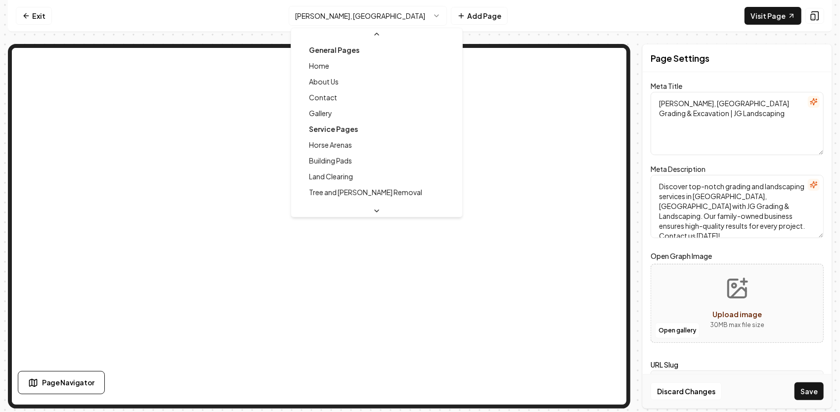
scroll to position [327, 0]
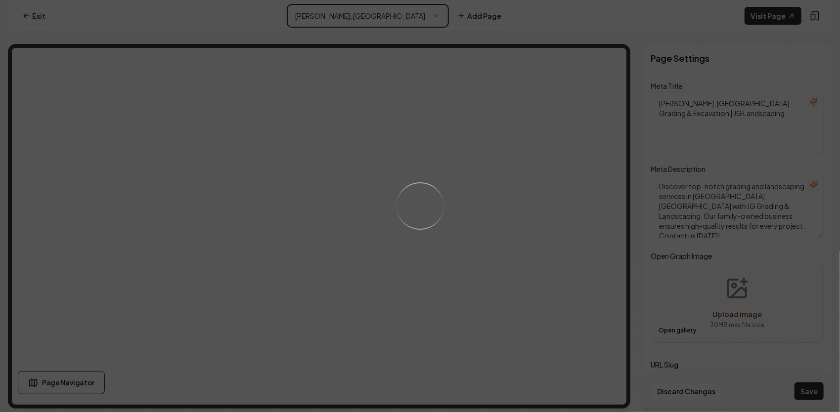
type textarea "Grading & Excavation [GEOGRAPHIC_DATA] [GEOGRAPHIC_DATA] | JG Grading – Trusted"
type textarea "Expert grading, excavation & land clearing in [GEOGRAPHIC_DATA], [GEOGRAPHIC_DA…"
type input "[GEOGRAPHIC_DATA]-[GEOGRAPHIC_DATA]"
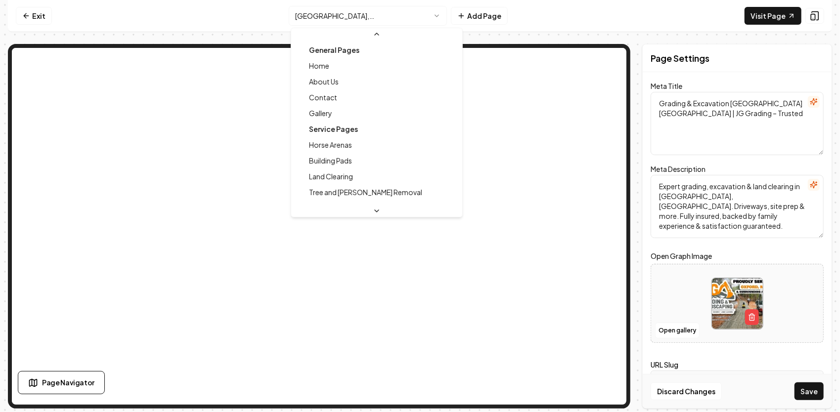
click at [435, 18] on html "Computer Required This feature is only available on a computer. Please switch t…" at bounding box center [420, 206] width 840 height 412
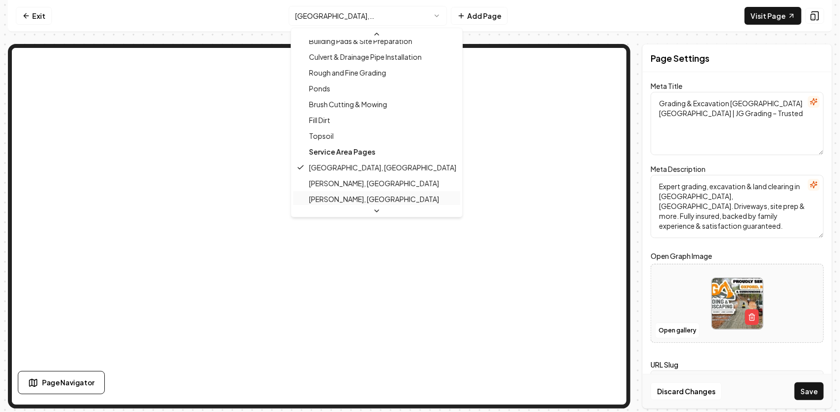
scroll to position [360, 0]
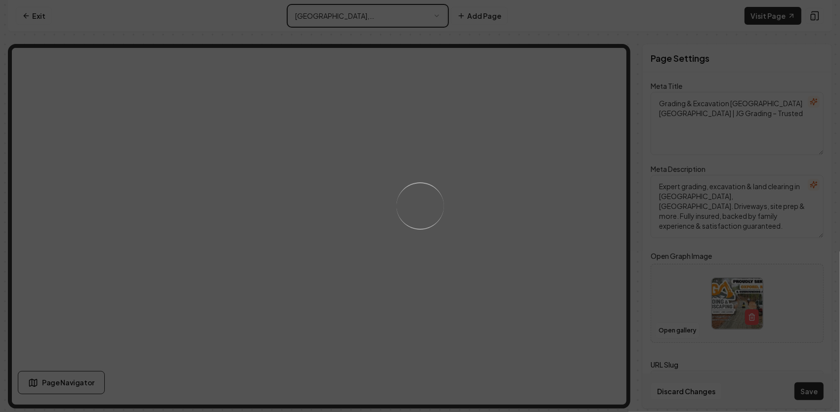
type textarea "Landscaping & Grading in [GEOGRAPHIC_DATA], [GEOGRAPHIC_DATA] | JG Grading & La…"
type textarea "Discover top-notch grading and landscaping services in [GEOGRAPHIC_DATA], [GEOG…"
type input "[PERSON_NAME]-[GEOGRAPHIC_DATA]"
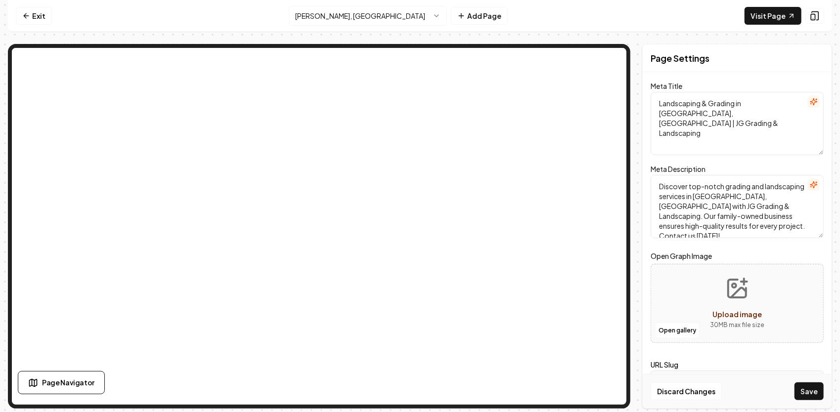
drag, startPoint x: 746, startPoint y: 117, endPoint x: 657, endPoint y: 94, distance: 91.4
click at [657, 94] on textarea "Landscaping & Grading in [GEOGRAPHIC_DATA], [GEOGRAPHIC_DATA] | JG Grading & La…" at bounding box center [737, 123] width 173 height 63
paste textarea "[PERSON_NAME], [GEOGRAPHIC_DATA] Grading & Excavation | JG Landscaping"
type textarea "[PERSON_NAME], [GEOGRAPHIC_DATA] Grading & Excavation | JG Landscaping"
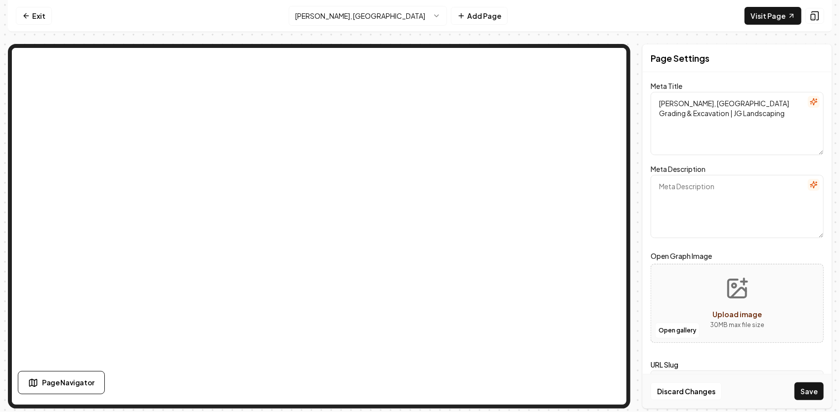
paste textarea "Professional grading, excavation, driveways, and ponds in [GEOGRAPHIC_DATA], [G…"
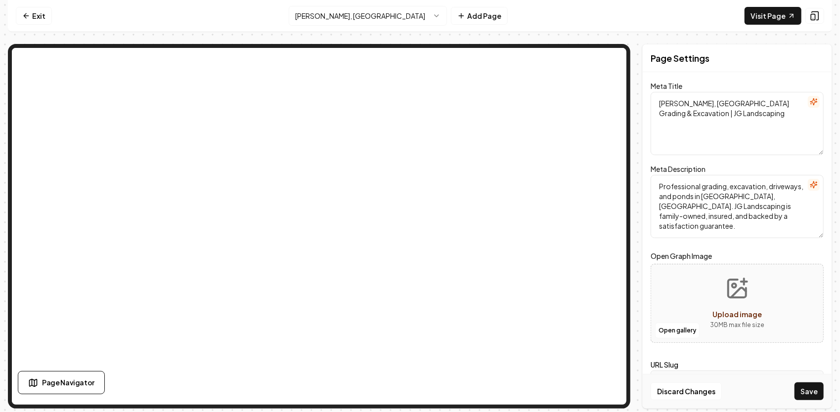
type textarea "Professional grading, excavation, driveways, and ponds in [GEOGRAPHIC_DATA], [G…"
click at [730, 293] on icon "Upload image" at bounding box center [737, 289] width 24 height 24
click at [719, 286] on button "Upload image 30 MB max file size" at bounding box center [737, 303] width 70 height 69
type input "**********"
click at [817, 392] on button "Save" at bounding box center [808, 392] width 29 height 18
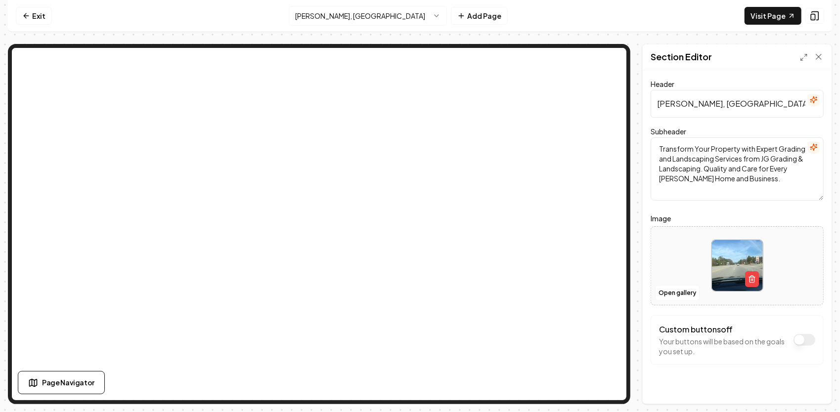
click at [729, 261] on img at bounding box center [737, 265] width 51 height 51
click at [689, 290] on button "Open gallery" at bounding box center [677, 293] width 44 height 16
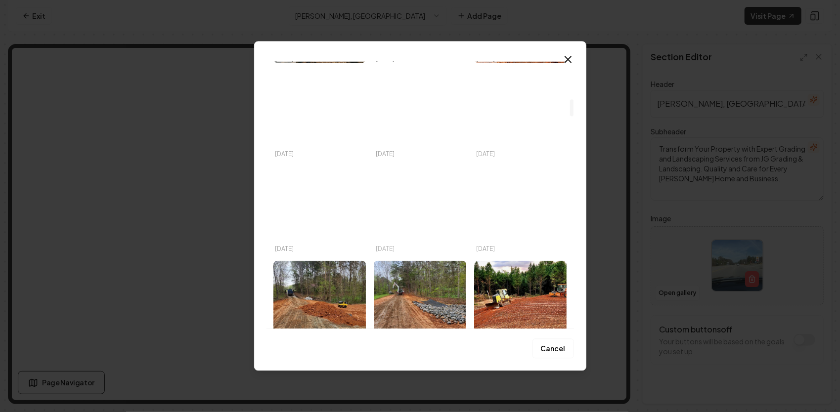
scroll to position [593, 0]
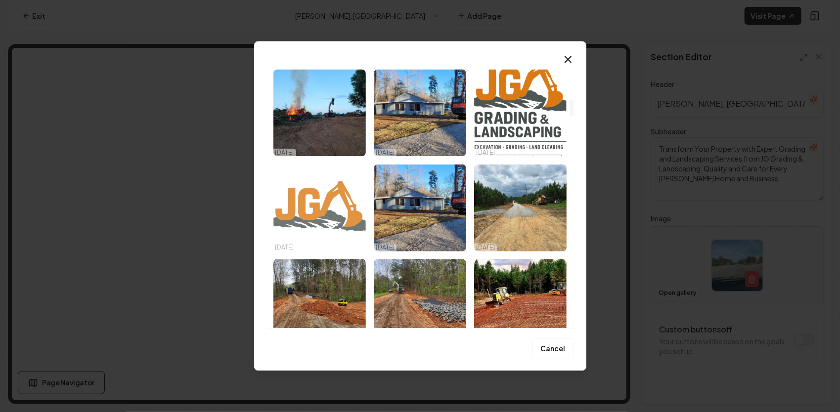
click at [348, 206] on img "Select image image_68dc095b5c7cd75eb85e000b.png" at bounding box center [319, 207] width 92 height 87
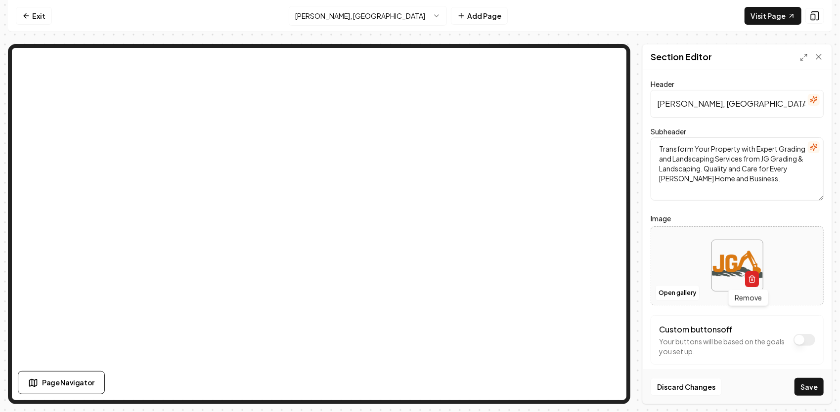
click at [747, 283] on button "button" at bounding box center [752, 279] width 14 height 16
click at [729, 267] on button "Upload image 30 MB max file size" at bounding box center [737, 265] width 70 height 69
click at [686, 292] on button "Open gallery" at bounding box center [677, 293] width 44 height 16
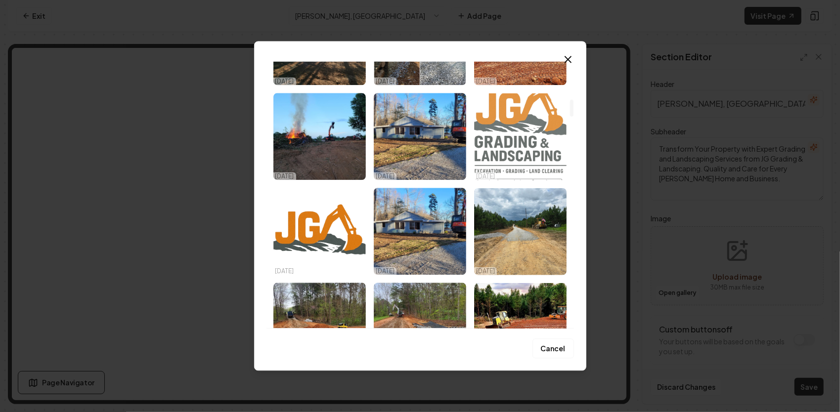
scroll to position [692, 0]
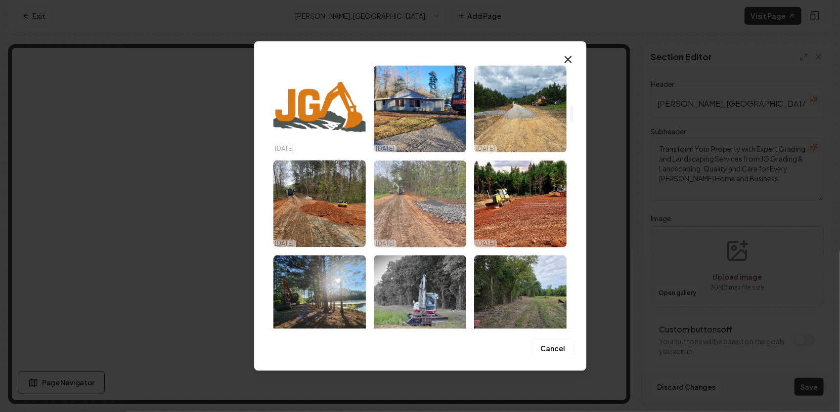
click at [415, 186] on img "Select image image_68dafd4d5c7cd75eb8ac5c58.jpg" at bounding box center [420, 203] width 92 height 87
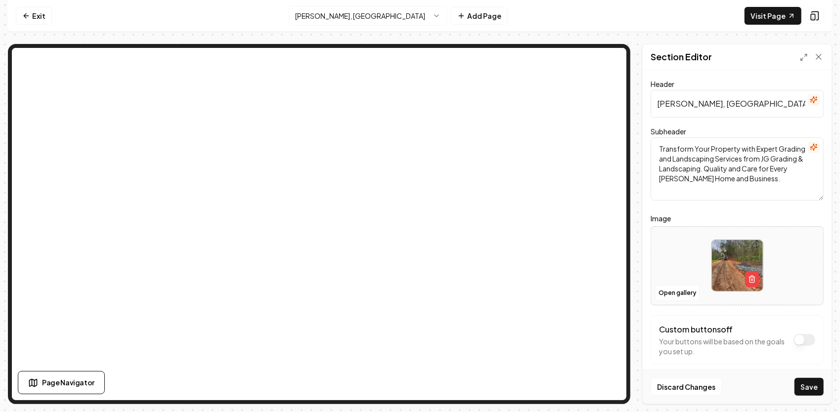
drag, startPoint x: 761, startPoint y: 104, endPoint x: 626, endPoint y: 90, distance: 136.2
click at [633, 108] on div "Page Settings Section Editor Header [PERSON_NAME], [GEOGRAPHIC_DATA] Landscapin…" at bounding box center [420, 224] width 824 height 360
paste input "[PERSON_NAME], [GEOGRAPHIC_DATA] Grading, Excavation & Site Prep"
type input "[PERSON_NAME], [GEOGRAPHIC_DATA] Grading, Excavation & Site Prep"
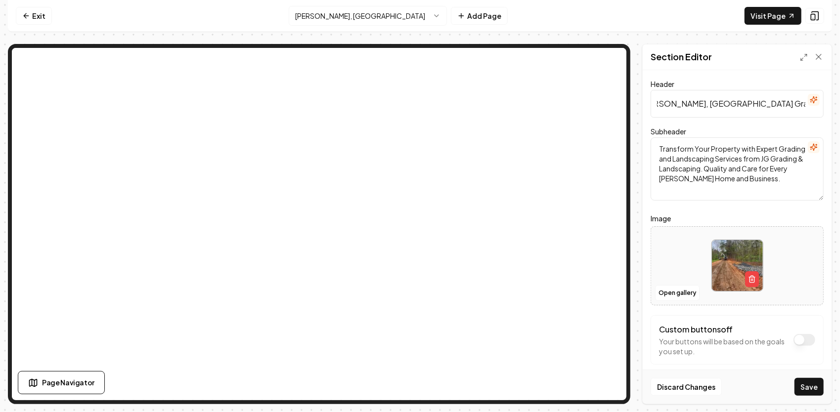
scroll to position [0, 0]
drag, startPoint x: 799, startPoint y: 179, endPoint x: 647, endPoint y: 141, distance: 157.4
click at [647, 141] on div "Header [PERSON_NAME], [GEOGRAPHIC_DATA] Grading, Excavation & Site Prep Subhead…" at bounding box center [737, 237] width 189 height 334
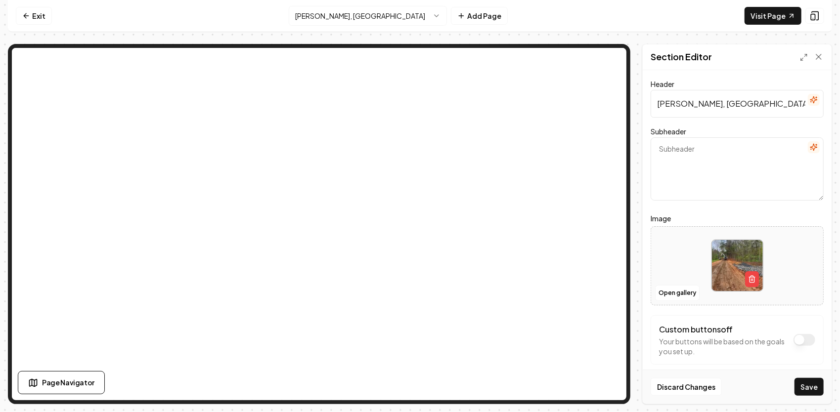
paste textarea "As a third-generation contractor, JG Grading & Landscaping delivers professiona…"
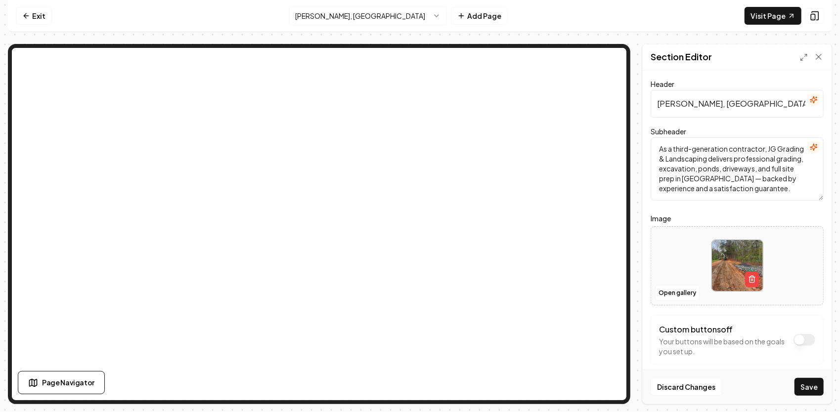
scroll to position [2, 0]
type textarea "As a third-generation contractor, JG Grading & Landscaping delivers professiona…"
click at [811, 387] on button "Save" at bounding box center [808, 387] width 29 height 18
click at [400, 15] on html "Computer Required This feature is only available on a computer. Please switch t…" at bounding box center [420, 206] width 840 height 412
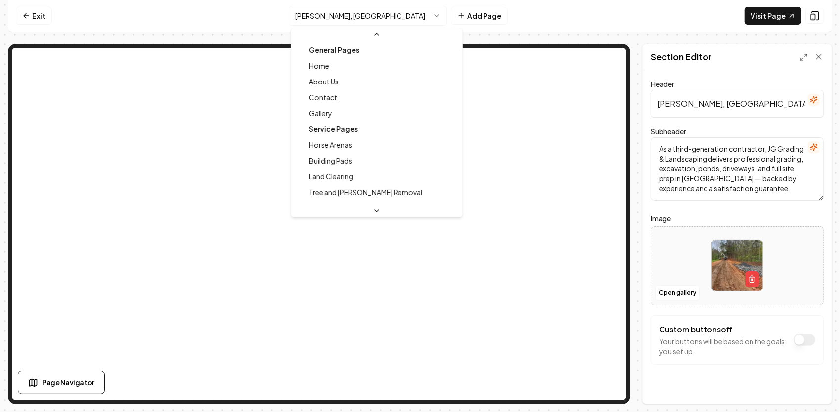
scroll to position [327, 0]
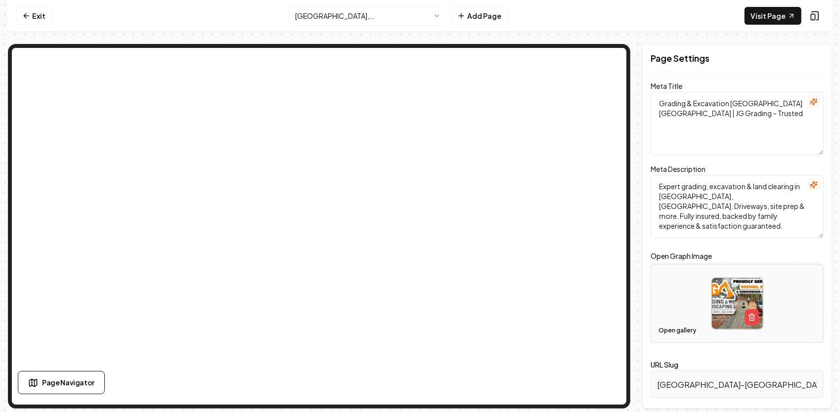
click at [678, 331] on button "Open gallery" at bounding box center [677, 331] width 44 height 16
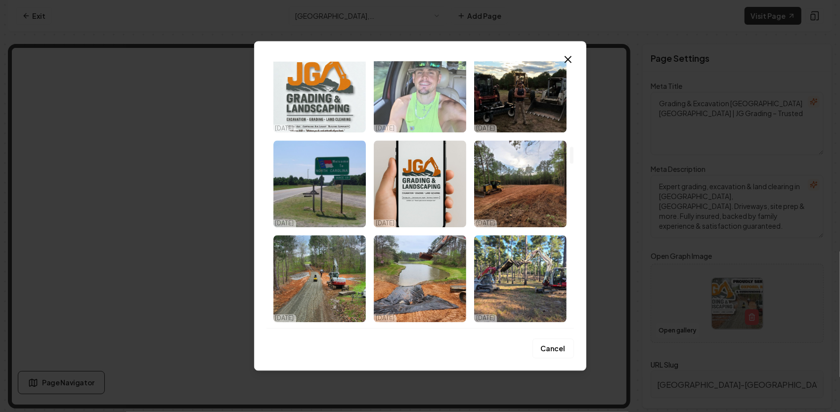
scroll to position [1335, 0]
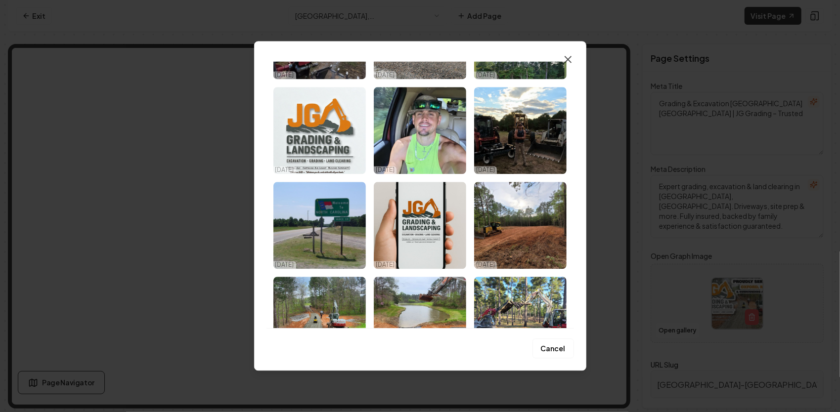
click at [567, 56] on icon "button" at bounding box center [568, 59] width 12 height 12
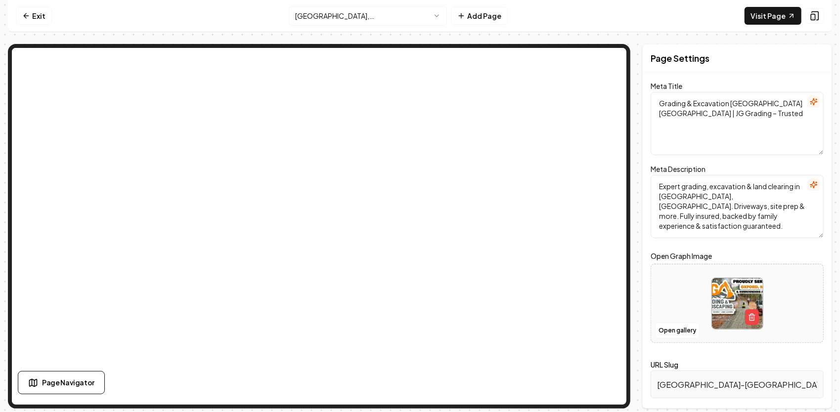
click at [405, 13] on html "Computer Required This feature is only available on a computer. Please switch t…" at bounding box center [420, 206] width 840 height 412
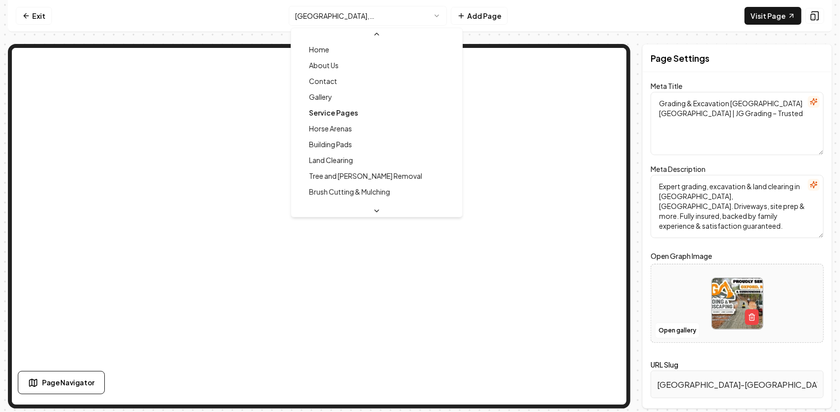
scroll to position [0, 0]
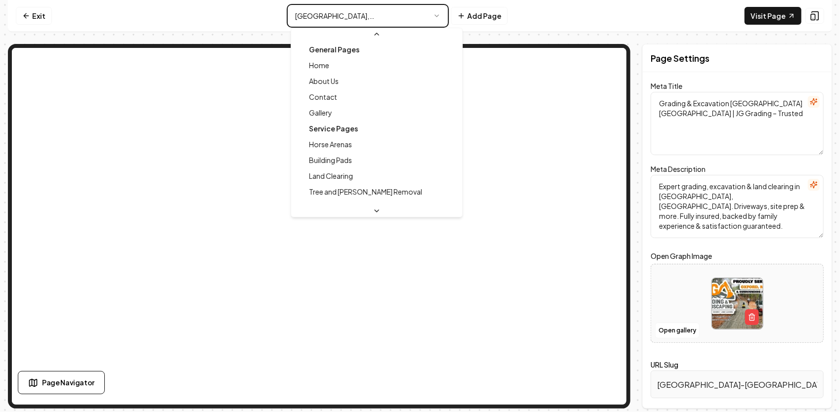
type textarea "Landscaping & Grading Services | JG Grading & Landscaping"
type textarea "Transform your outdoor space with JG Grading & Landscaping. Serving [PERSON_NAM…"
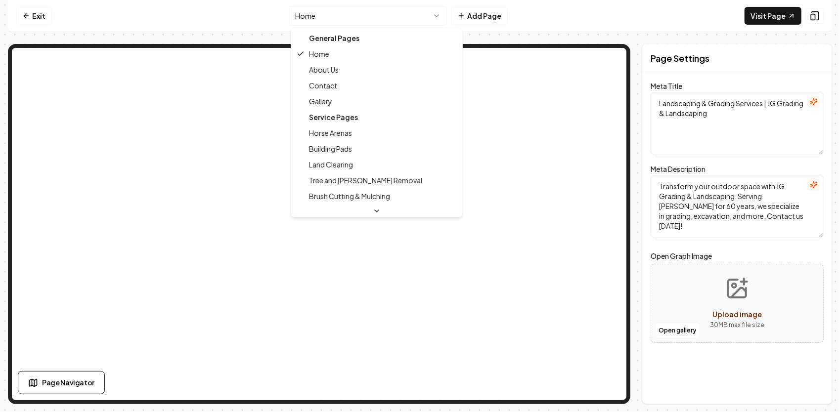
click at [415, 14] on html "Computer Required This feature is only available on a computer. Please switch t…" at bounding box center [420, 206] width 840 height 412
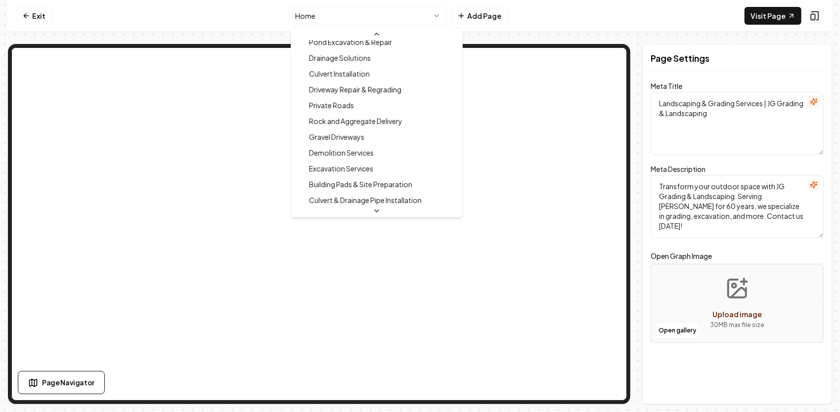
scroll to position [214, 0]
